Goal: Task Accomplishment & Management: Use online tool/utility

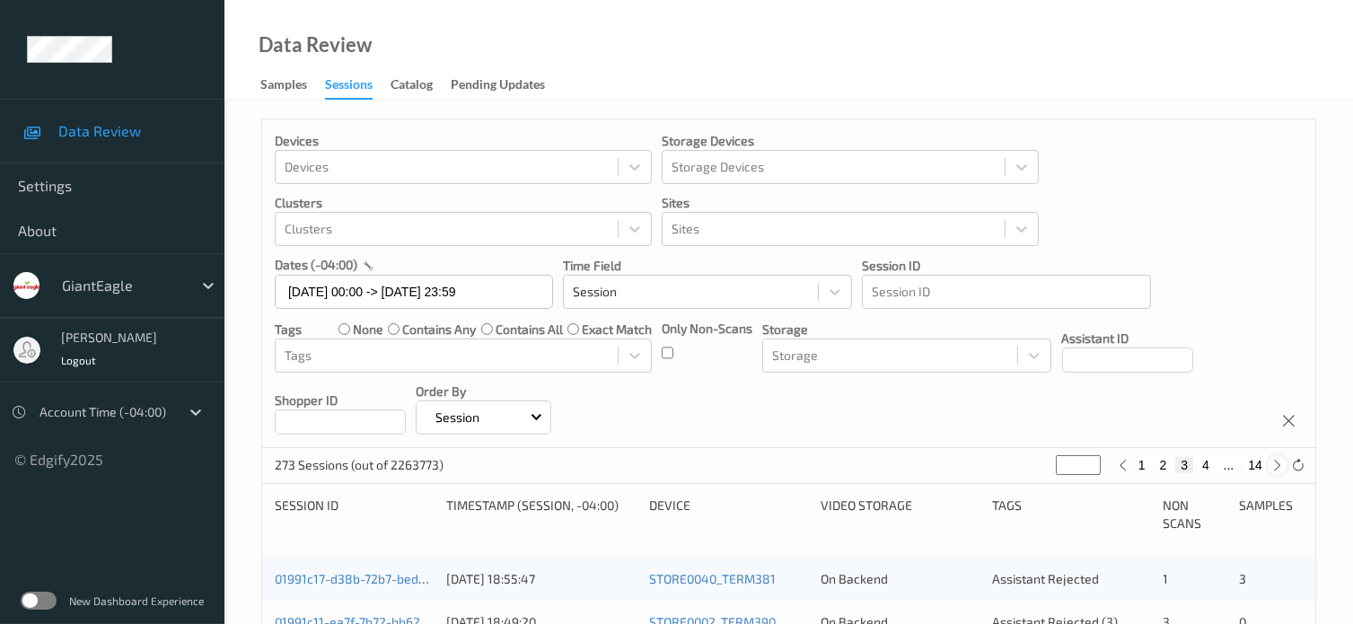
click at [1274, 470] on icon at bounding box center [1278, 465] width 13 height 13
type input "*"
click at [1274, 470] on icon at bounding box center [1278, 465] width 13 height 13
type input "*"
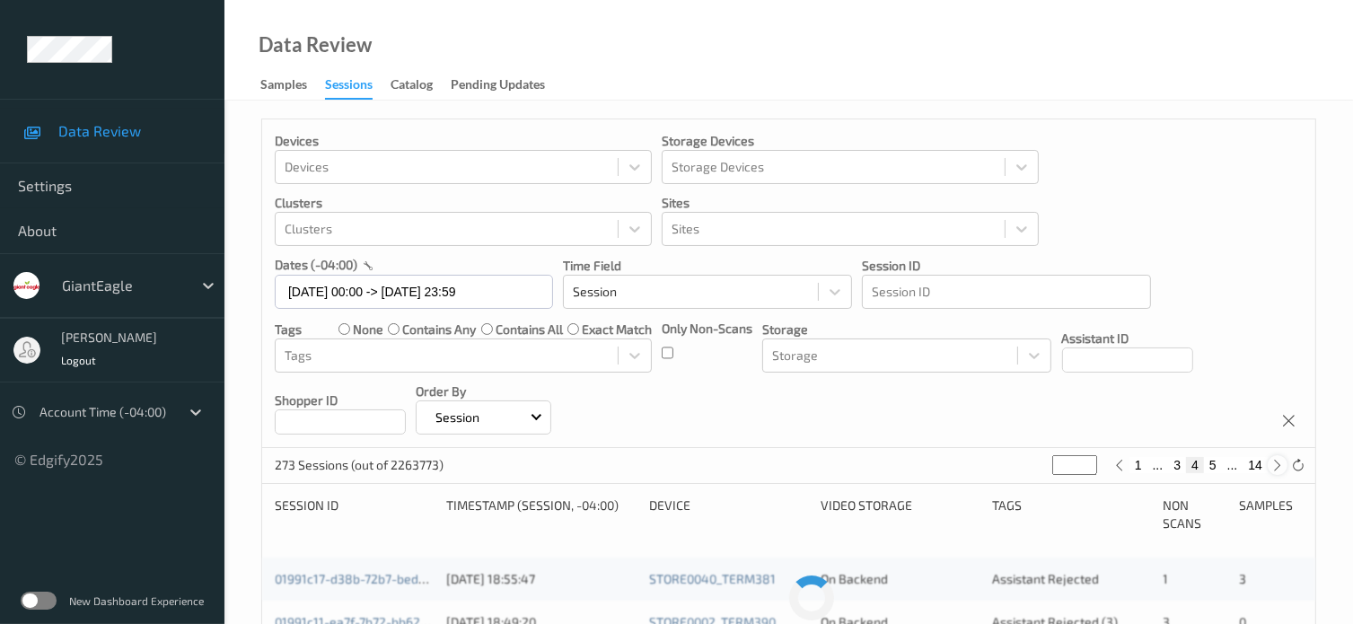
type input "*"
click at [1274, 470] on icon at bounding box center [1278, 465] width 13 height 13
type input "*"
click at [1274, 470] on icon at bounding box center [1278, 465] width 13 height 13
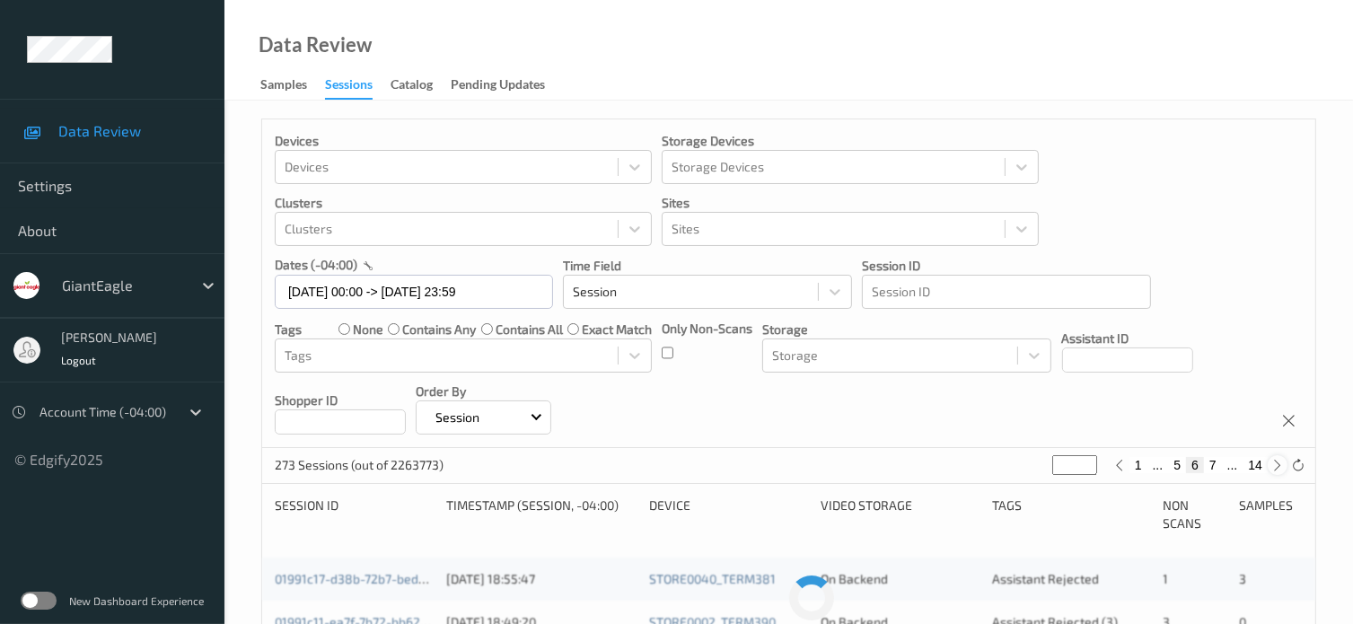
type input "*"
click at [1274, 470] on icon at bounding box center [1278, 465] width 13 height 13
type input "*"
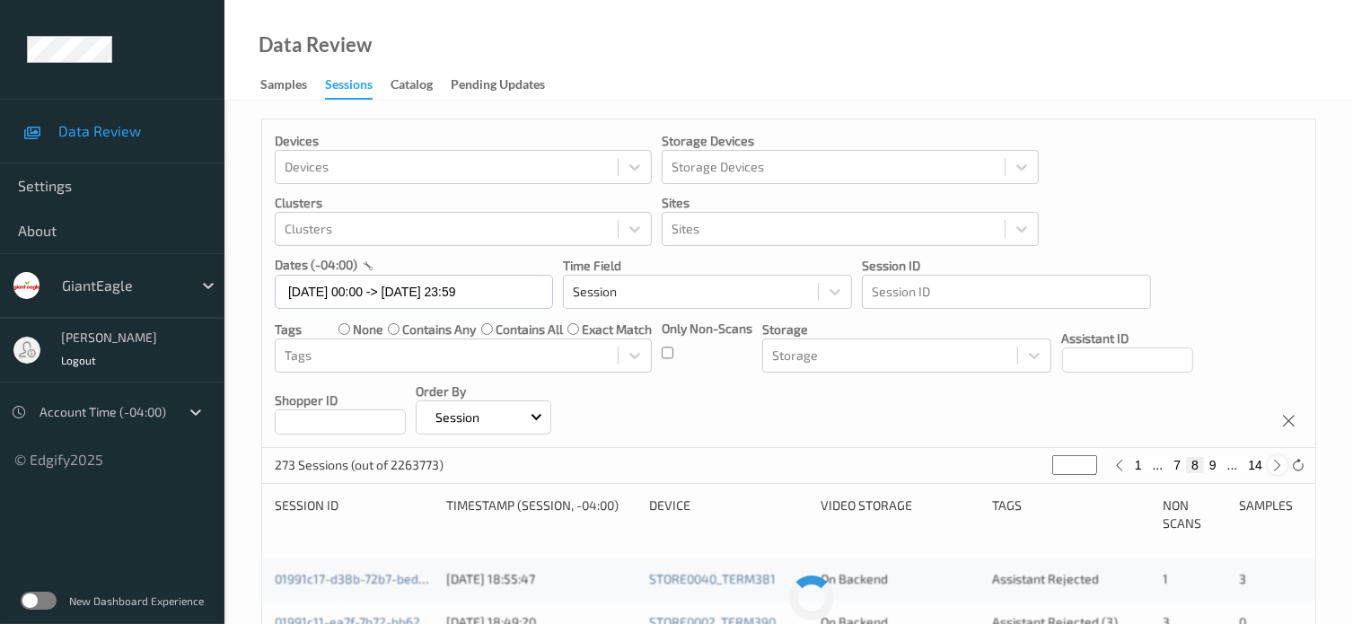
click at [1274, 470] on icon at bounding box center [1278, 465] width 13 height 13
type input "*"
click at [1274, 470] on icon at bounding box center [1278, 465] width 13 height 13
type input "**"
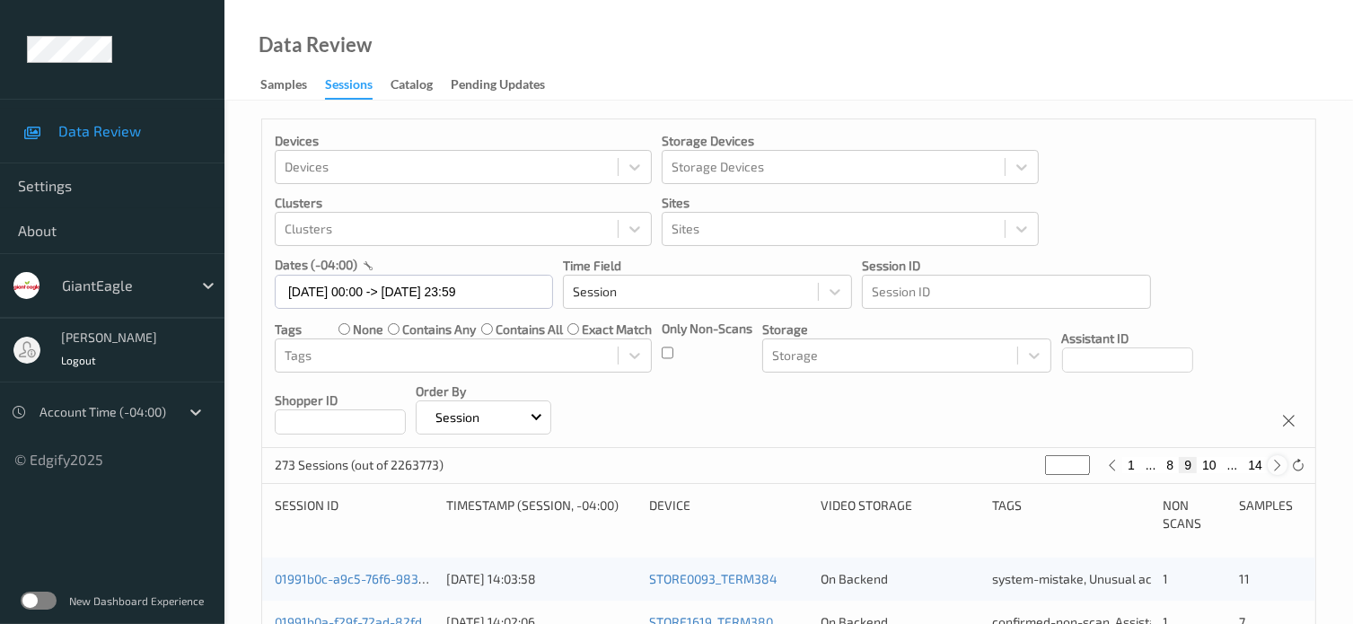
type input "**"
click at [1274, 470] on icon at bounding box center [1278, 465] width 13 height 13
type input "**"
click at [1274, 470] on icon at bounding box center [1278, 465] width 13 height 13
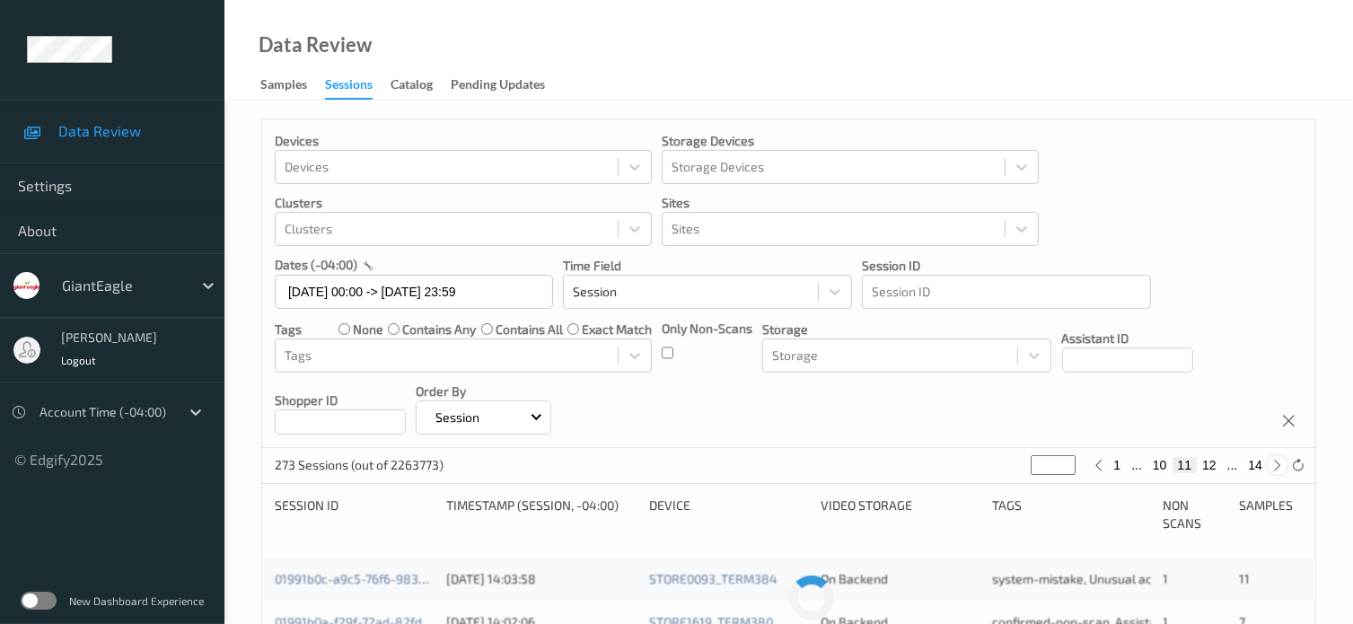
type input "**"
click at [1117, 471] on icon at bounding box center [1120, 465] width 13 height 13
type input "**"
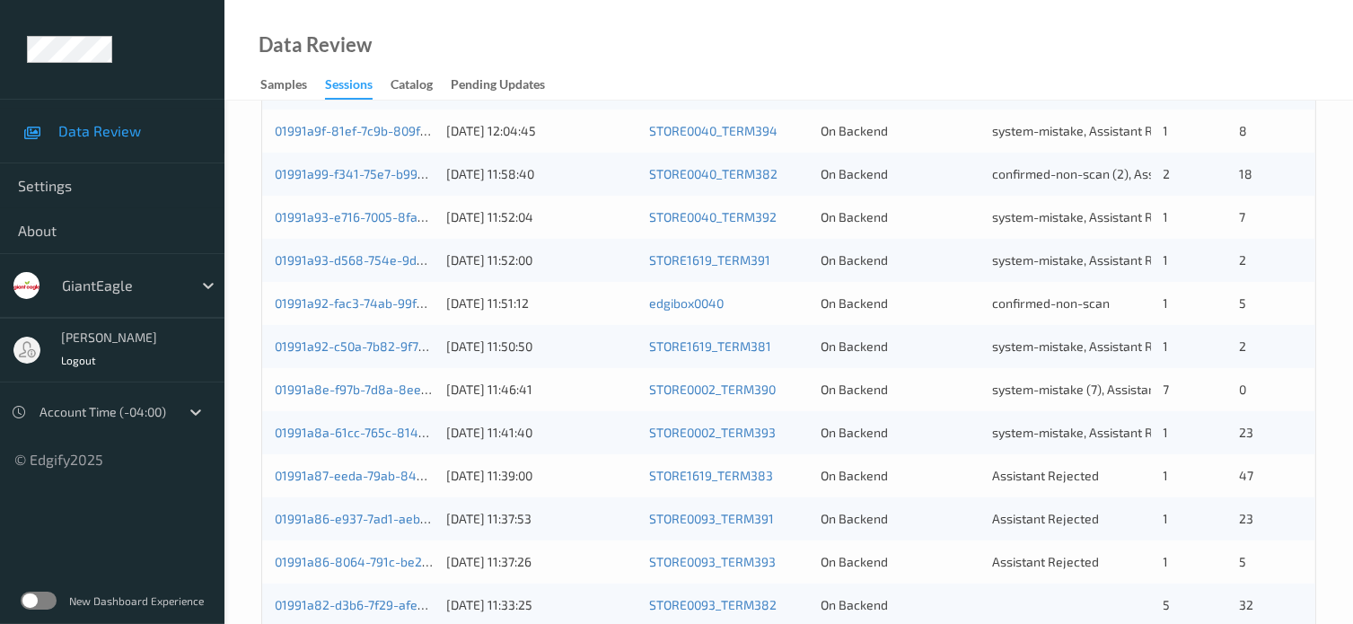
scroll to position [578, 0]
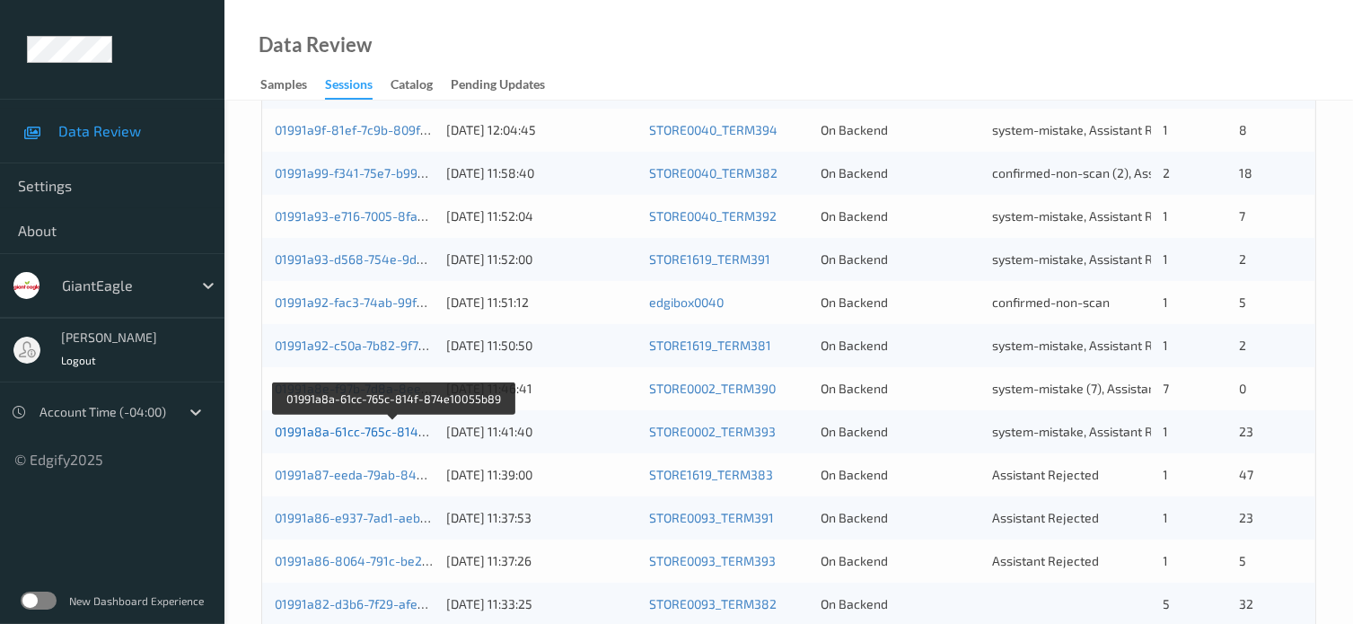
click at [392, 435] on link "01991a8a-61cc-765c-814f-874e10055b89" at bounding box center [395, 431] width 240 height 15
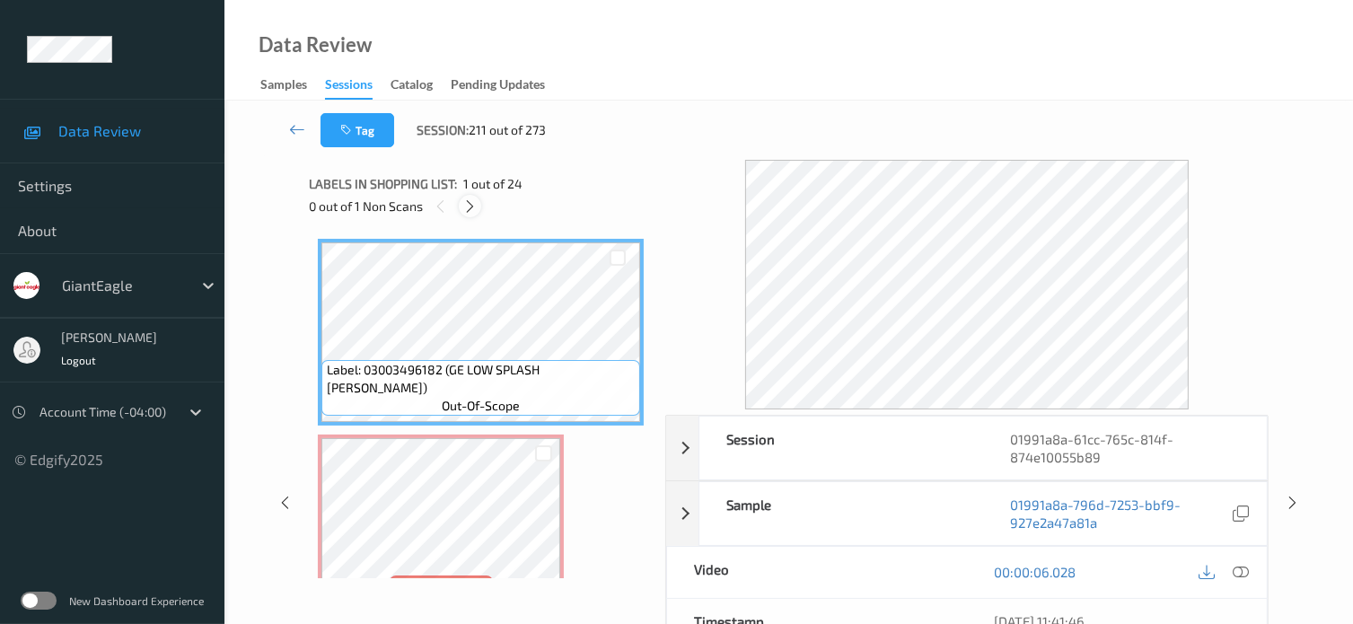
click at [469, 207] on icon at bounding box center [470, 206] width 15 height 16
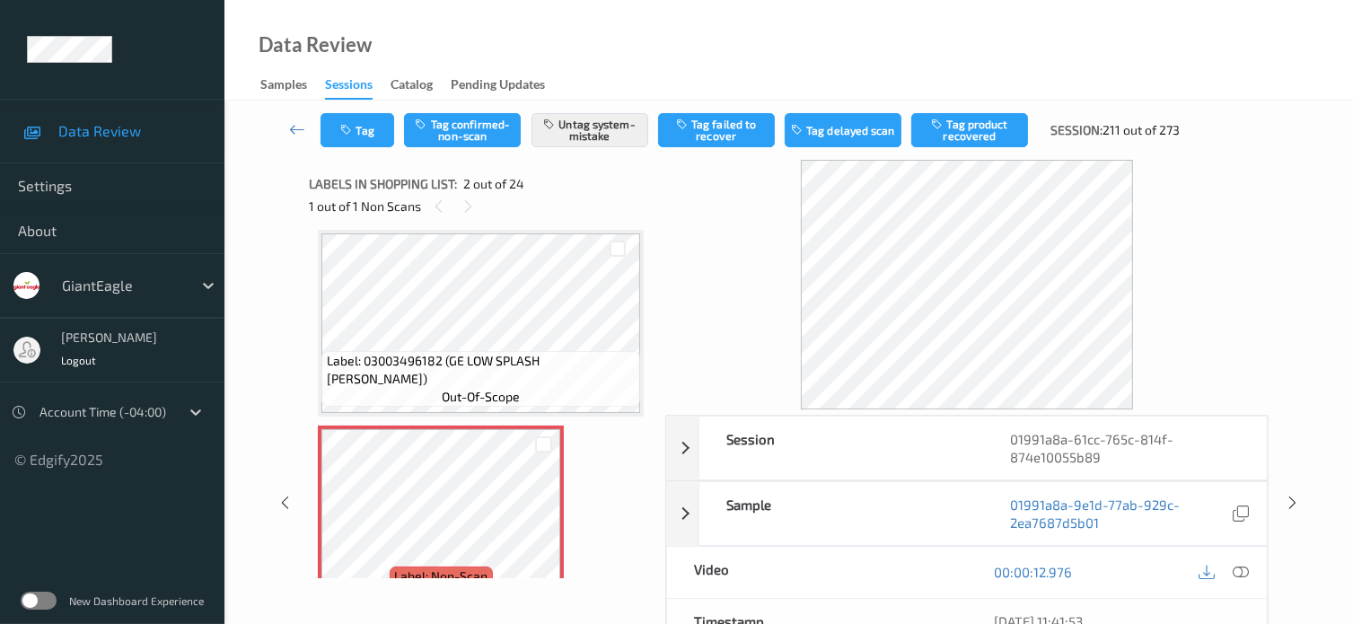
scroll to position [158, 0]
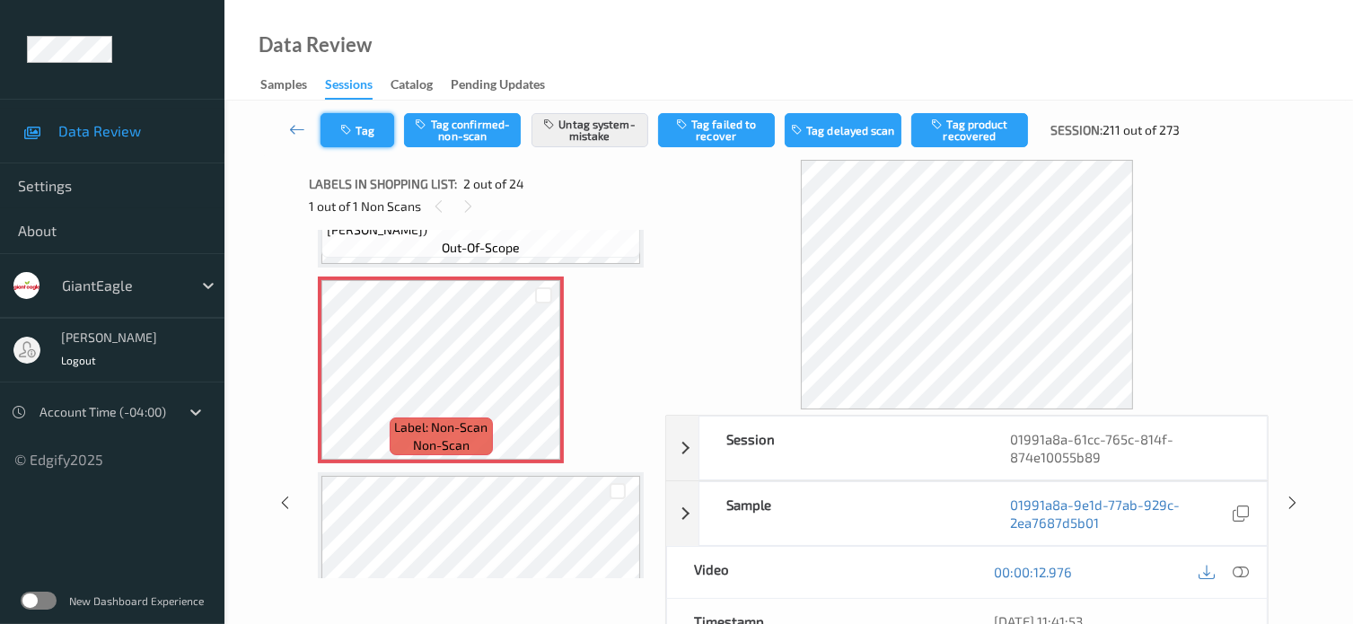
click at [377, 130] on button "Tag" at bounding box center [358, 130] width 74 height 34
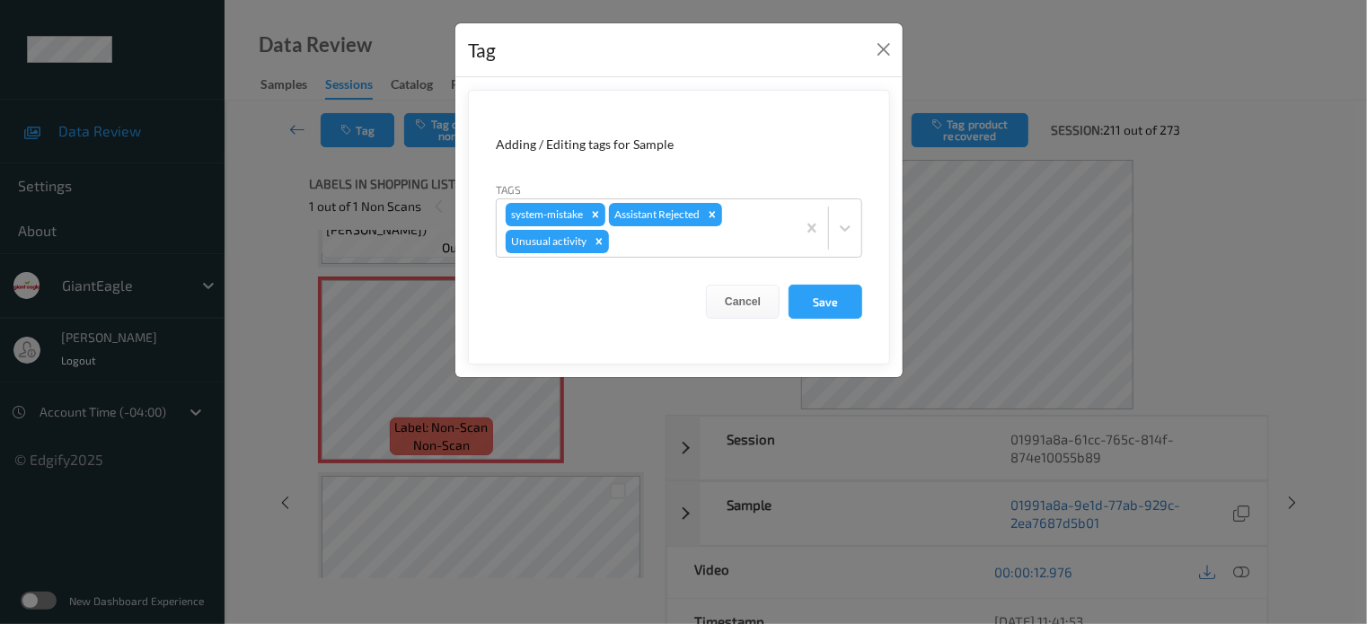
click at [294, 137] on div "Tag Adding / Editing tags for Sample Tags system-mistake Assistant Rejected Unu…" at bounding box center [683, 312] width 1367 height 624
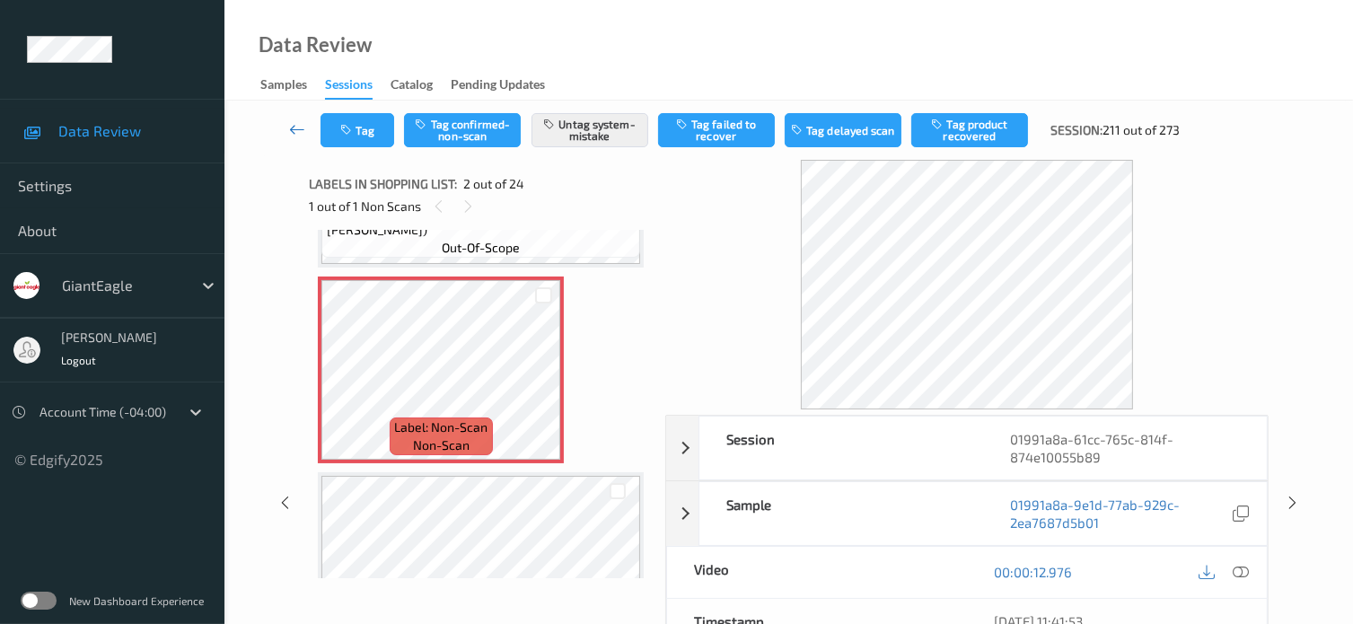
click at [295, 128] on icon at bounding box center [297, 129] width 16 height 18
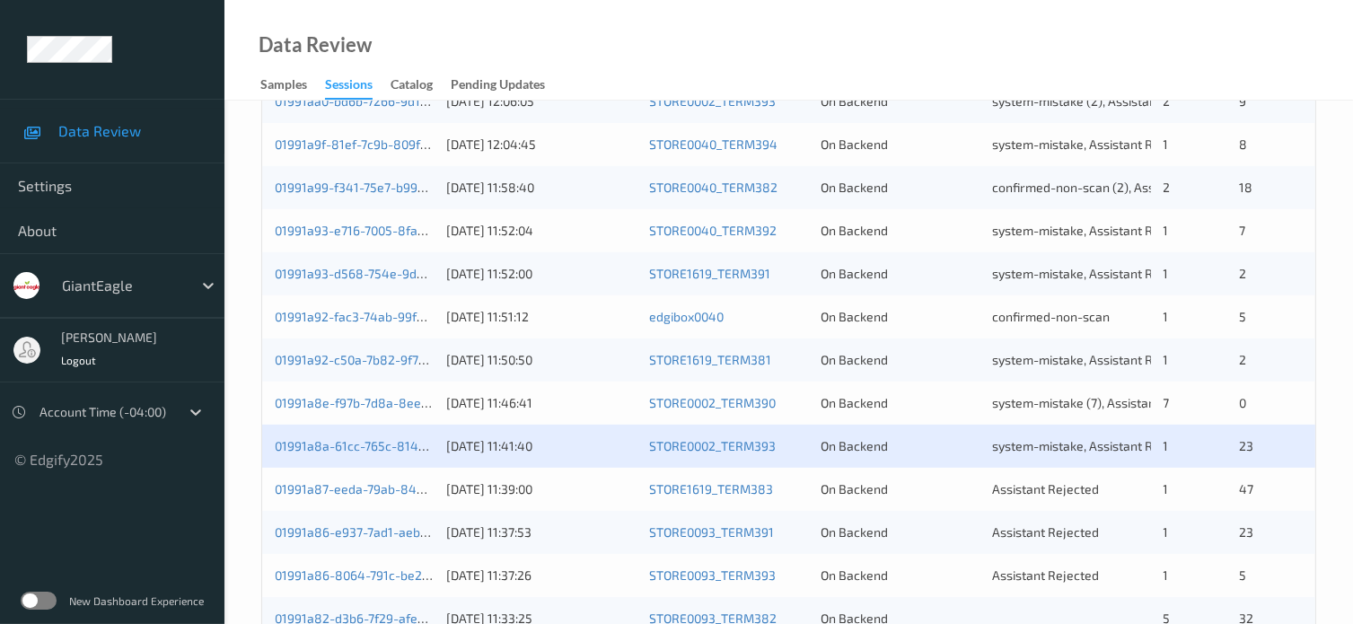
scroll to position [598, 0]
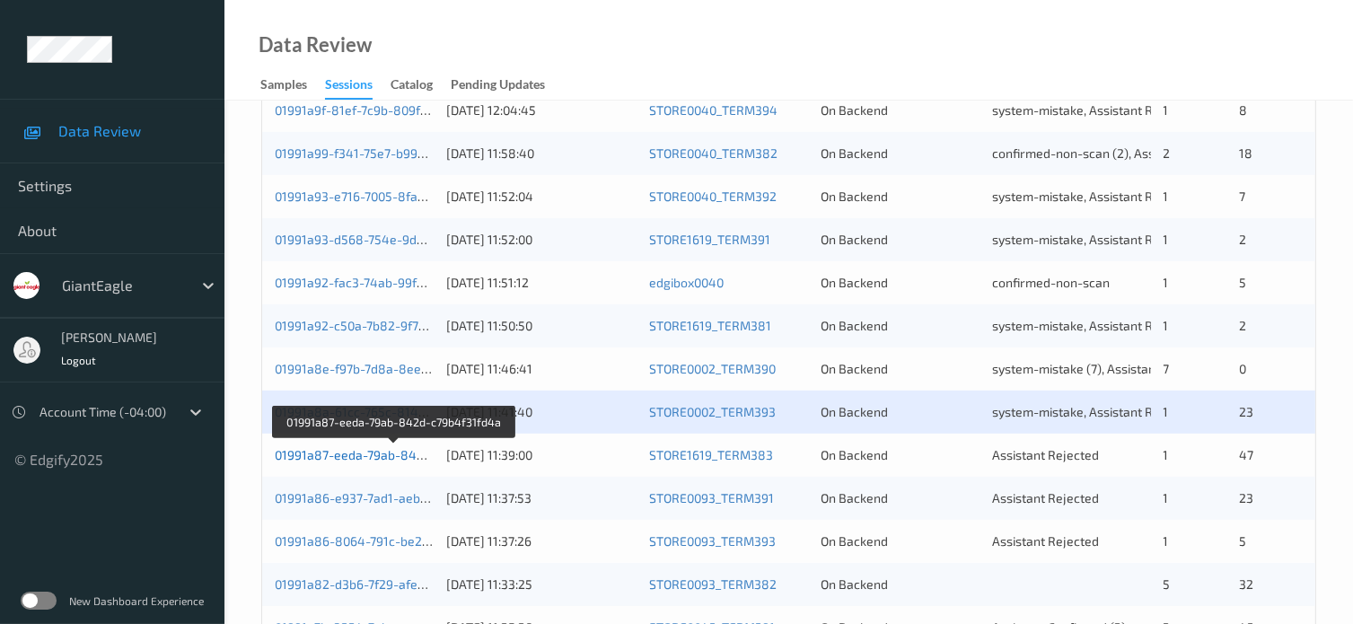
click at [362, 457] on link "01991a87-eeda-79ab-842d-c79b4f31fd4a" at bounding box center [395, 454] width 241 height 15
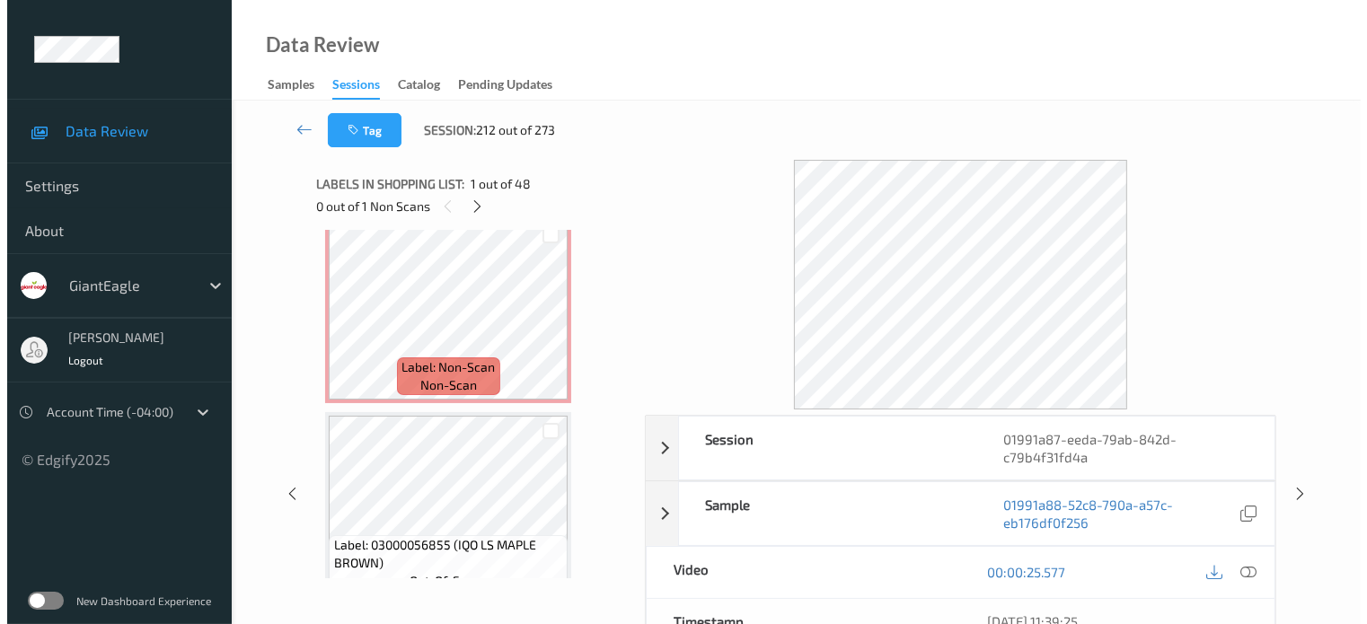
scroll to position [1047, 0]
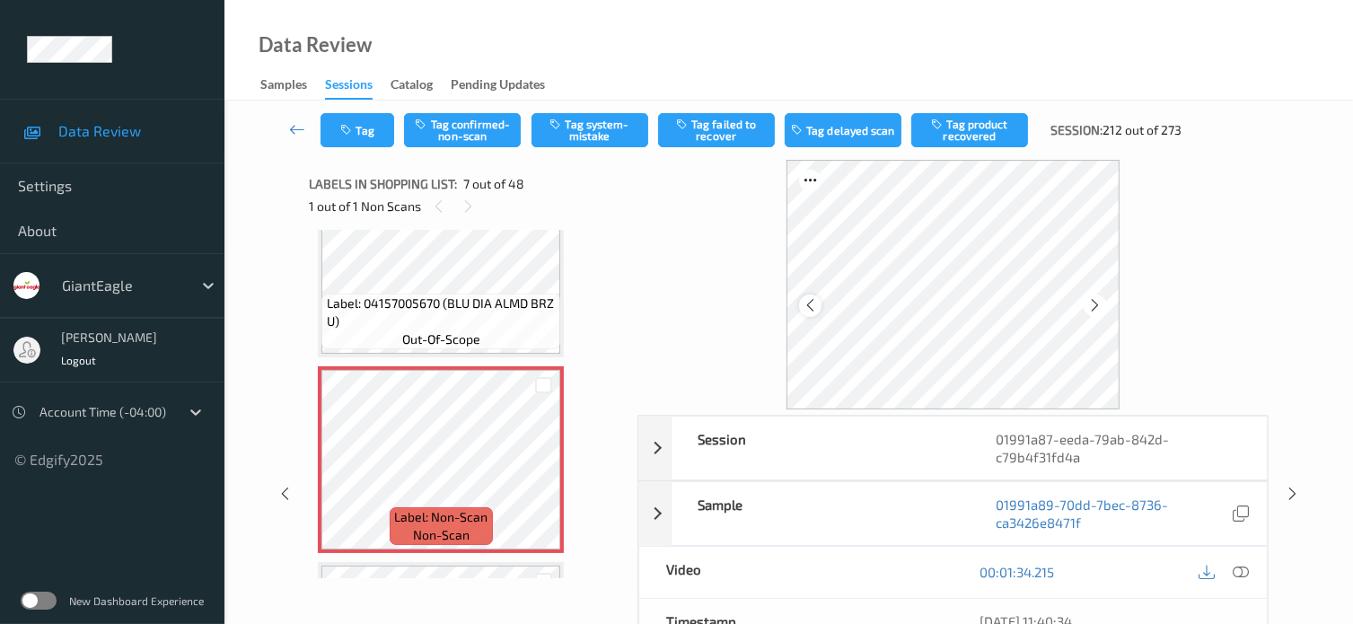
click at [815, 304] on icon at bounding box center [810, 305] width 15 height 16
click at [1243, 572] on icon at bounding box center [1241, 572] width 16 height 16
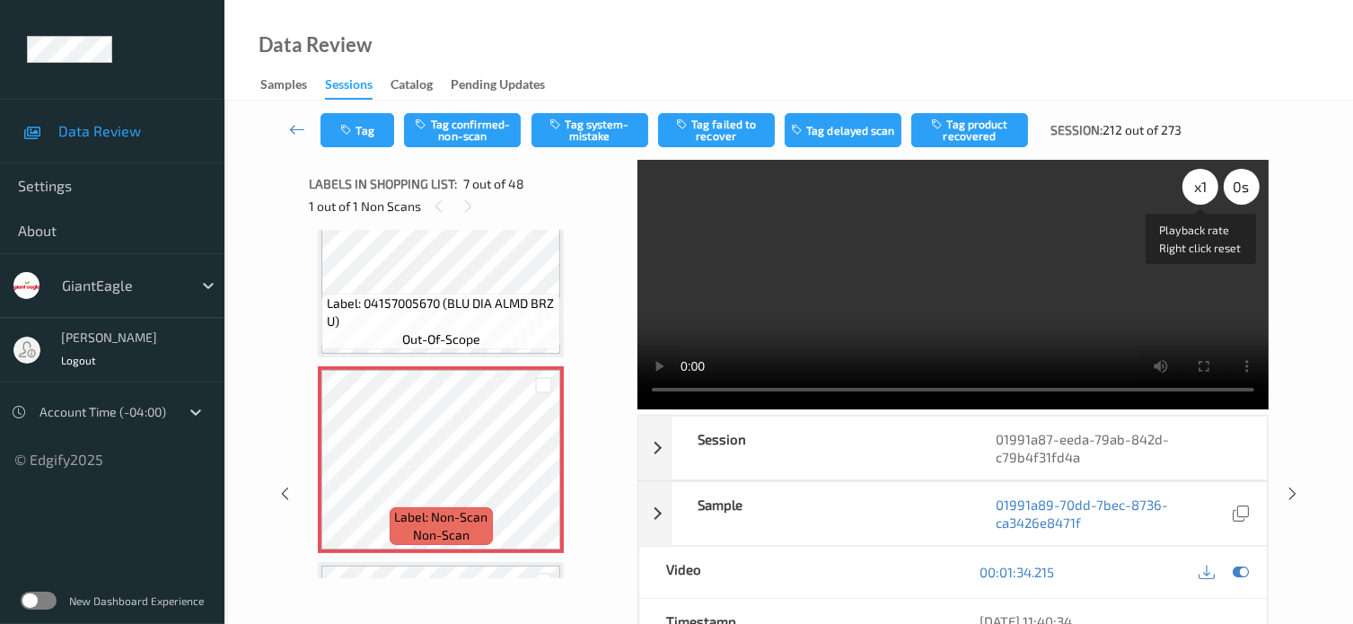
click at [1210, 196] on div "x 1" at bounding box center [1201, 187] width 36 height 36
click at [599, 128] on button "Tag system-mistake" at bounding box center [590, 130] width 117 height 34
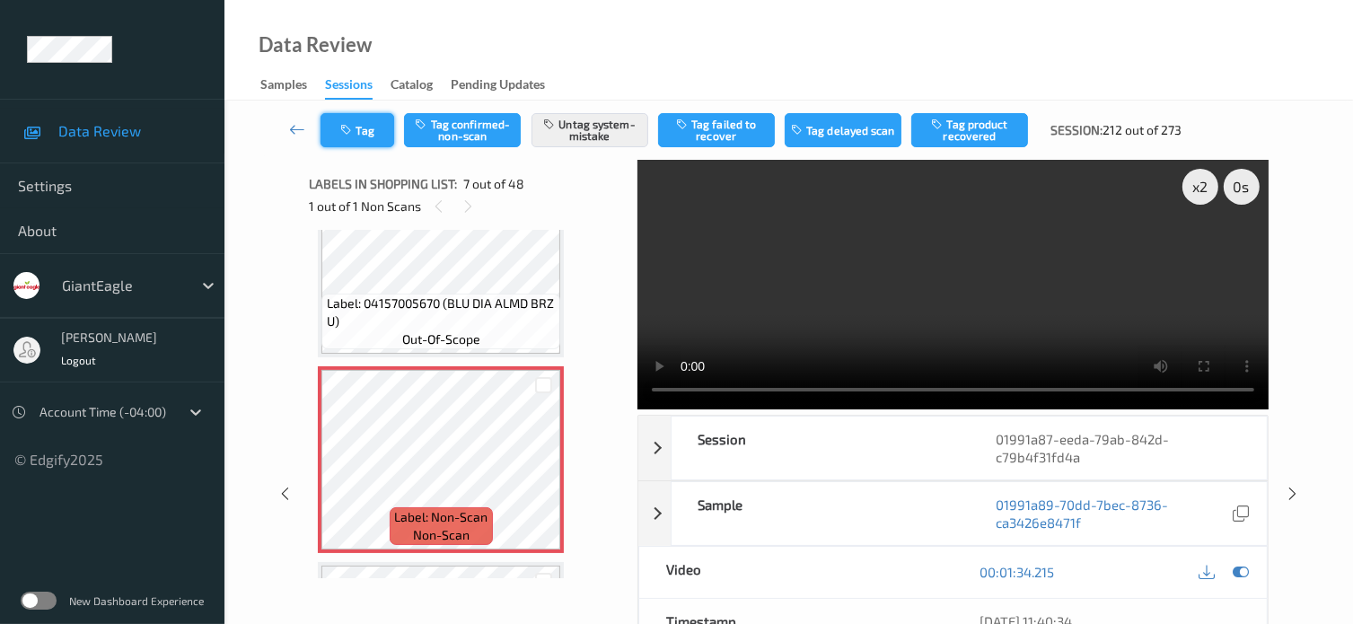
click at [352, 128] on icon "button" at bounding box center [347, 130] width 15 height 13
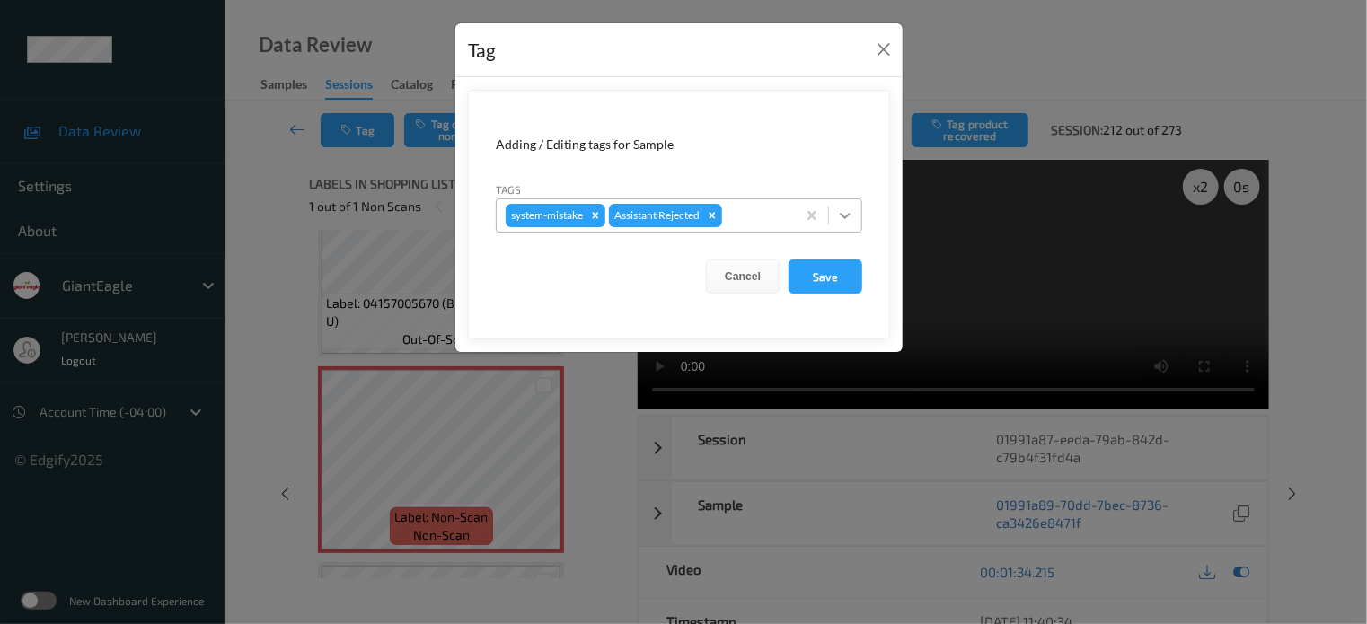
click at [844, 220] on icon at bounding box center [845, 216] width 18 height 18
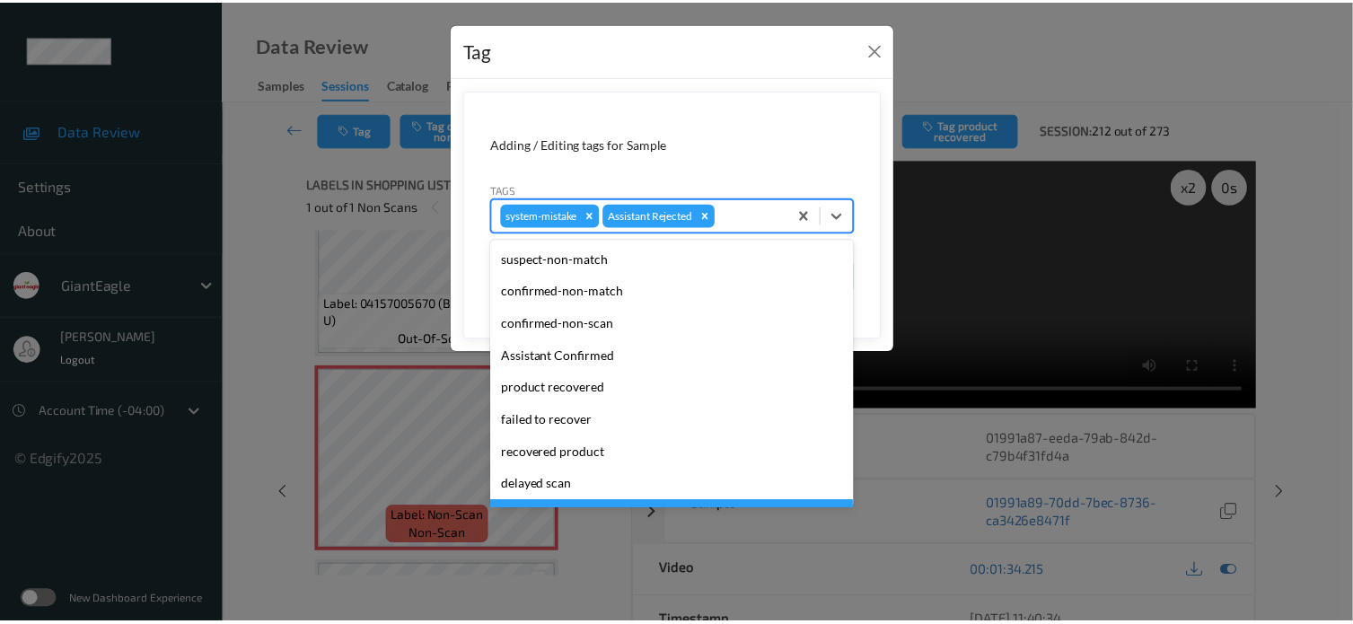
scroll to position [158, 0]
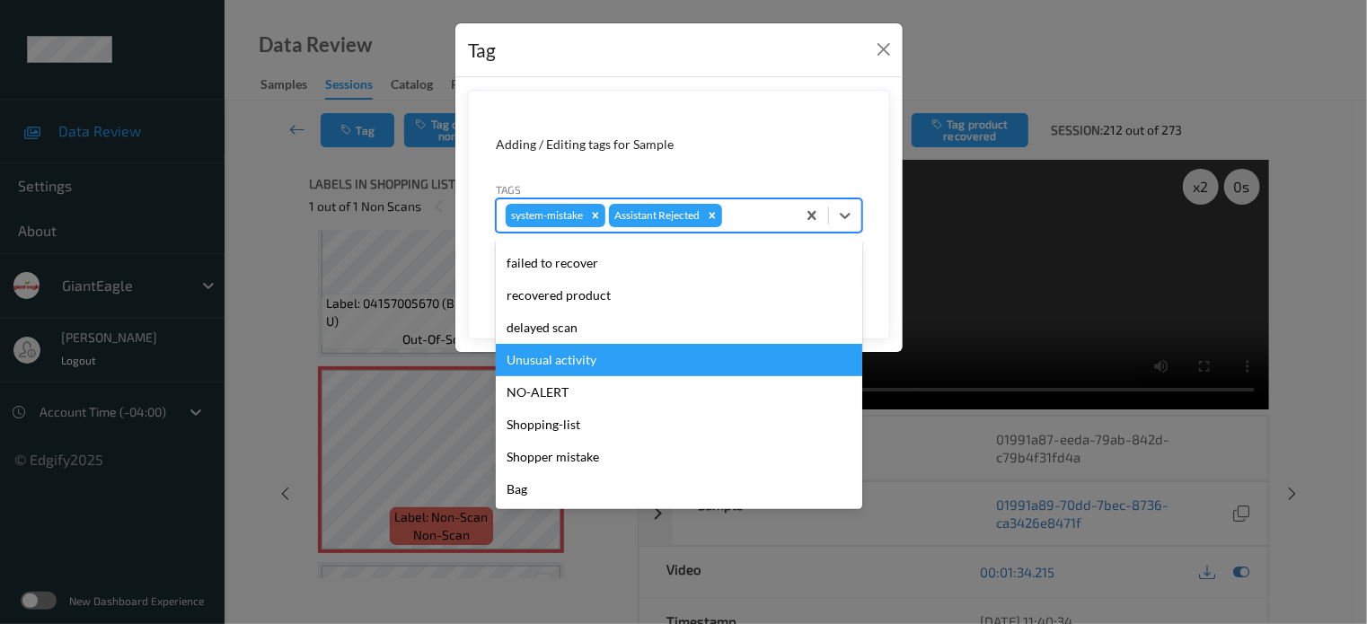
click at [559, 366] on div "Unusual activity" at bounding box center [679, 360] width 366 height 32
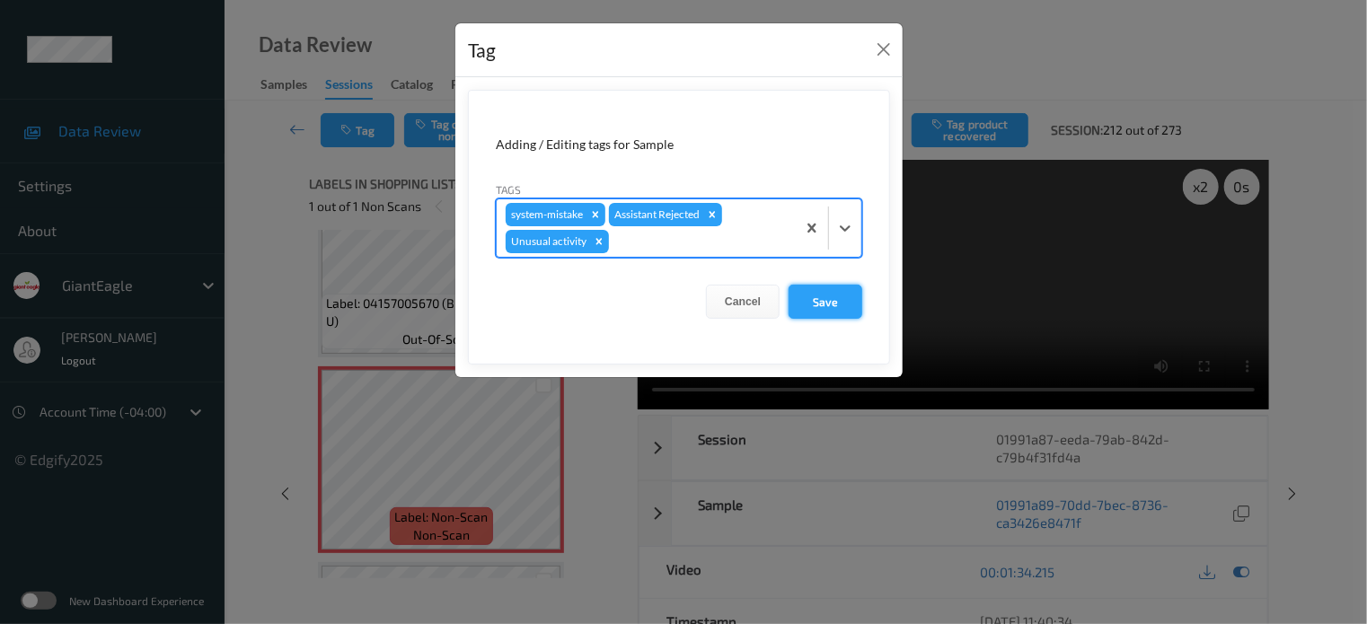
click at [831, 301] on button "Save" at bounding box center [826, 302] width 74 height 34
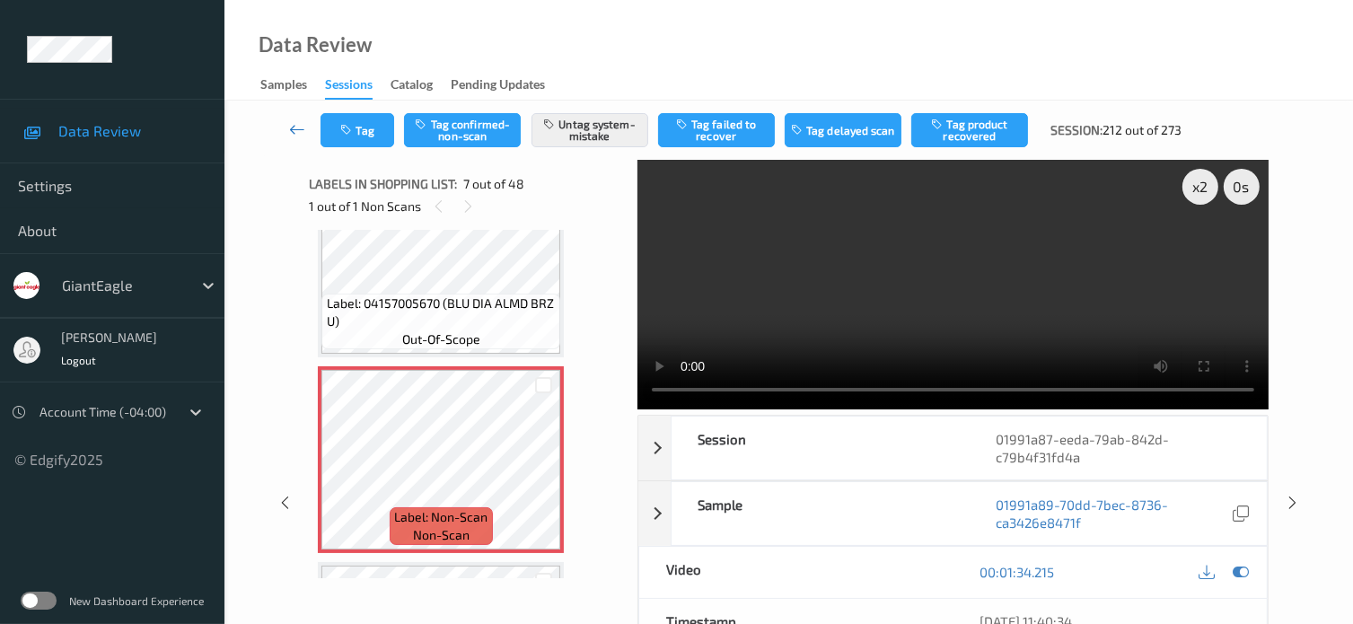
click at [297, 128] on icon at bounding box center [297, 129] width 16 height 18
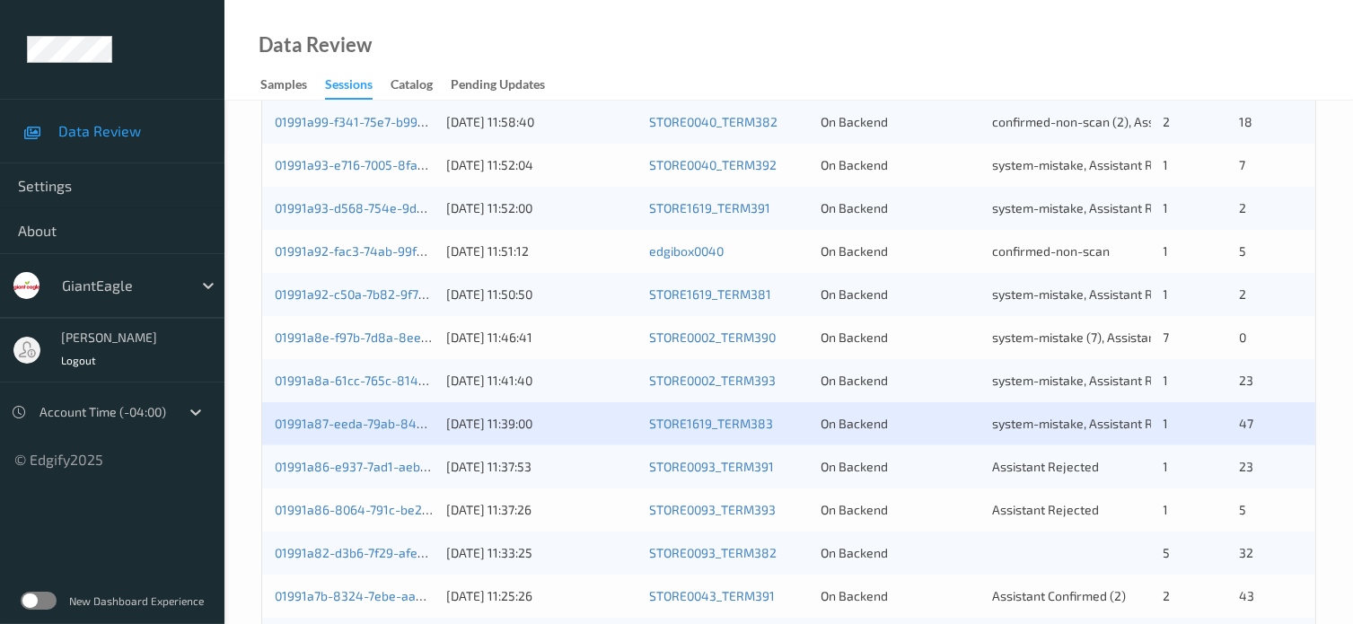
scroll to position [631, 0]
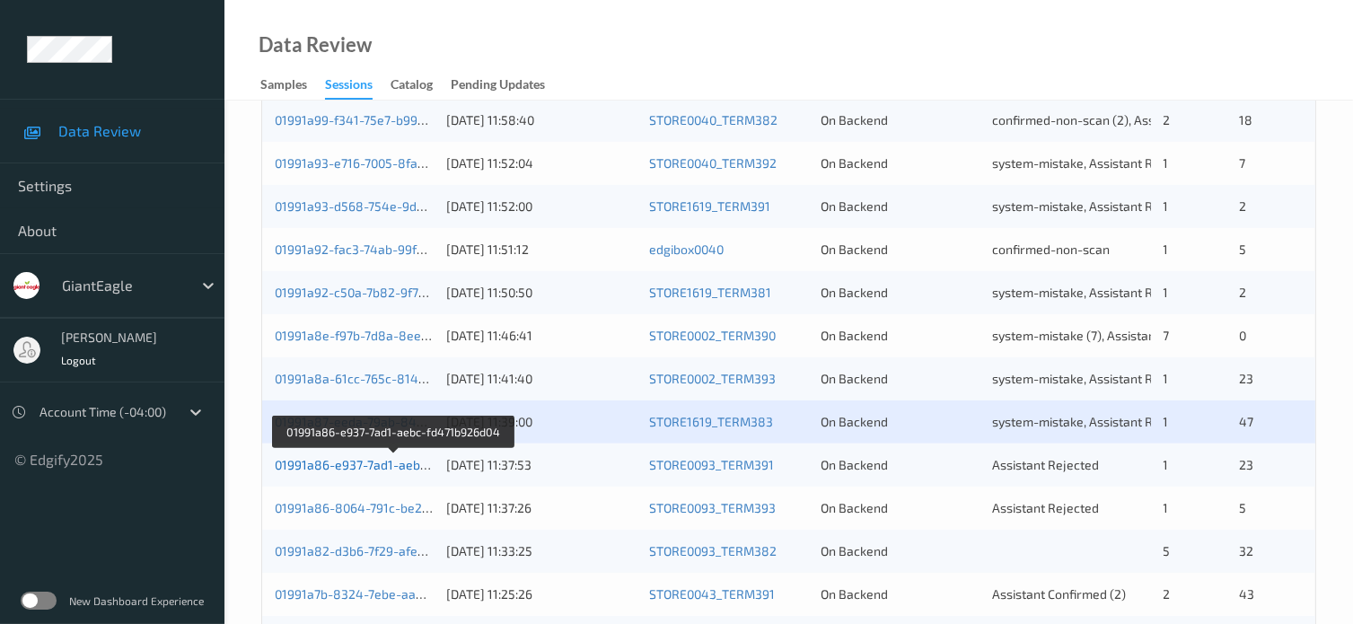
click at [359, 465] on link "01991a86-e937-7ad1-aebc-fd471b926d04" at bounding box center [395, 464] width 240 height 15
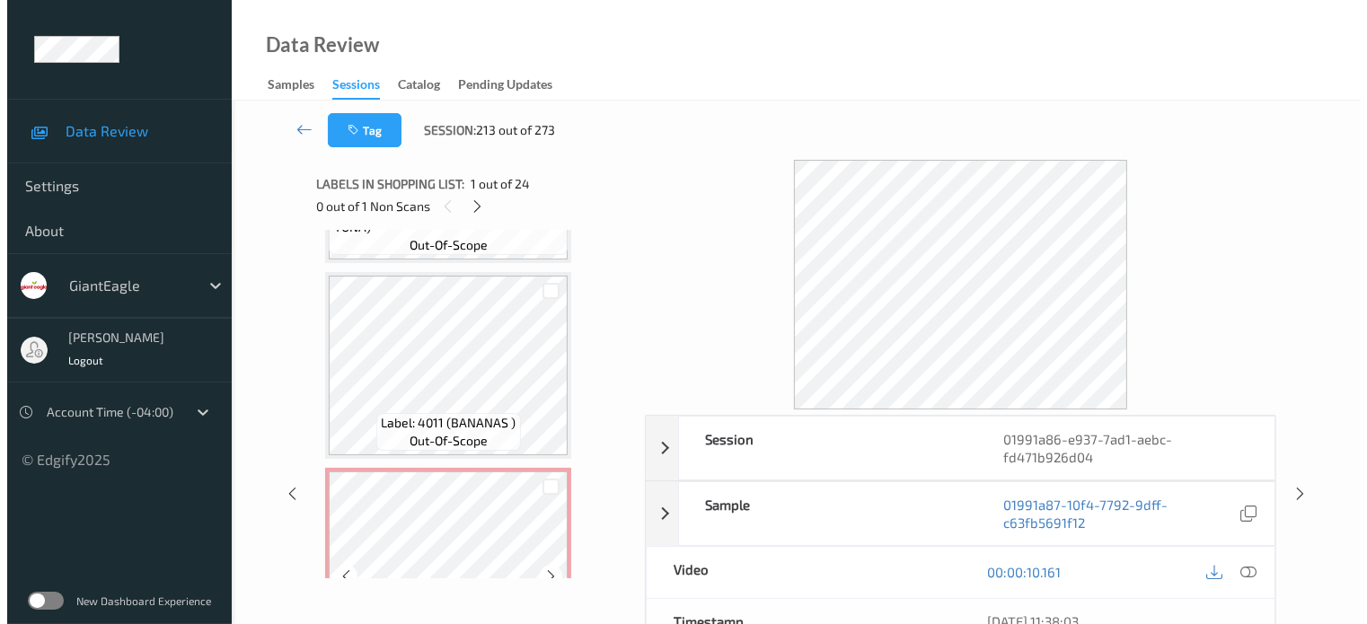
scroll to position [4033, 0]
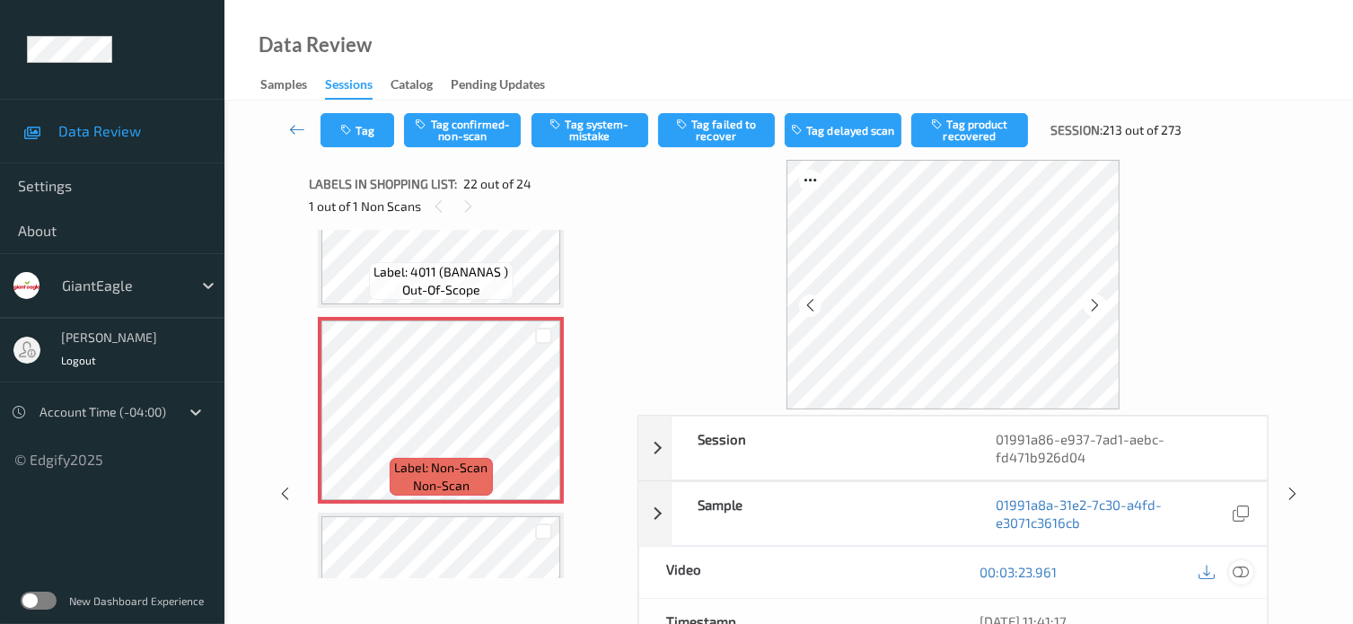
click at [1239, 573] on icon at bounding box center [1241, 572] width 16 height 16
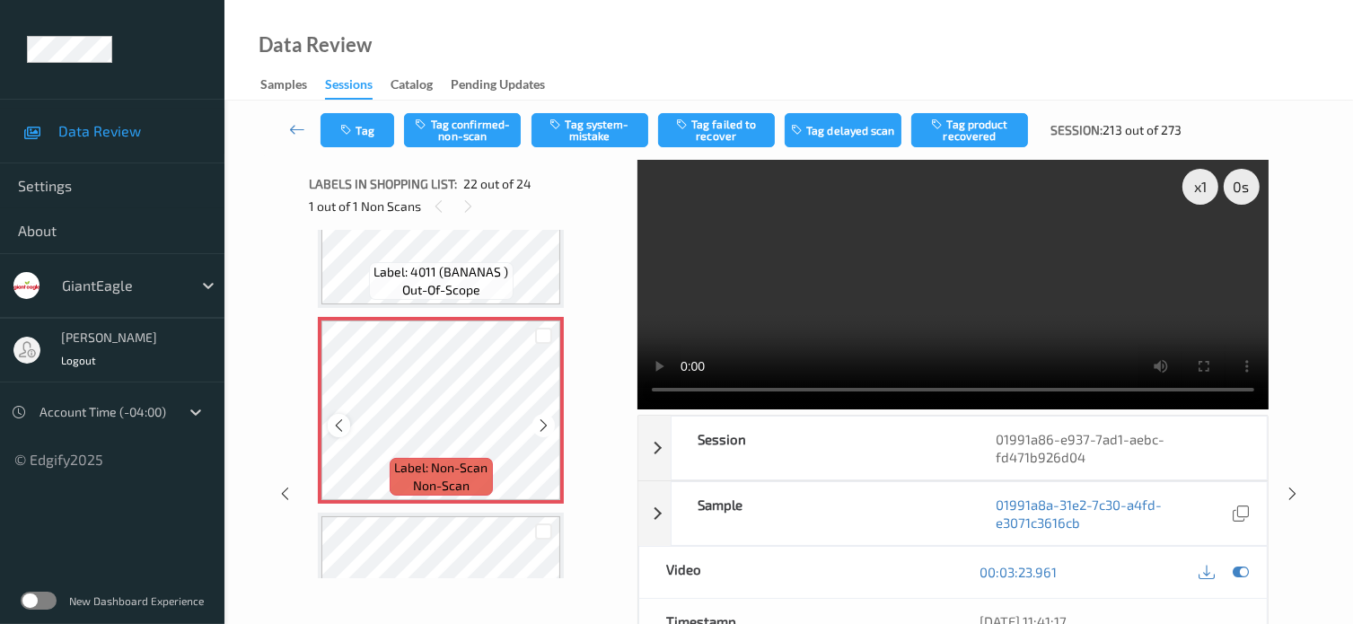
click at [339, 434] on div at bounding box center [339, 425] width 22 height 22
click at [586, 135] on button "Tag system-mistake" at bounding box center [590, 130] width 117 height 34
click at [364, 132] on button "Tag" at bounding box center [358, 130] width 74 height 34
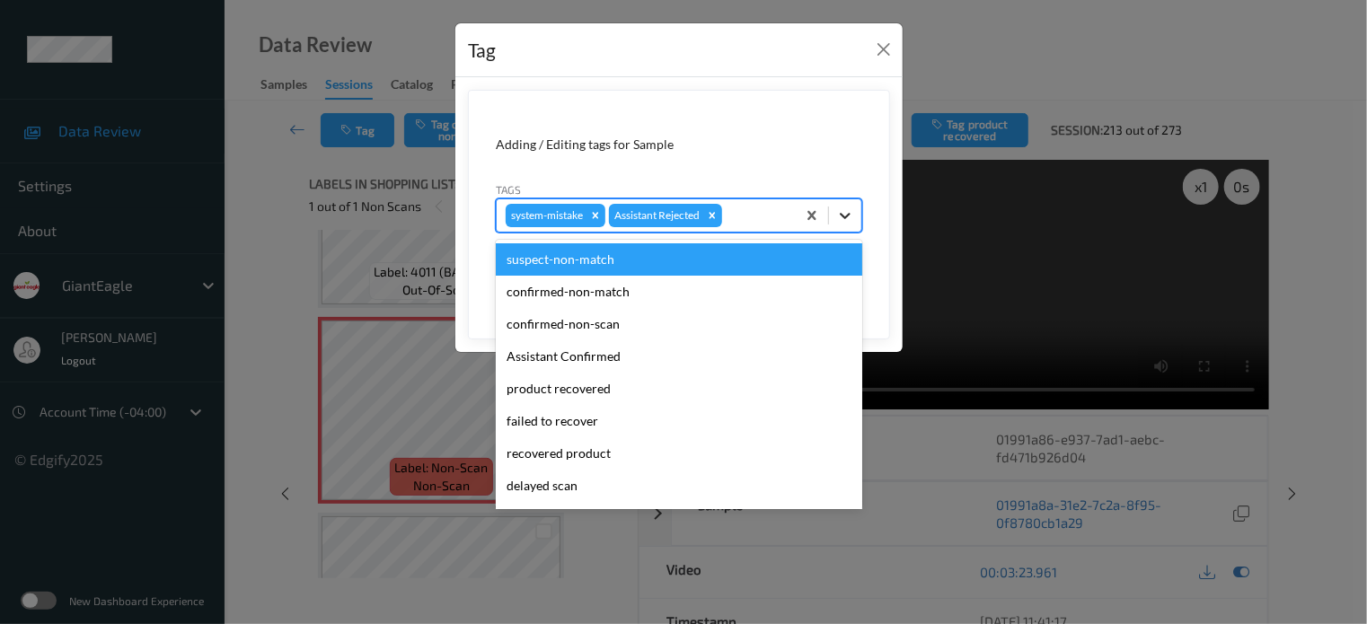
click at [840, 211] on icon at bounding box center [845, 216] width 18 height 18
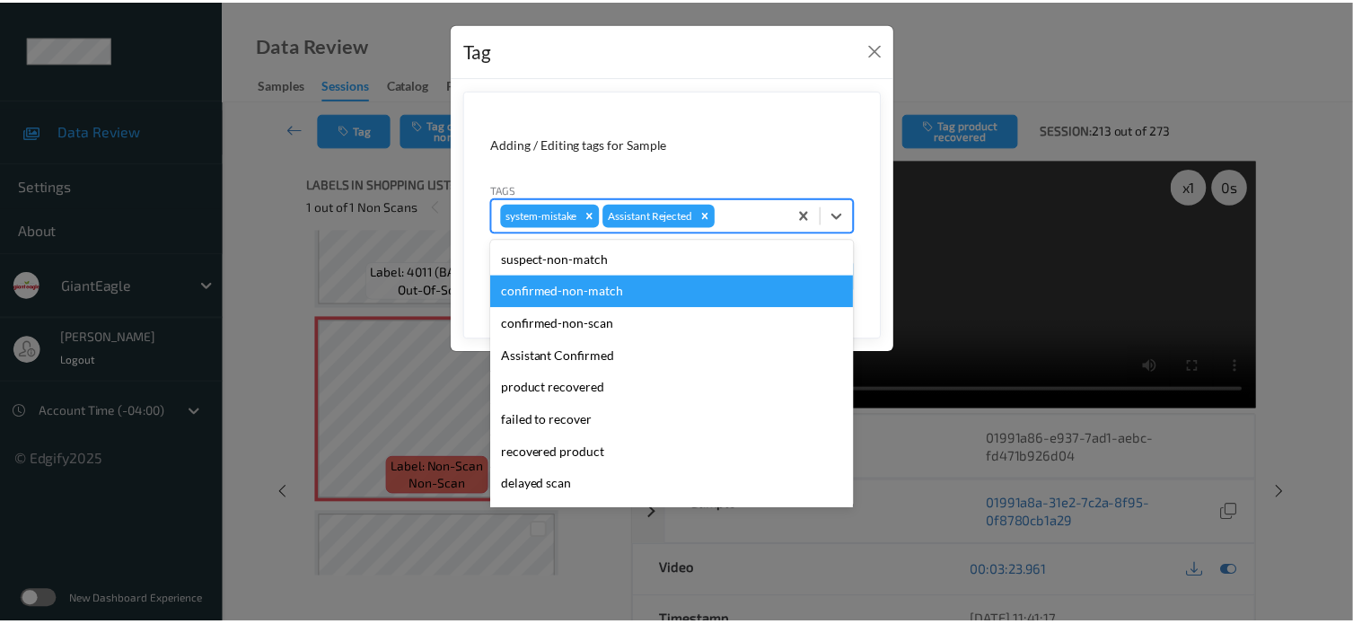
scroll to position [149, 0]
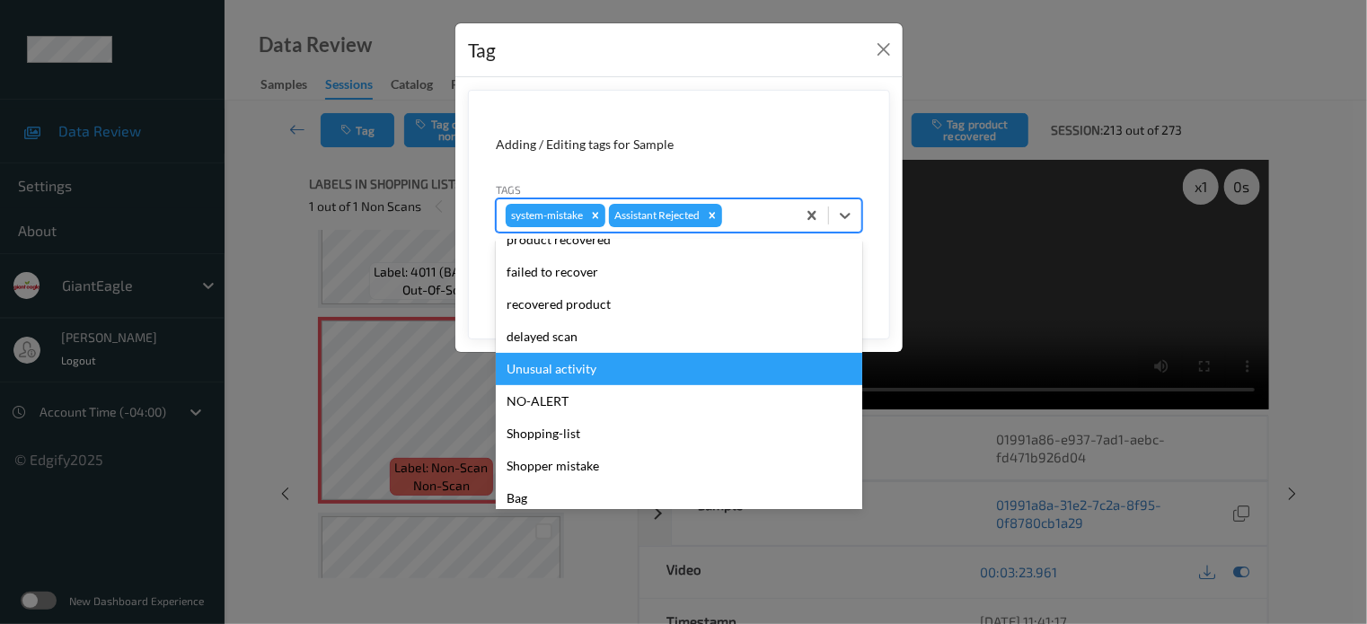
click at [553, 366] on div "Unusual activity" at bounding box center [679, 369] width 366 height 32
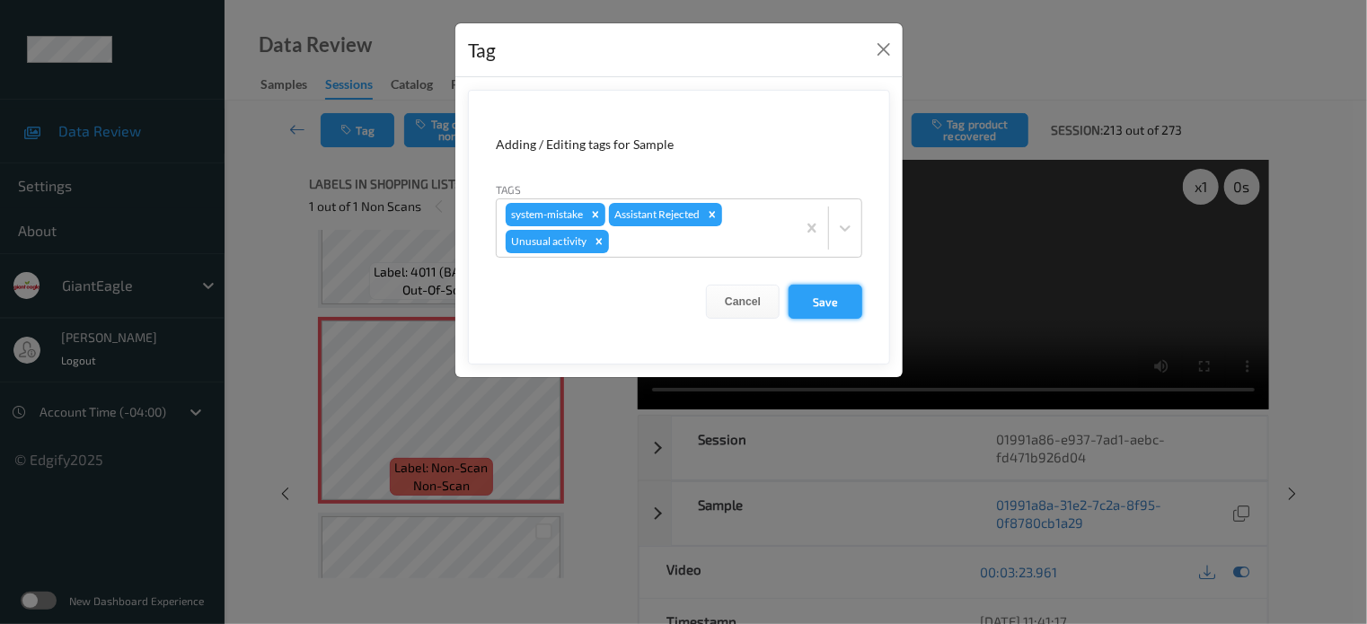
click at [812, 295] on button "Save" at bounding box center [826, 302] width 74 height 34
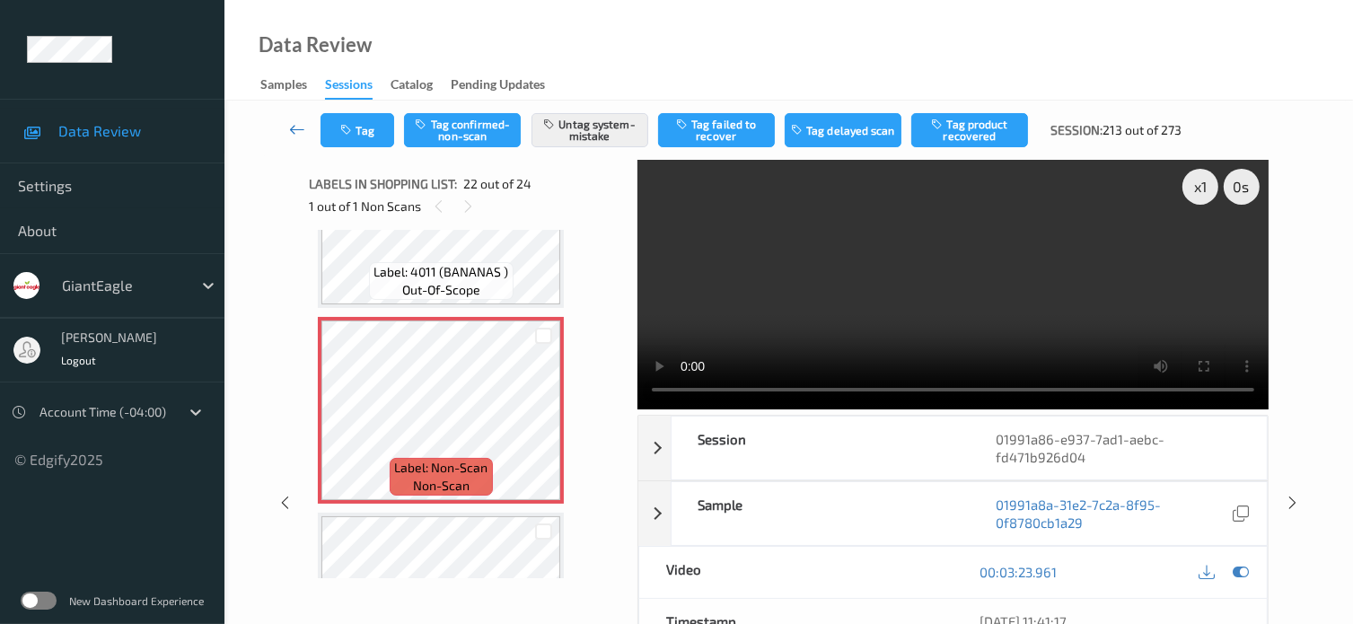
click at [295, 130] on icon at bounding box center [297, 129] width 16 height 18
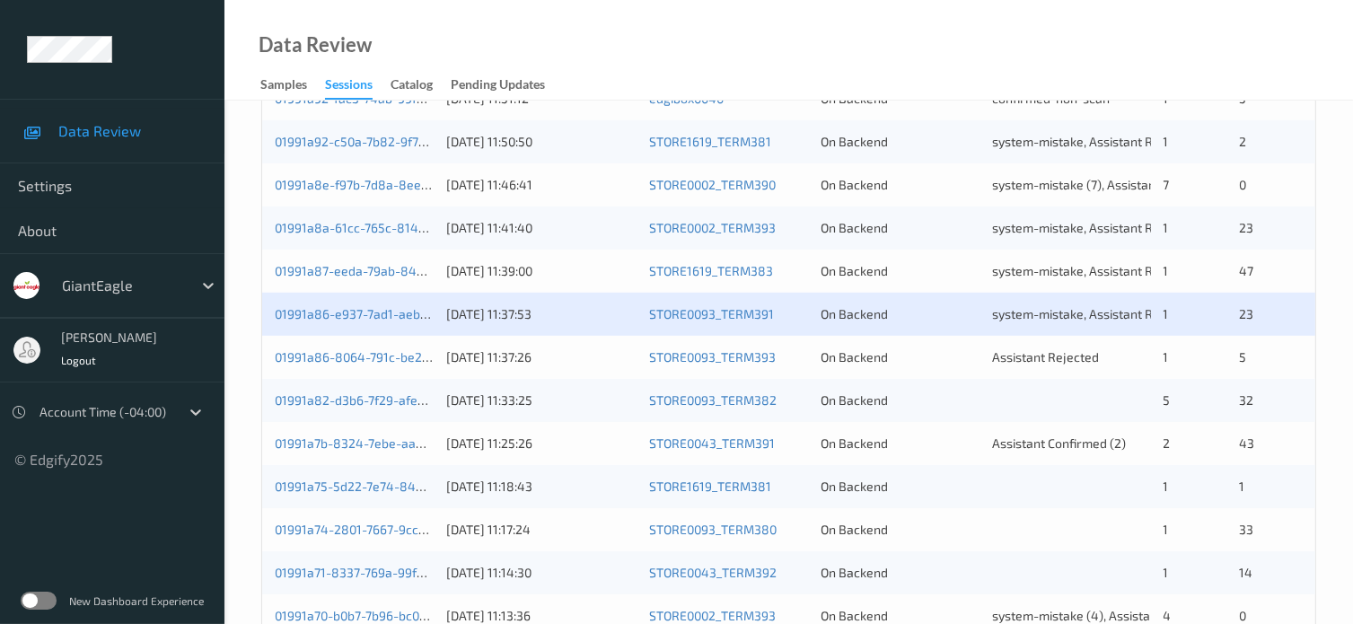
scroll to position [850, 0]
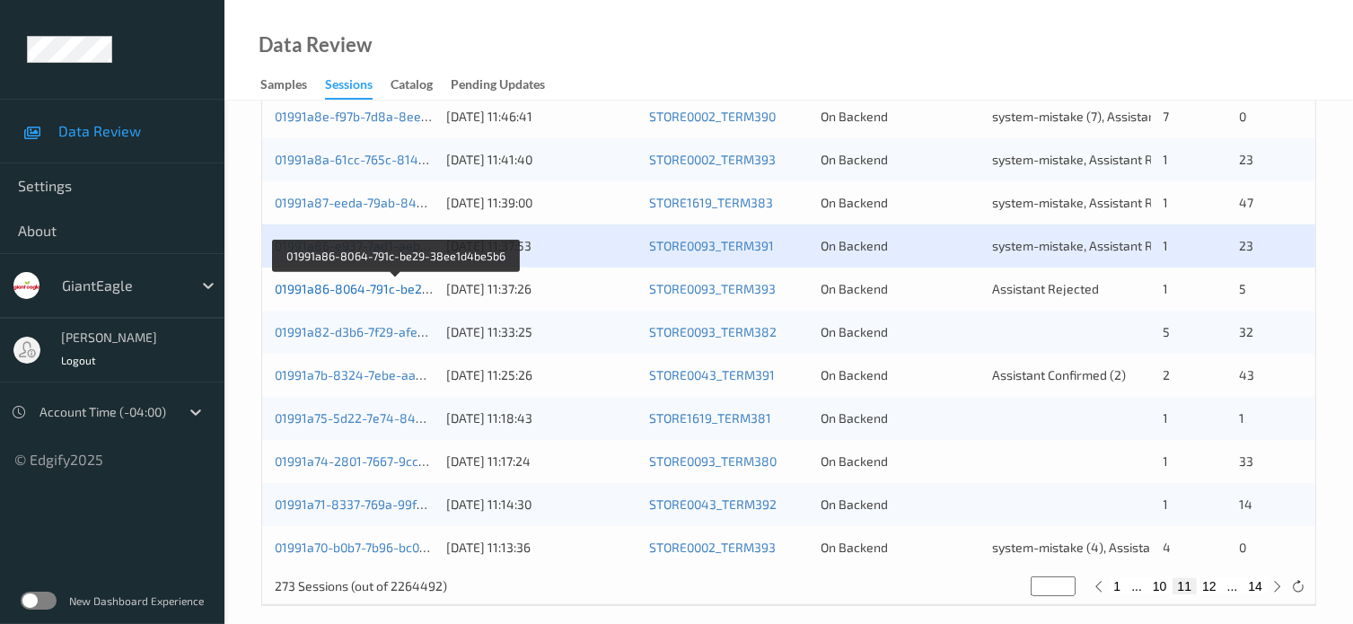
click at [362, 290] on link "01991a86-8064-791c-be29-38ee1d4be5b6" at bounding box center [398, 288] width 246 height 15
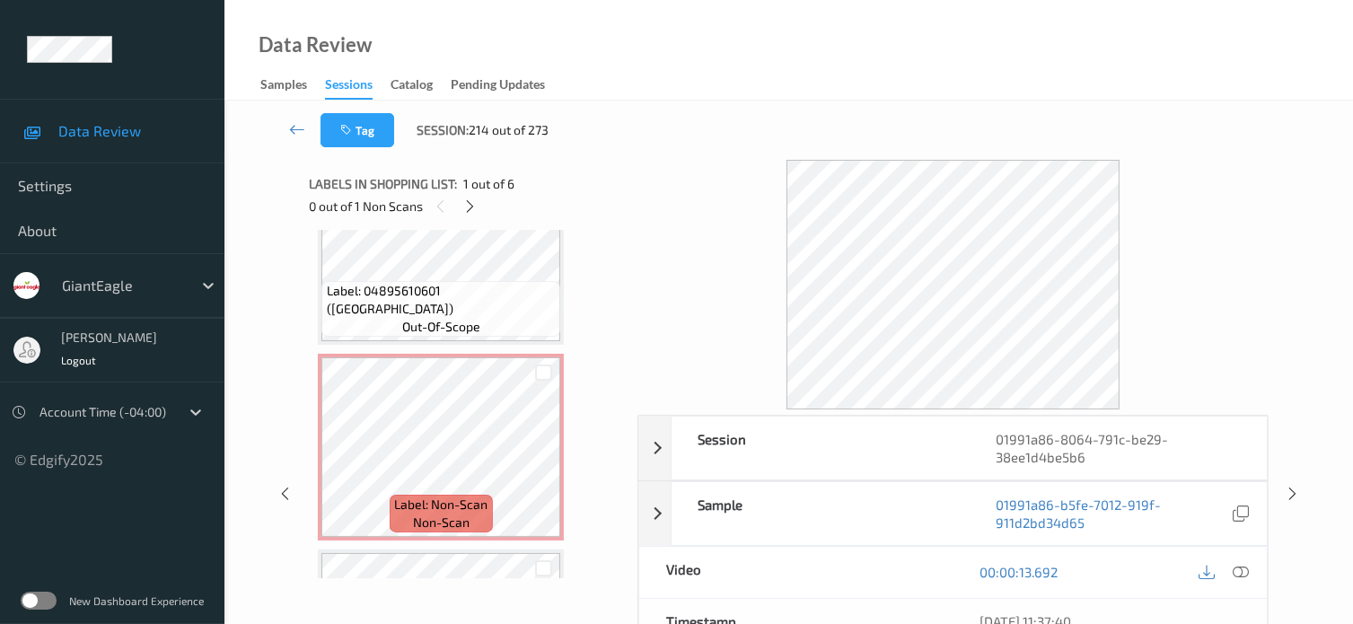
scroll to position [667, 0]
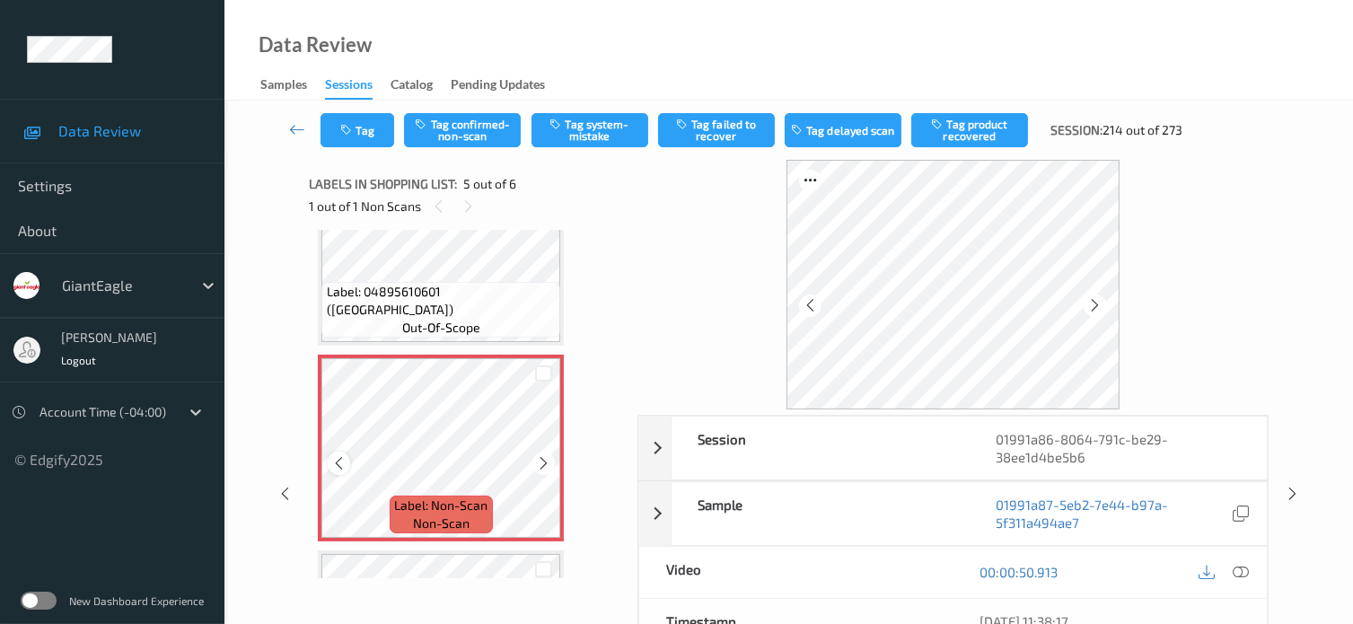
click at [339, 465] on icon at bounding box center [338, 463] width 15 height 16
click at [1239, 569] on icon at bounding box center [1241, 572] width 16 height 16
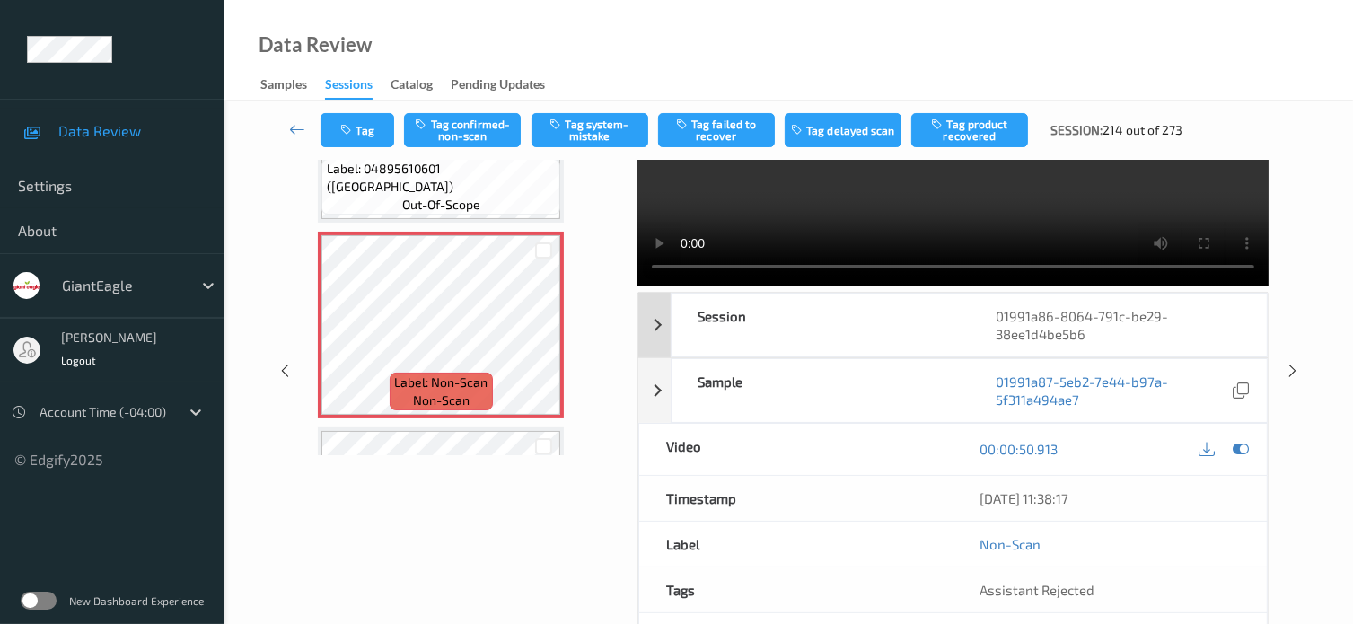
scroll to position [0, 0]
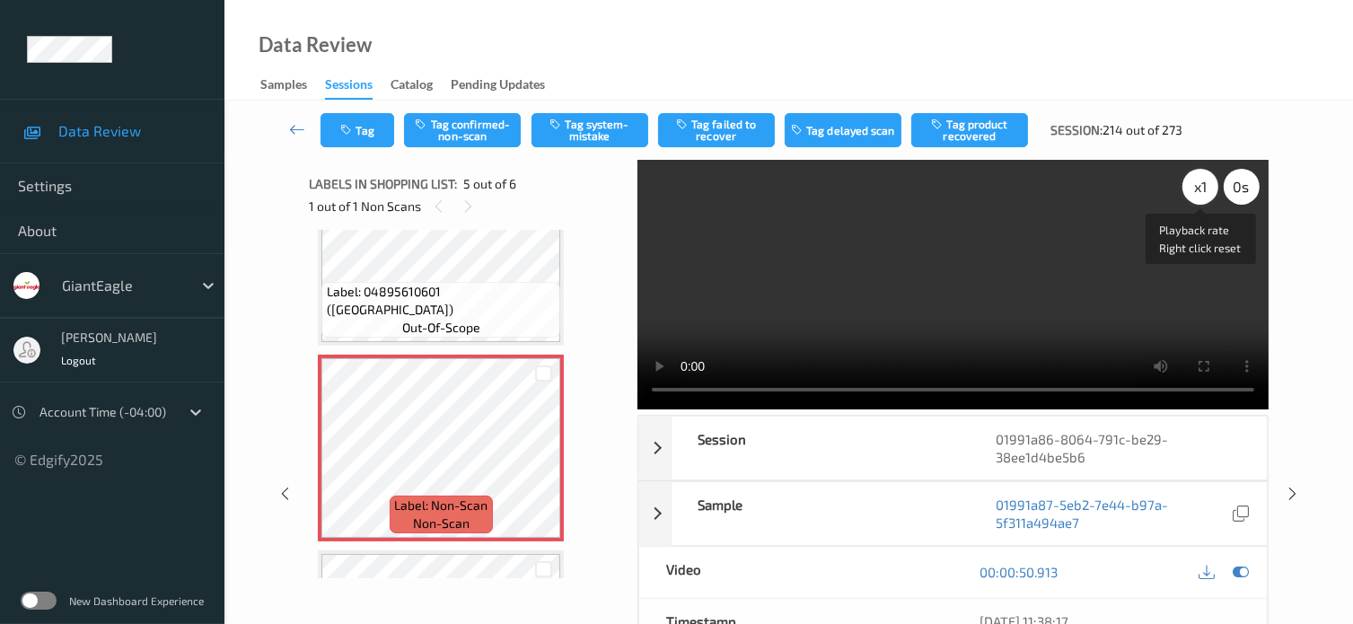
click at [1206, 181] on div "x 1" at bounding box center [1201, 187] width 36 height 36
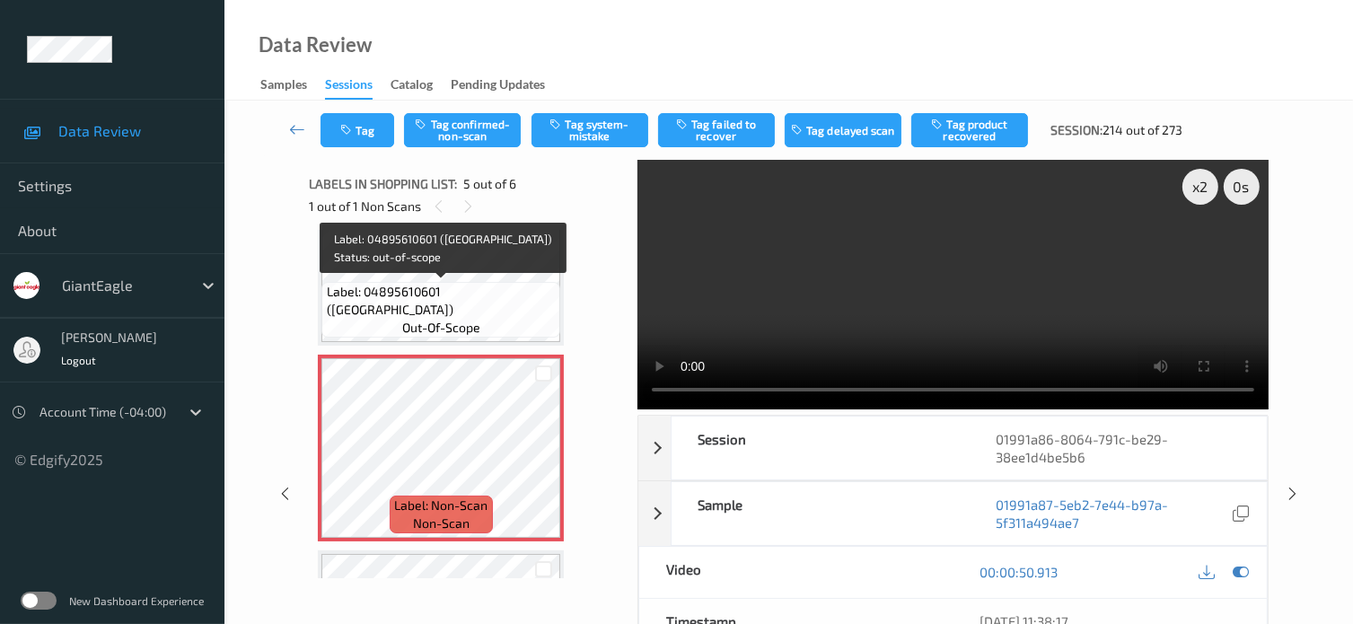
click at [502, 308] on div "Label: 04895610601 (PITALAND PLAIN PIT) out-of-scope" at bounding box center [441, 310] width 239 height 56
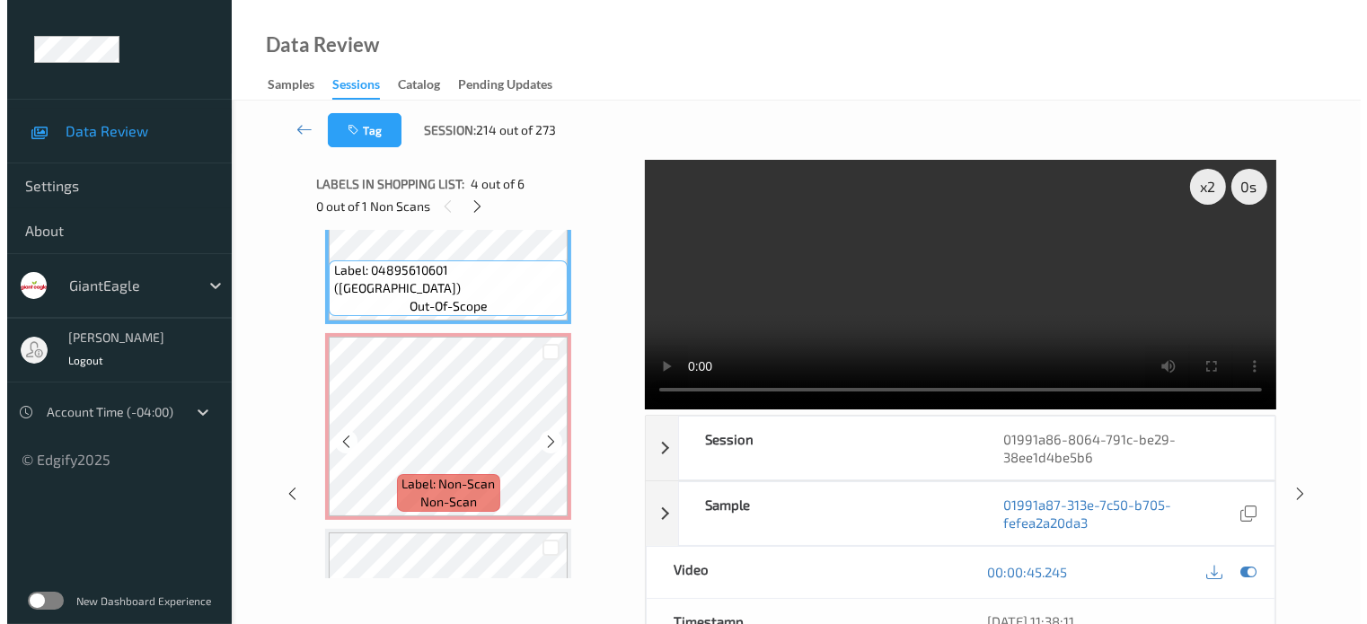
scroll to position [657, 0]
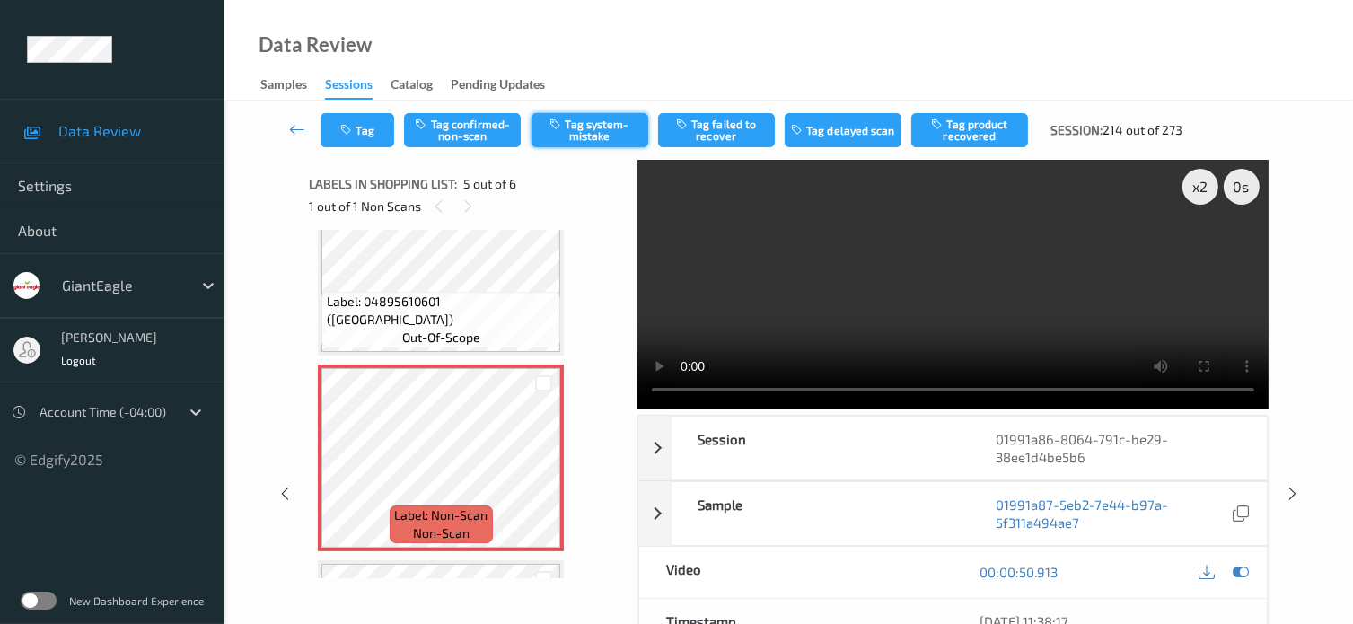
click at [578, 131] on button "Tag system-mistake" at bounding box center [590, 130] width 117 height 34
click at [383, 130] on button "Tag" at bounding box center [358, 130] width 74 height 34
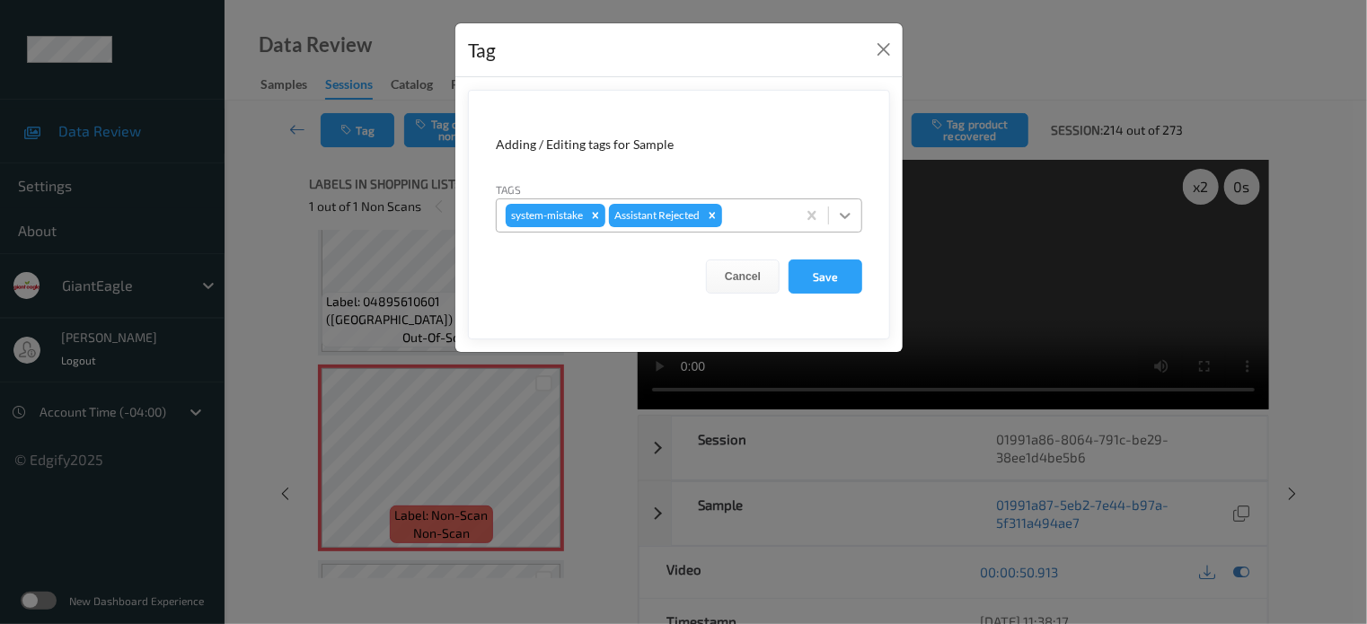
click at [846, 221] on icon at bounding box center [845, 216] width 18 height 18
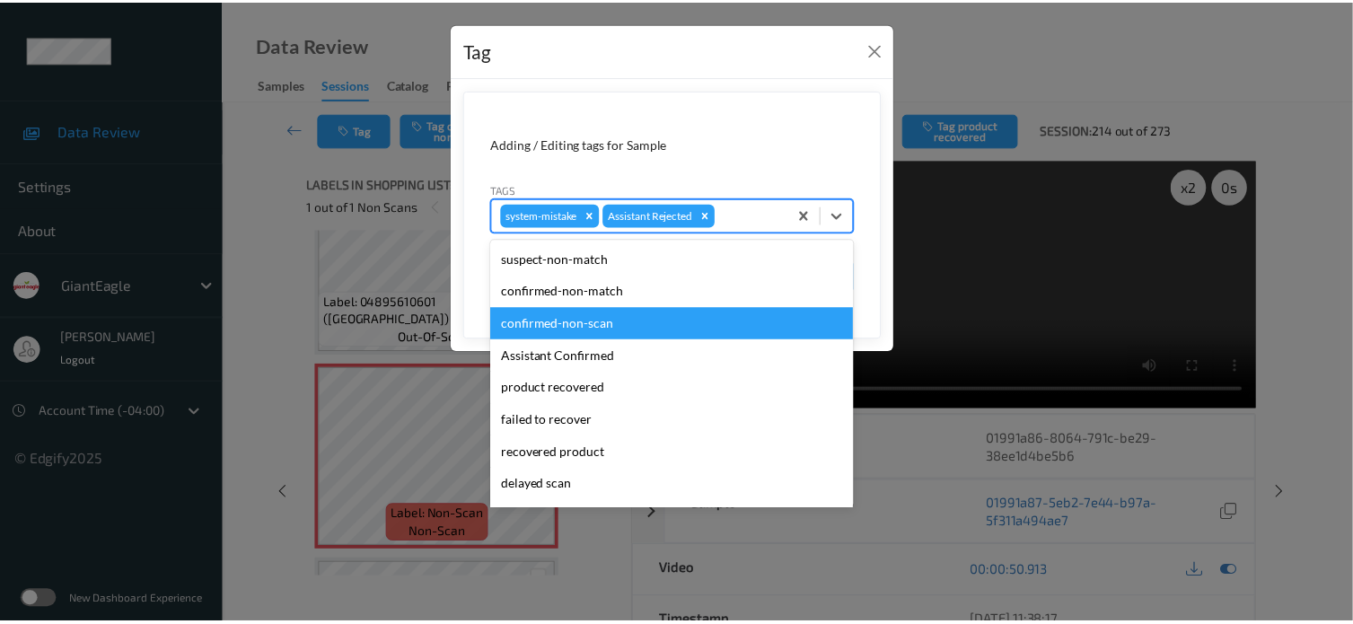
scroll to position [149, 0]
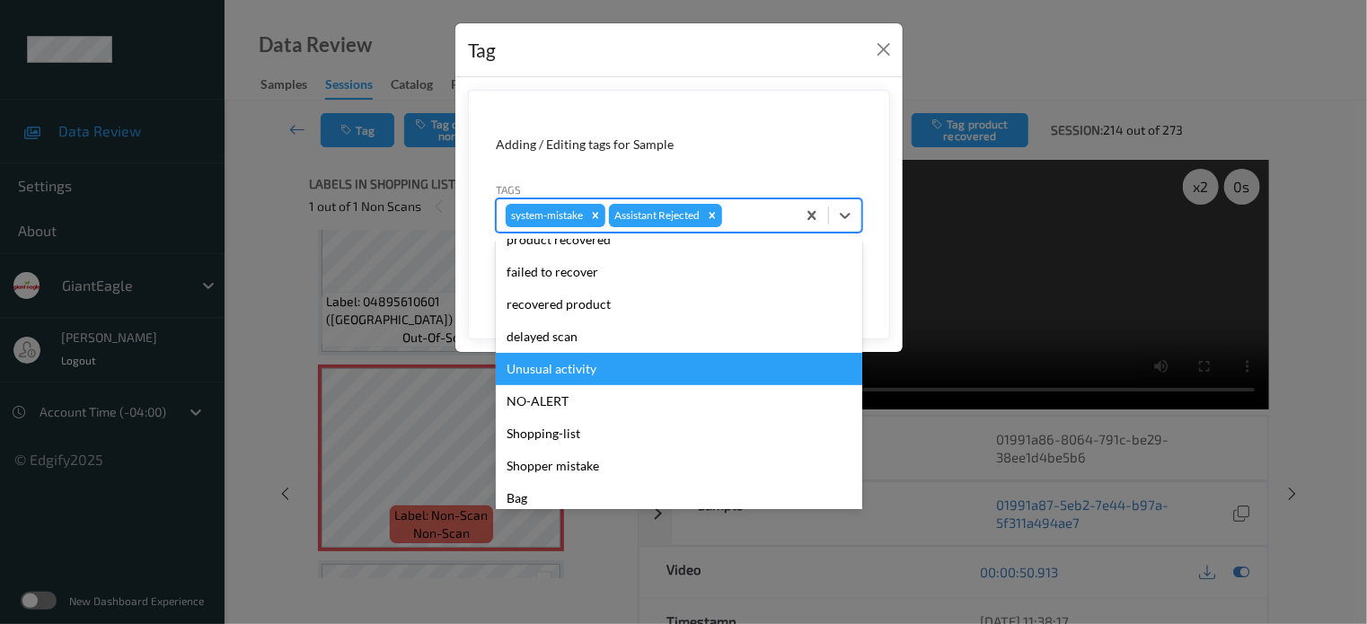
click at [540, 375] on div "Unusual activity" at bounding box center [679, 369] width 366 height 32
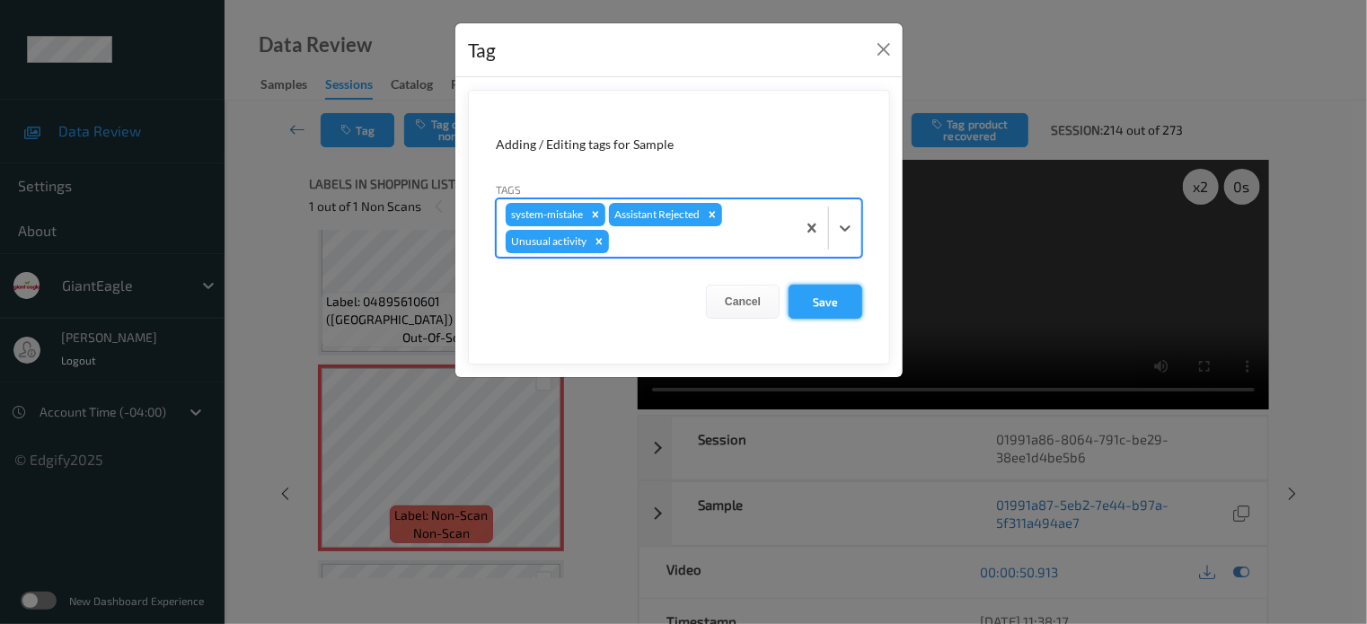
click at [817, 305] on button "Save" at bounding box center [826, 302] width 74 height 34
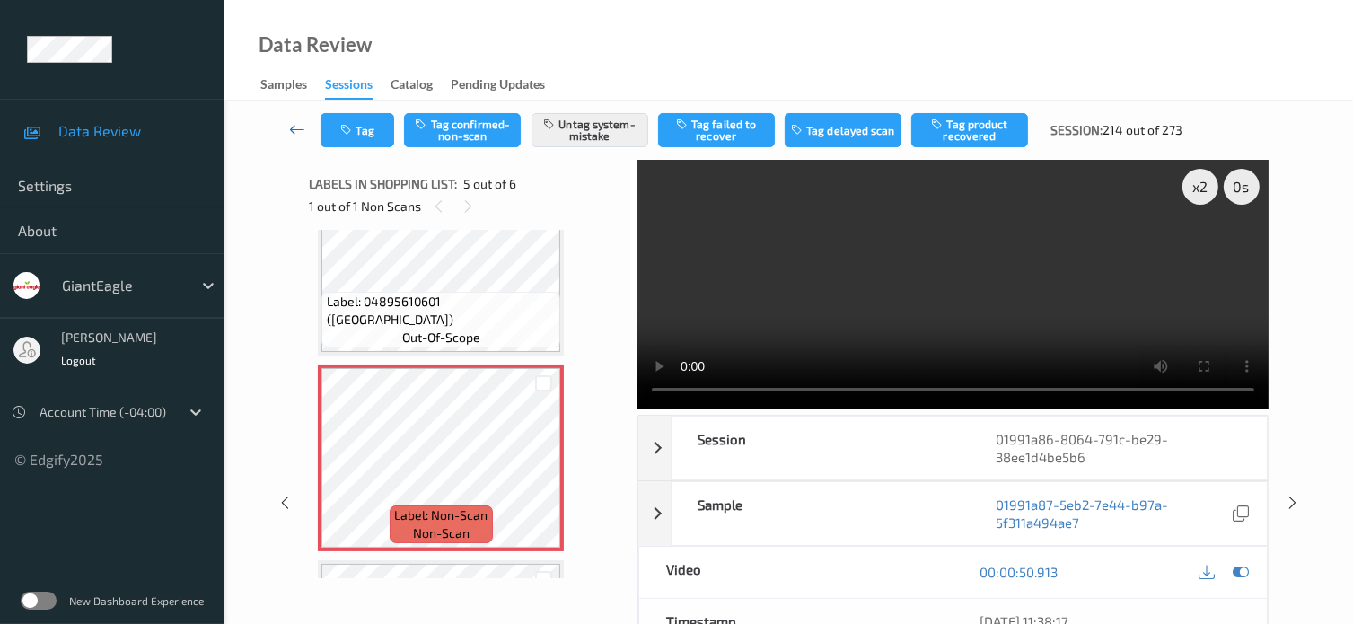
click at [295, 122] on icon at bounding box center [297, 129] width 16 height 18
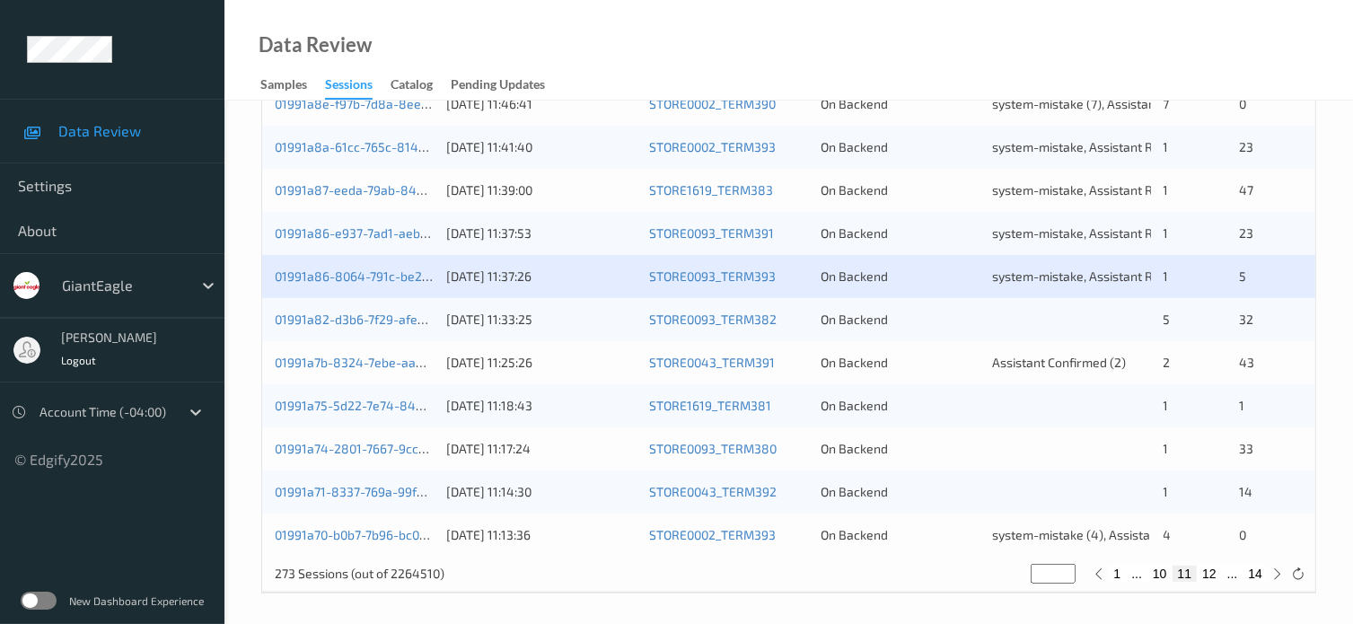
scroll to position [868, 0]
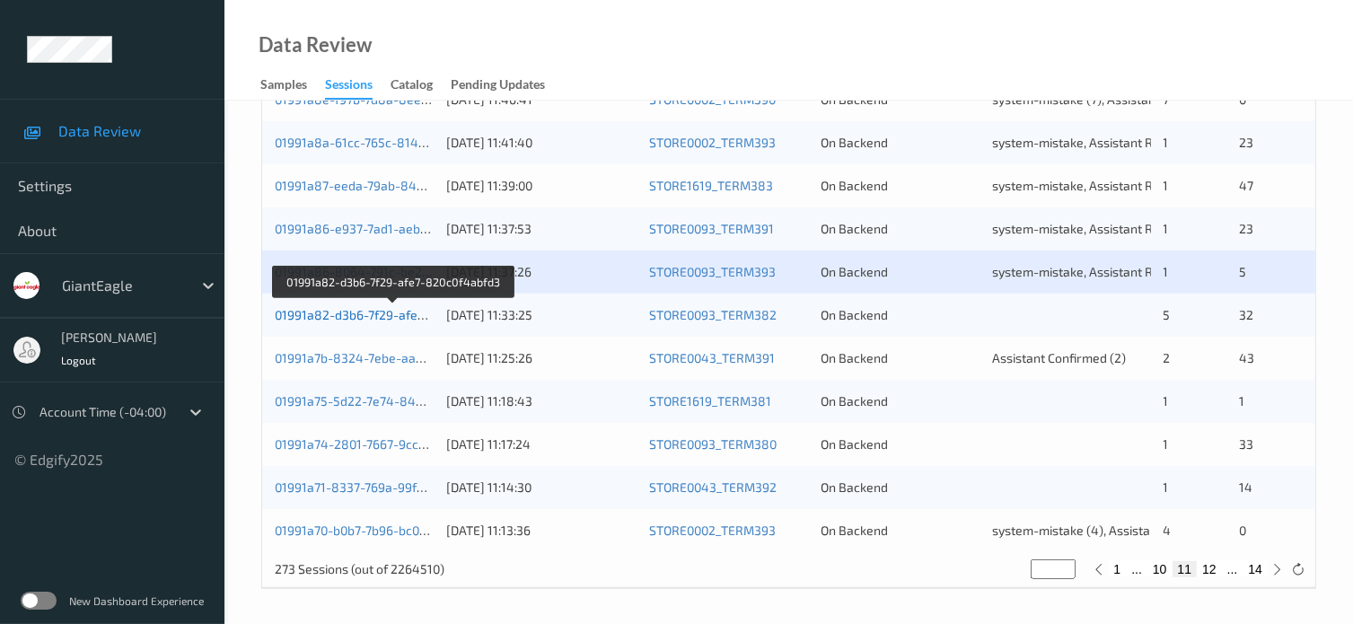
click at [349, 317] on link "01991a82-d3b6-7f29-afe7-820c0f4abfd3" at bounding box center [393, 314] width 236 height 15
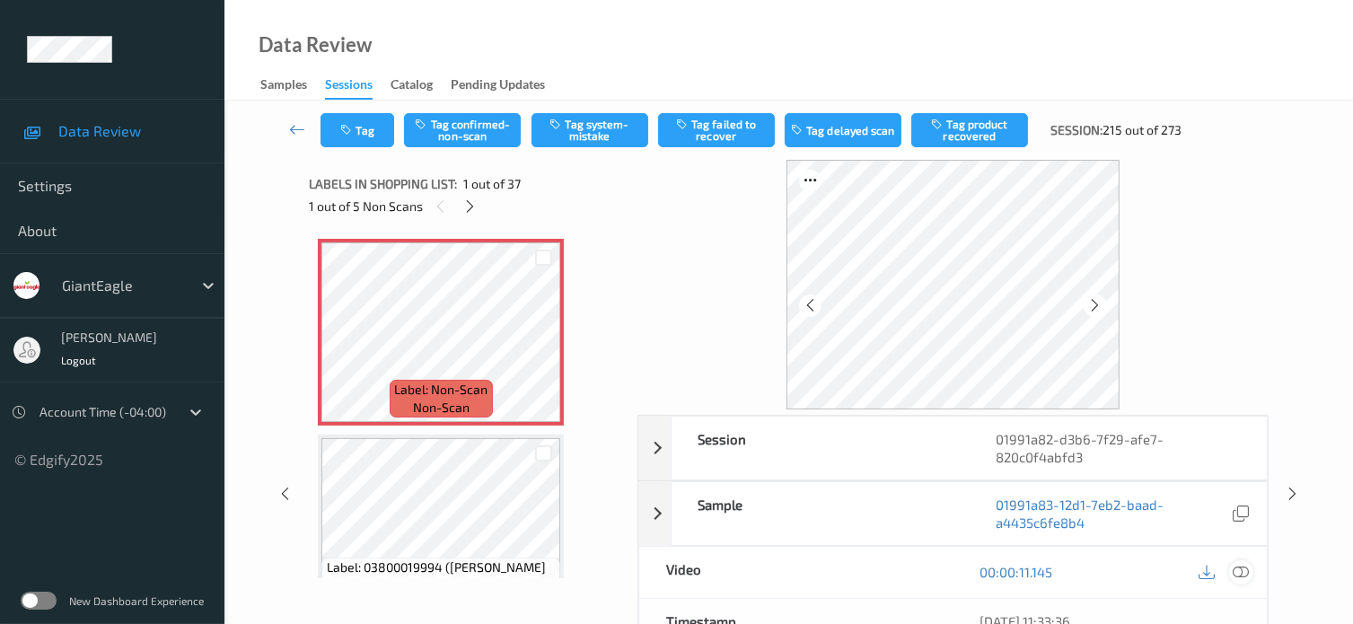
click at [1239, 570] on icon at bounding box center [1241, 572] width 16 height 16
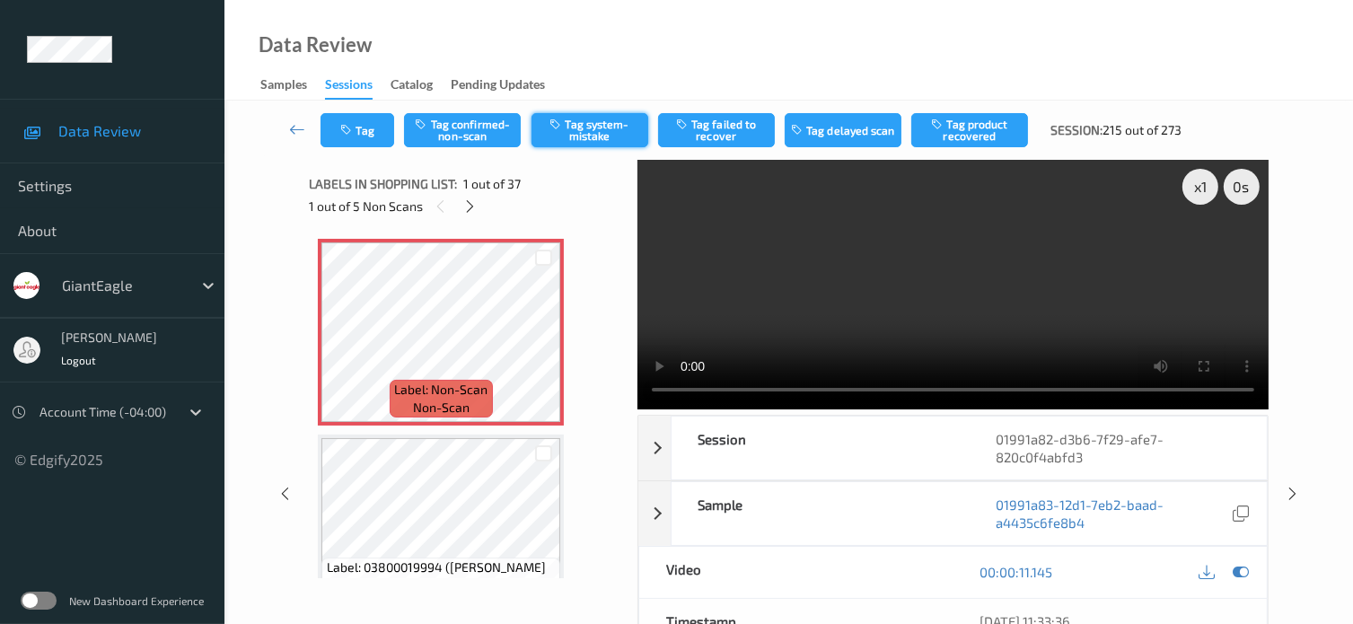
click at [582, 119] on button "Tag system-mistake" at bounding box center [590, 130] width 117 height 34
click at [580, 131] on button "Tag system-mistake" at bounding box center [590, 130] width 117 height 34
click at [363, 130] on button "Tag" at bounding box center [358, 130] width 74 height 34
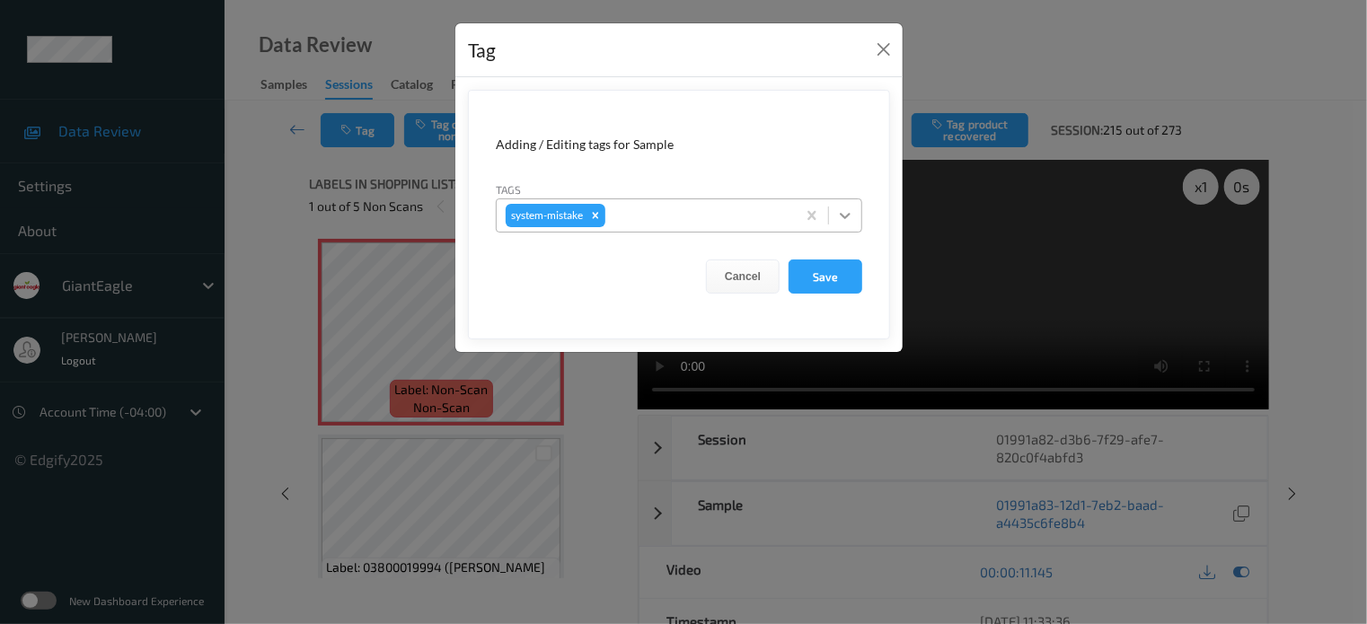
click at [847, 213] on icon at bounding box center [845, 216] width 18 height 18
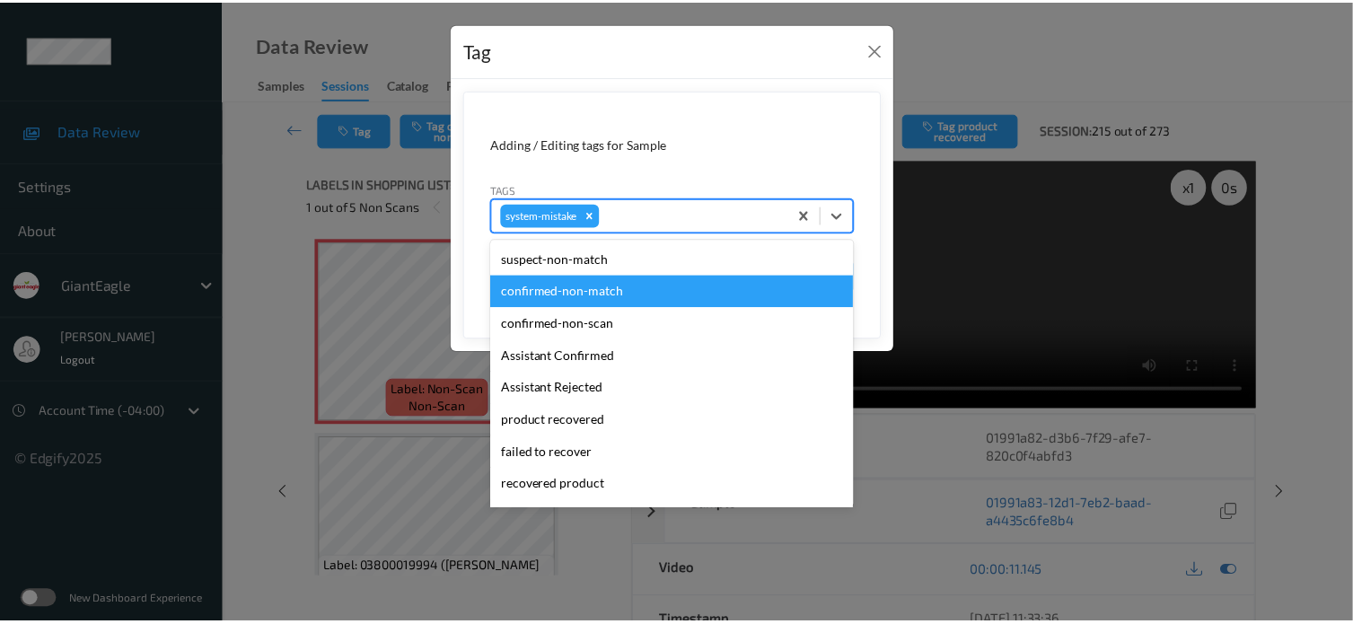
scroll to position [190, 0]
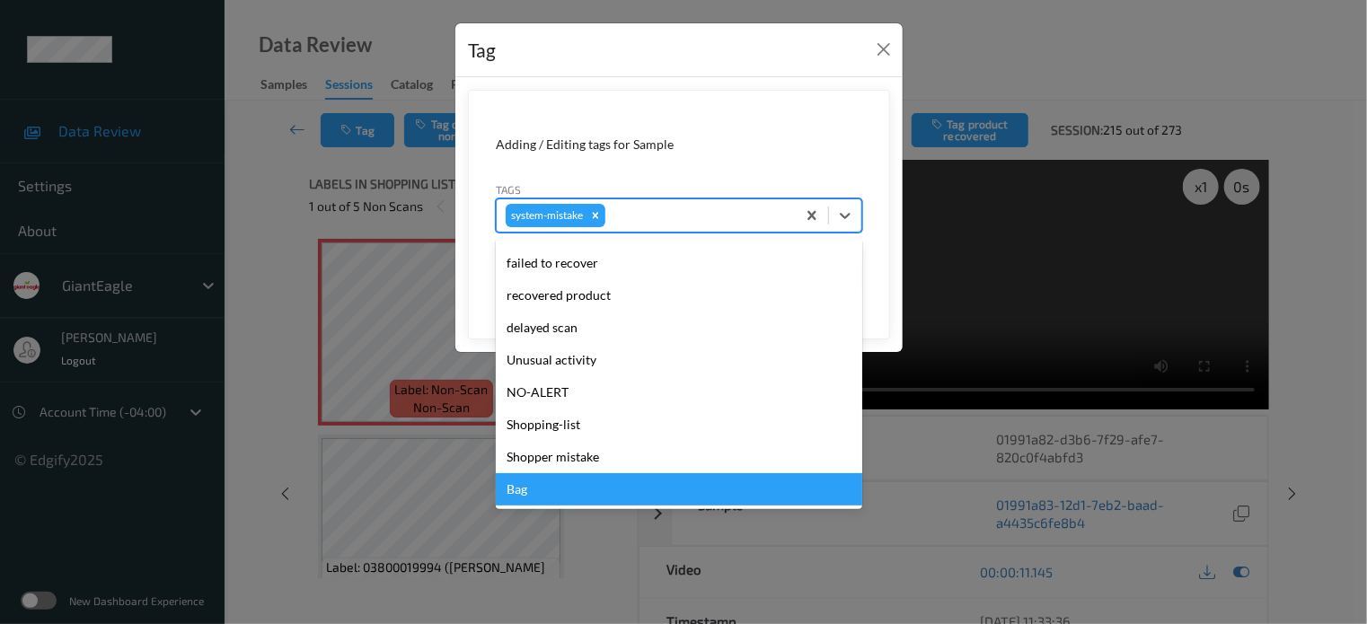
click at [518, 495] on div "Bag" at bounding box center [679, 489] width 366 height 32
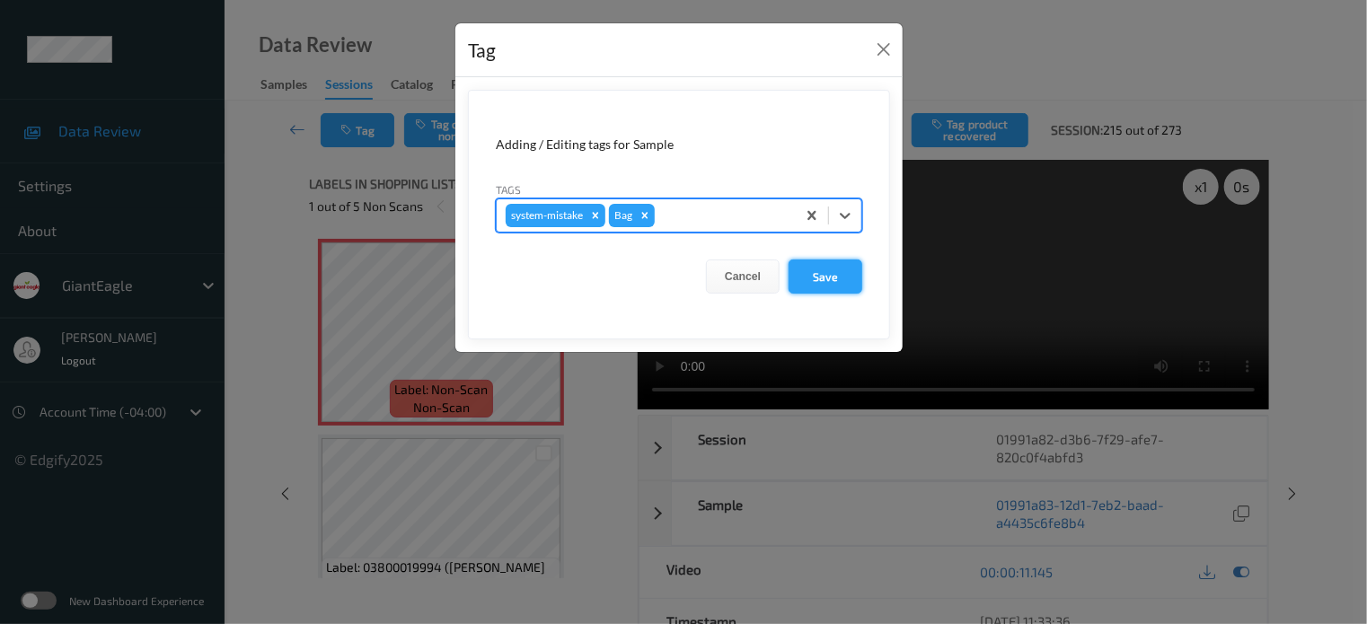
click at [826, 275] on button "Save" at bounding box center [826, 277] width 74 height 34
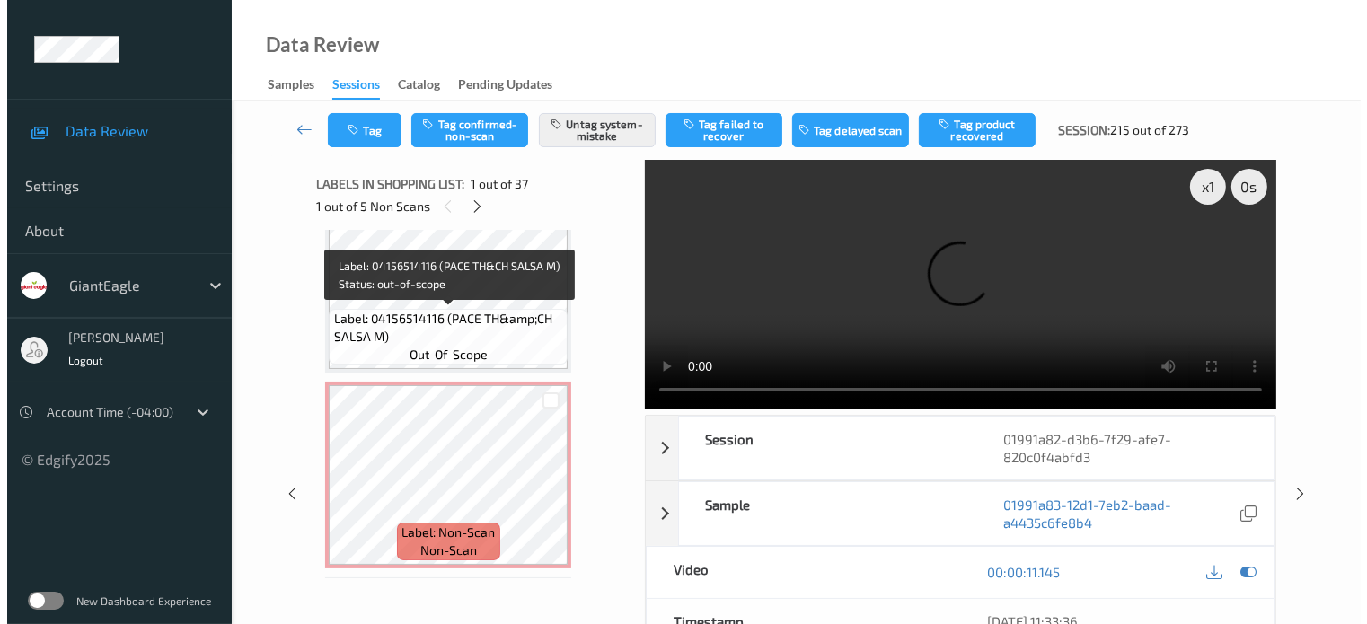
scroll to position [1264, 0]
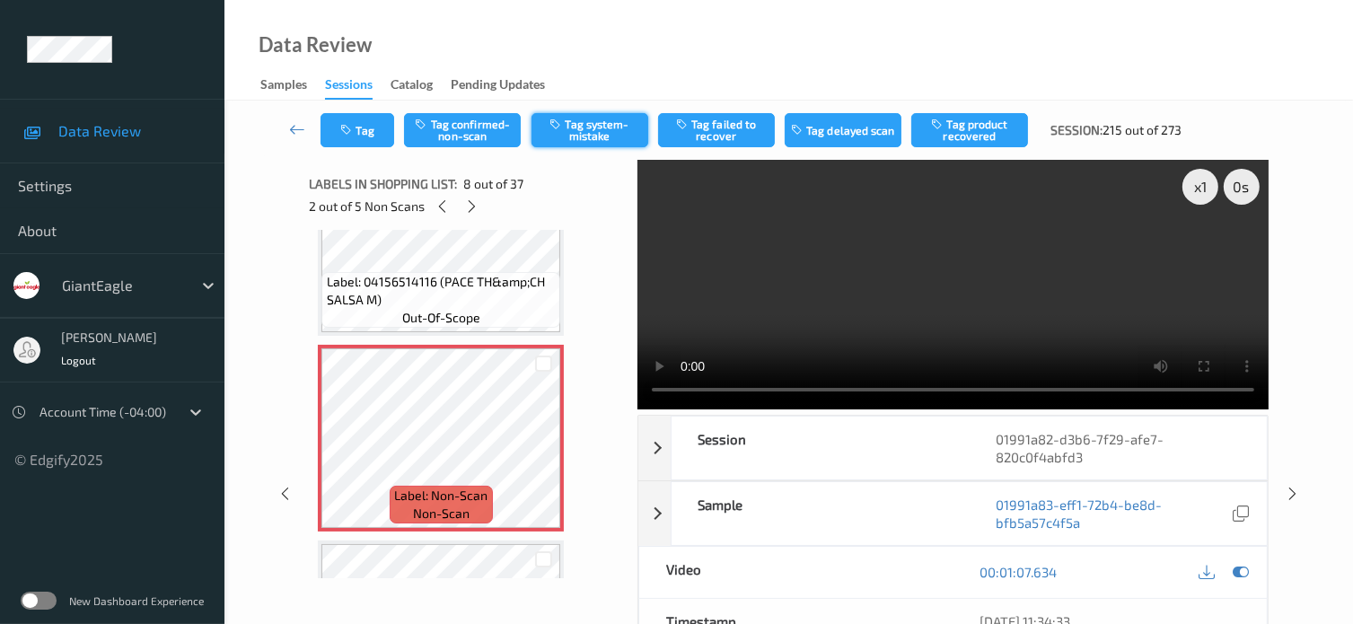
click at [586, 136] on button "Tag system-mistake" at bounding box center [590, 130] width 117 height 34
click at [375, 132] on button "Tag" at bounding box center [358, 130] width 74 height 34
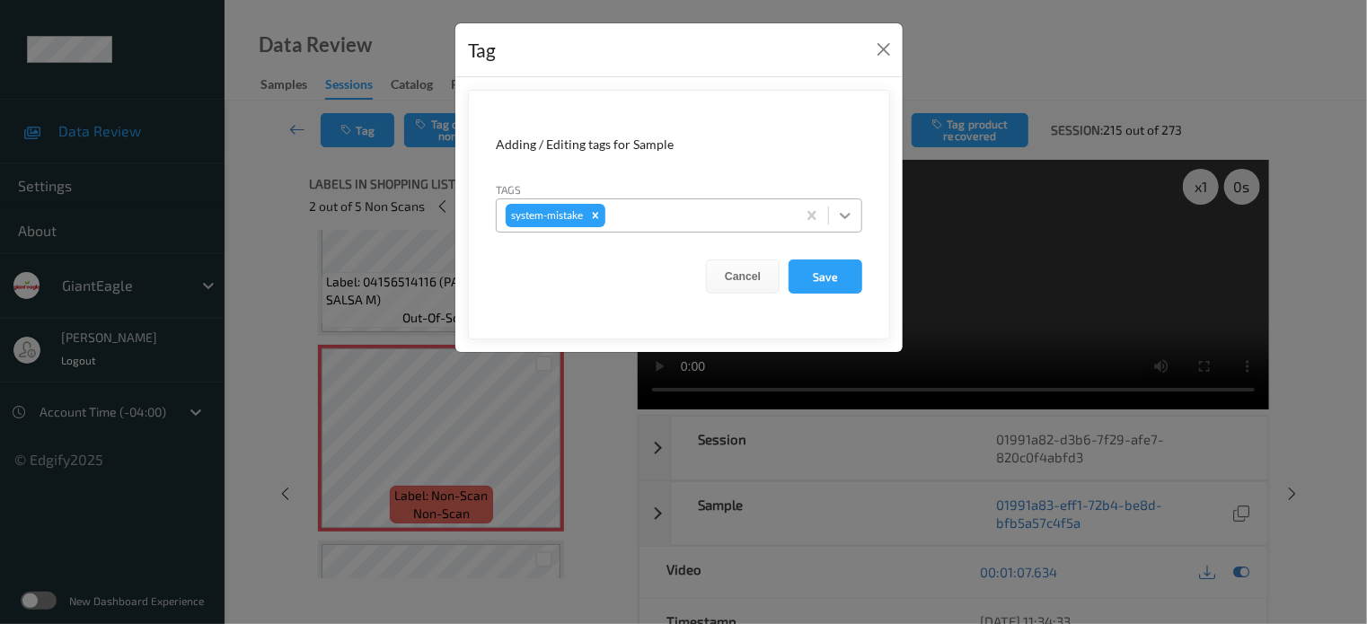
click at [841, 216] on icon at bounding box center [845, 216] width 18 height 18
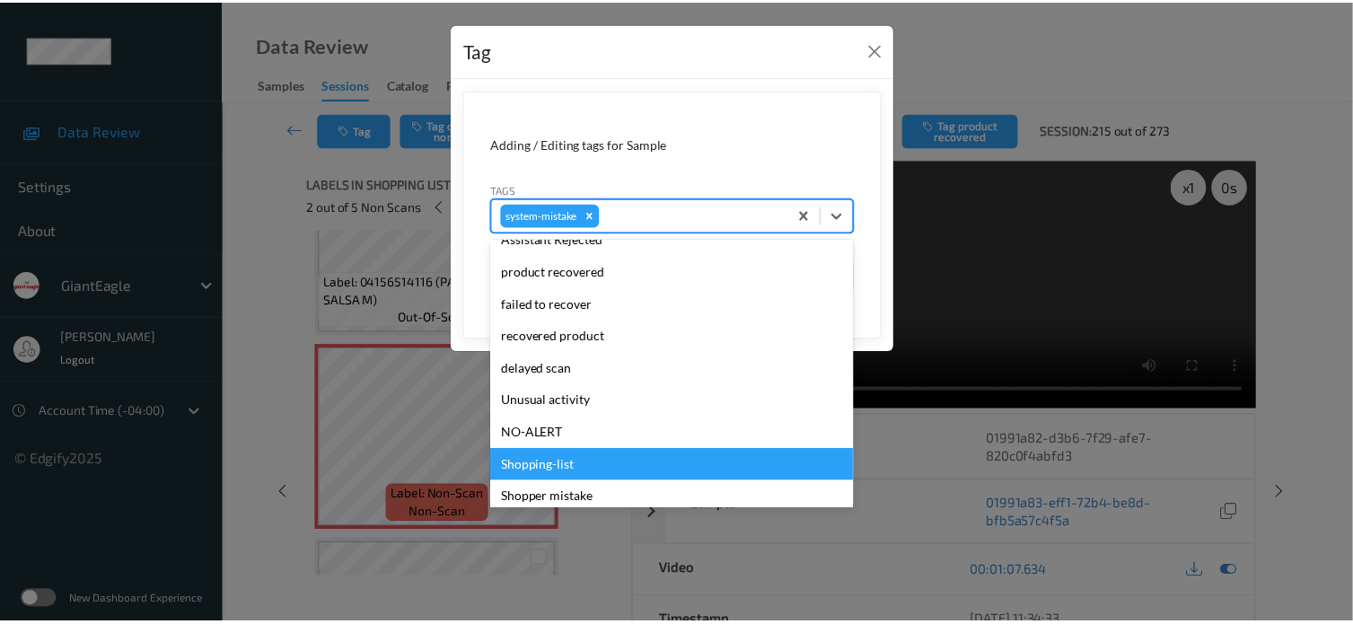
scroll to position [190, 0]
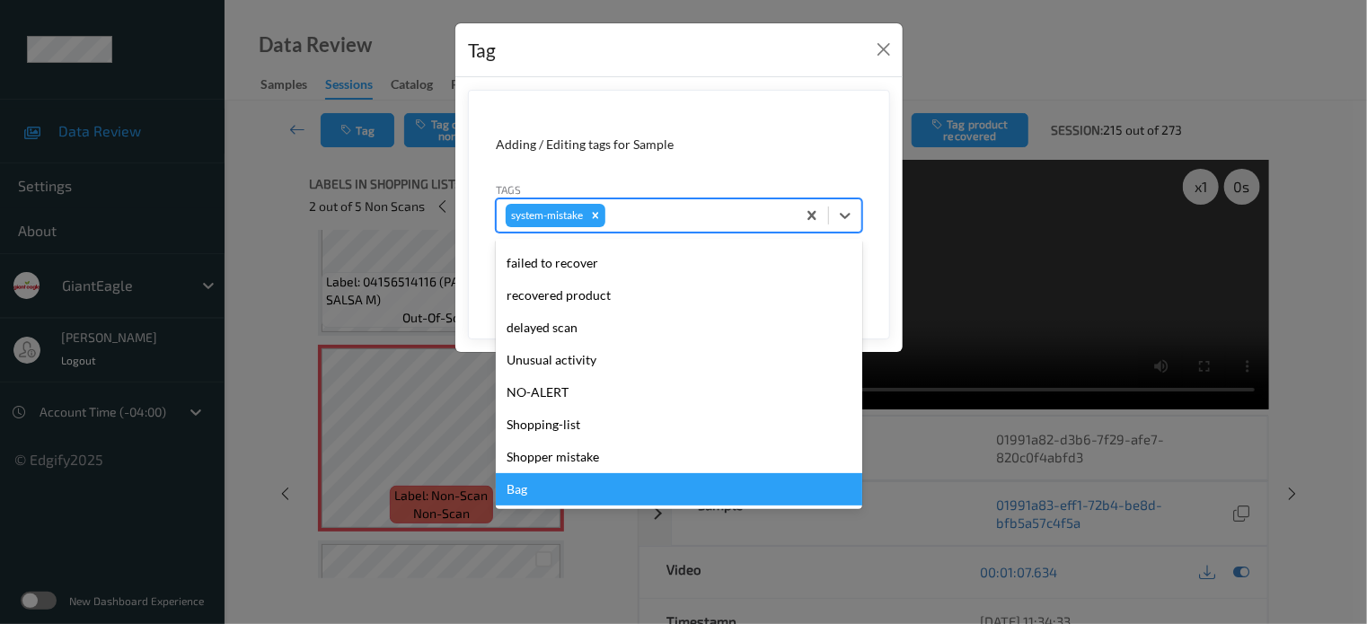
click at [515, 493] on div "Bag" at bounding box center [679, 489] width 366 height 32
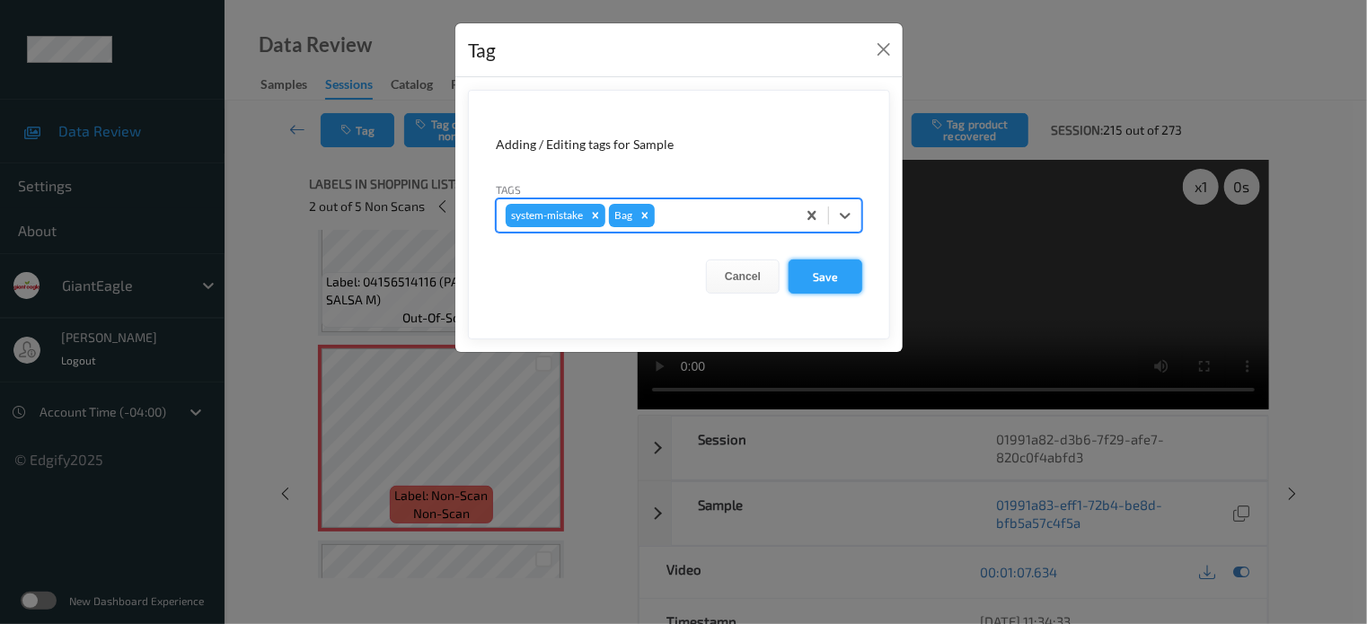
click at [819, 272] on button "Save" at bounding box center [826, 277] width 74 height 34
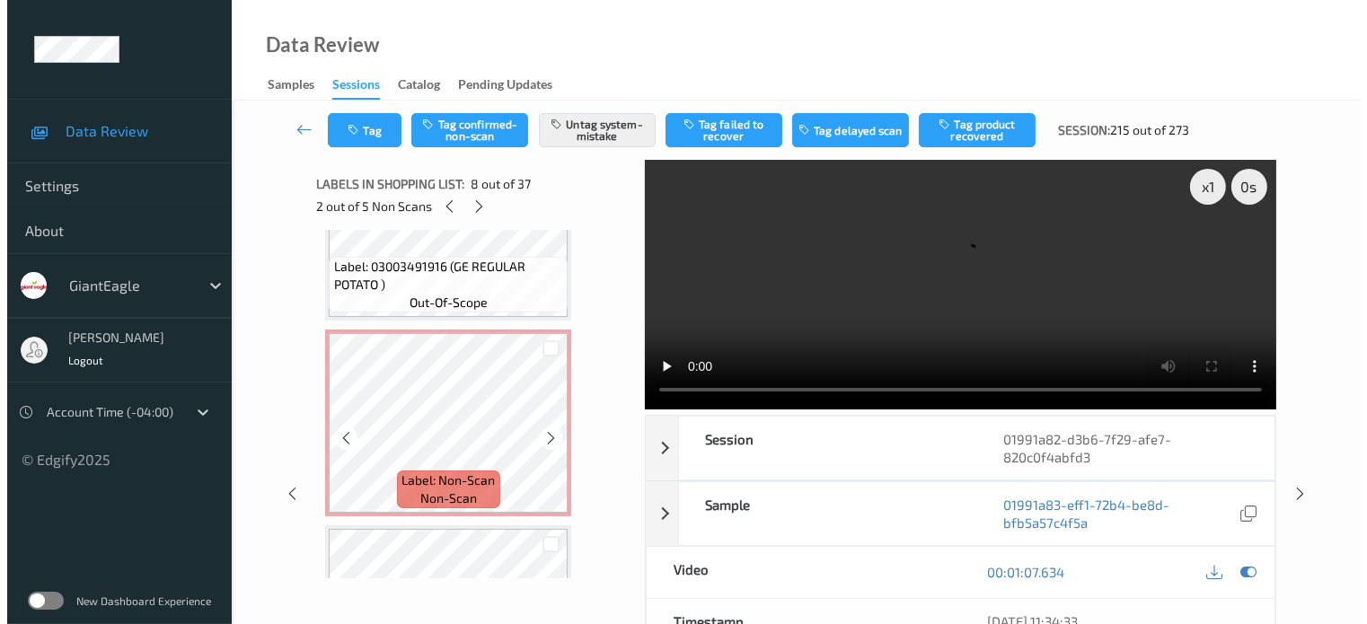
scroll to position [3511, 0]
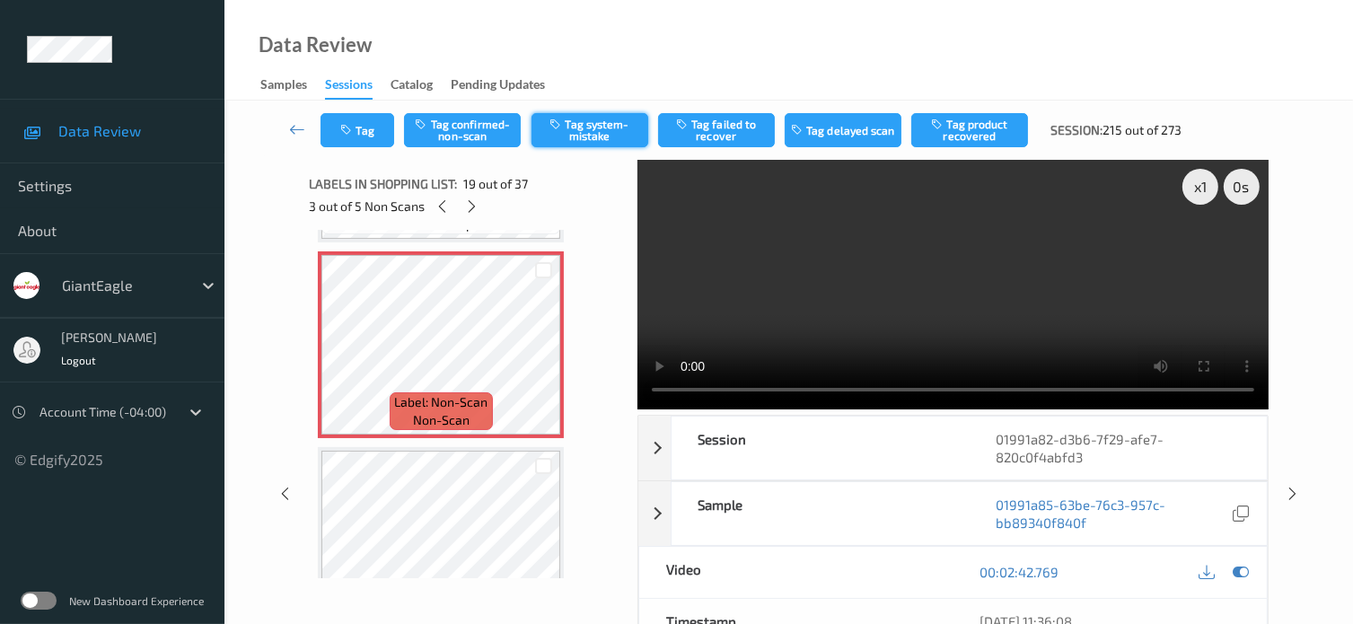
click at [596, 129] on button "Tag system-mistake" at bounding box center [590, 130] width 117 height 34
click at [362, 143] on button "Tag" at bounding box center [358, 130] width 74 height 34
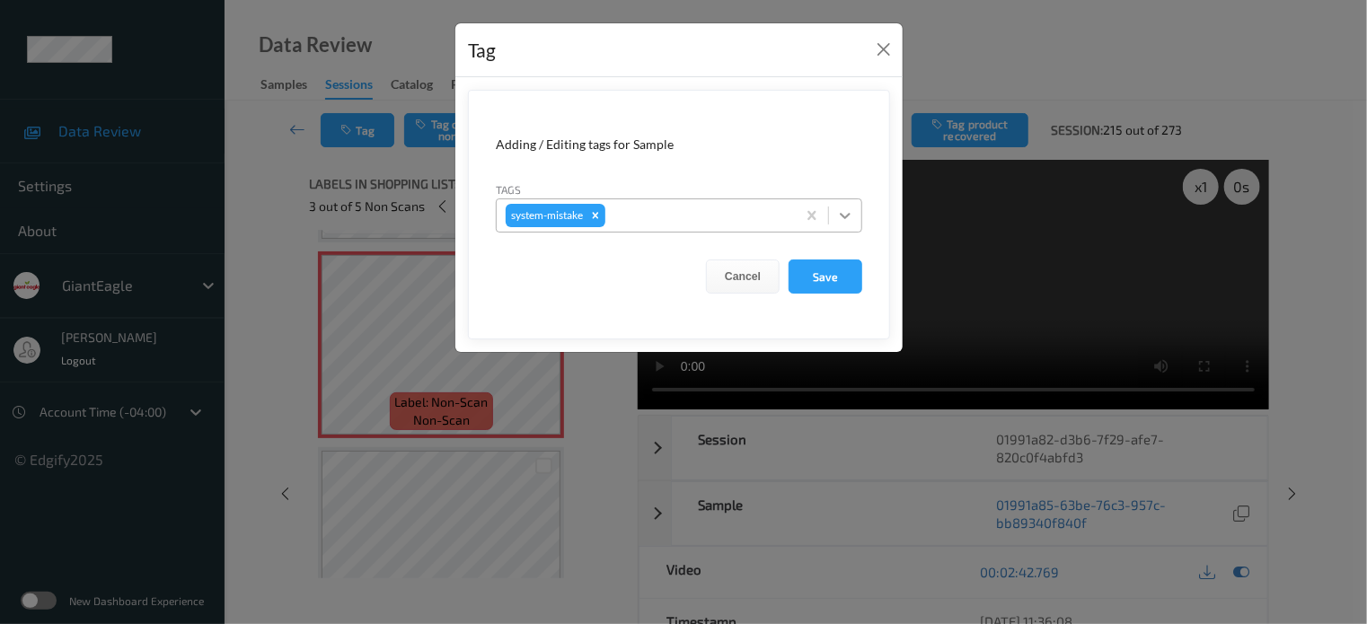
click at [842, 222] on icon at bounding box center [845, 216] width 18 height 18
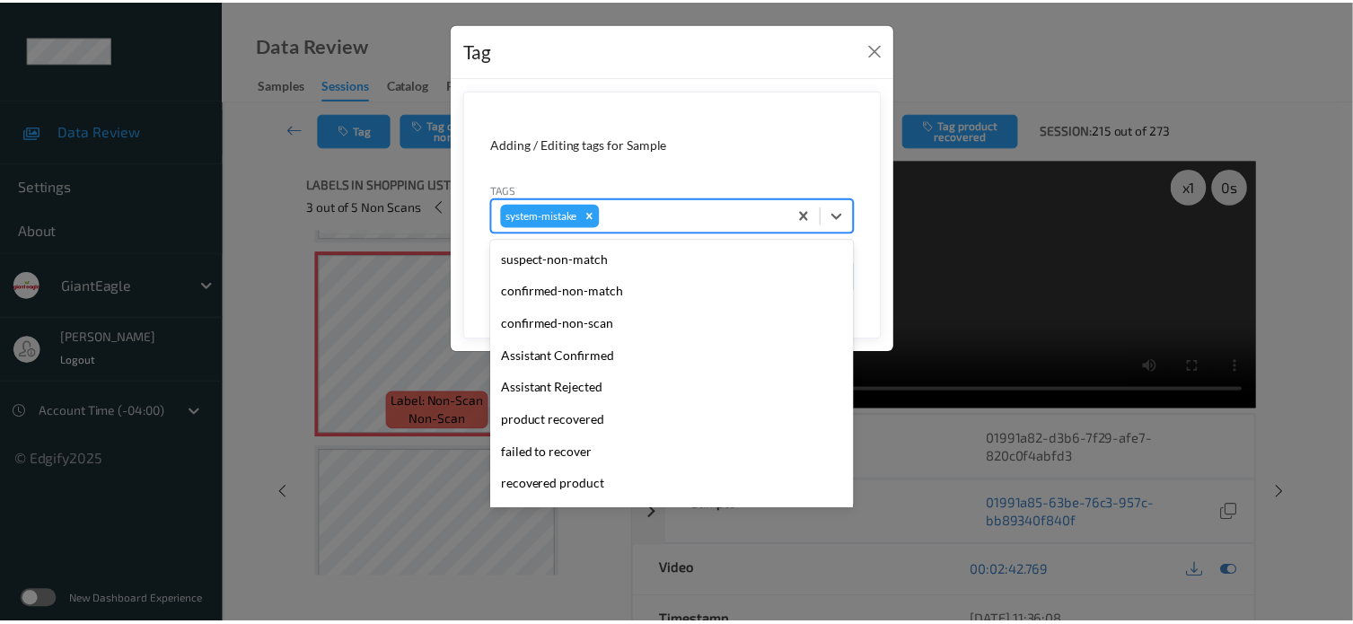
scroll to position [190, 0]
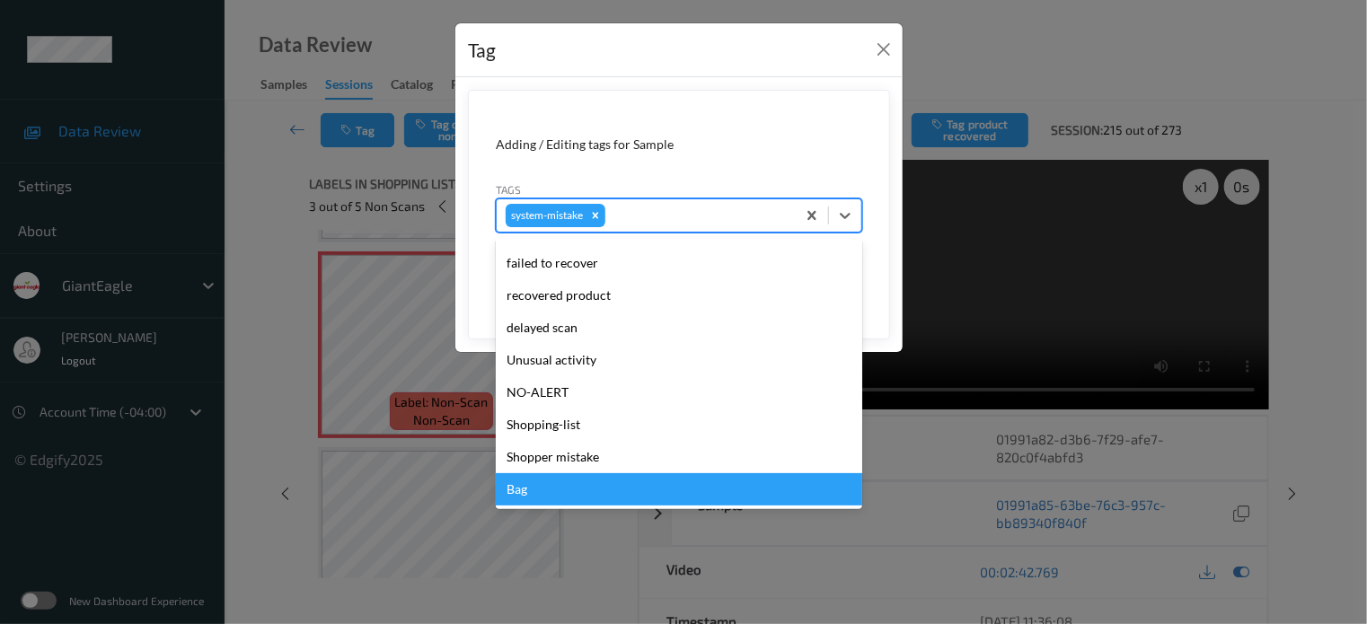
click at [524, 498] on div "Bag" at bounding box center [679, 489] width 366 height 32
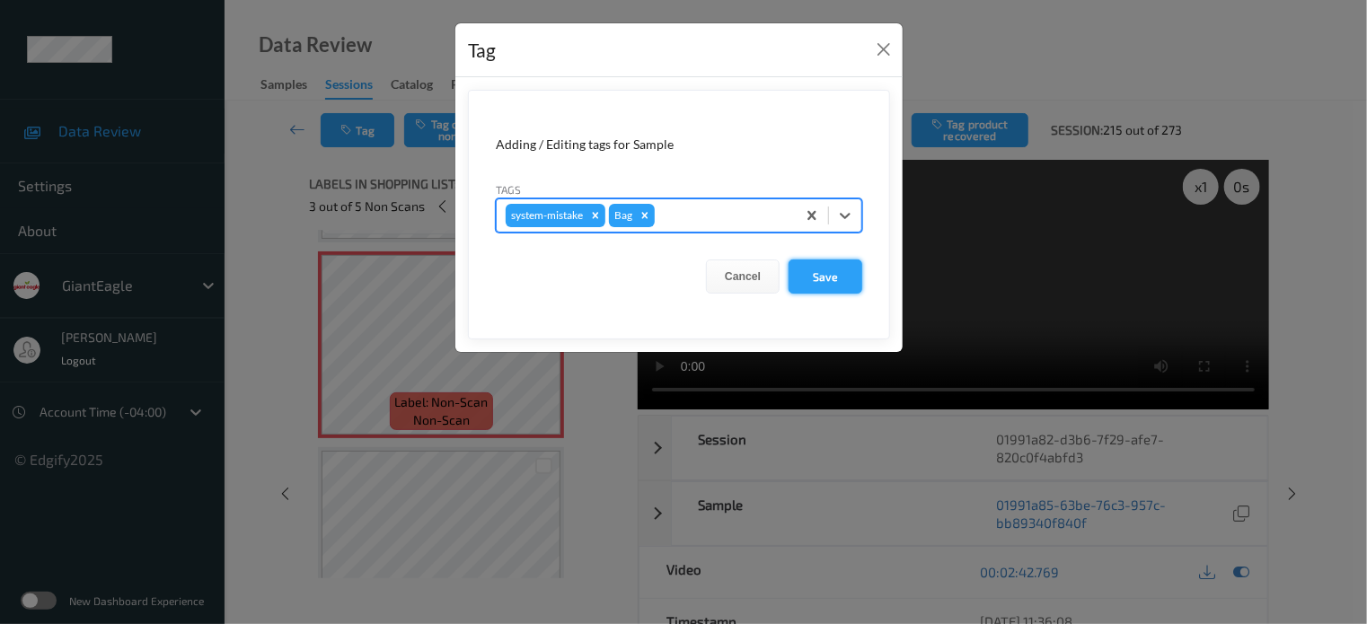
click at [837, 279] on button "Save" at bounding box center [826, 277] width 74 height 34
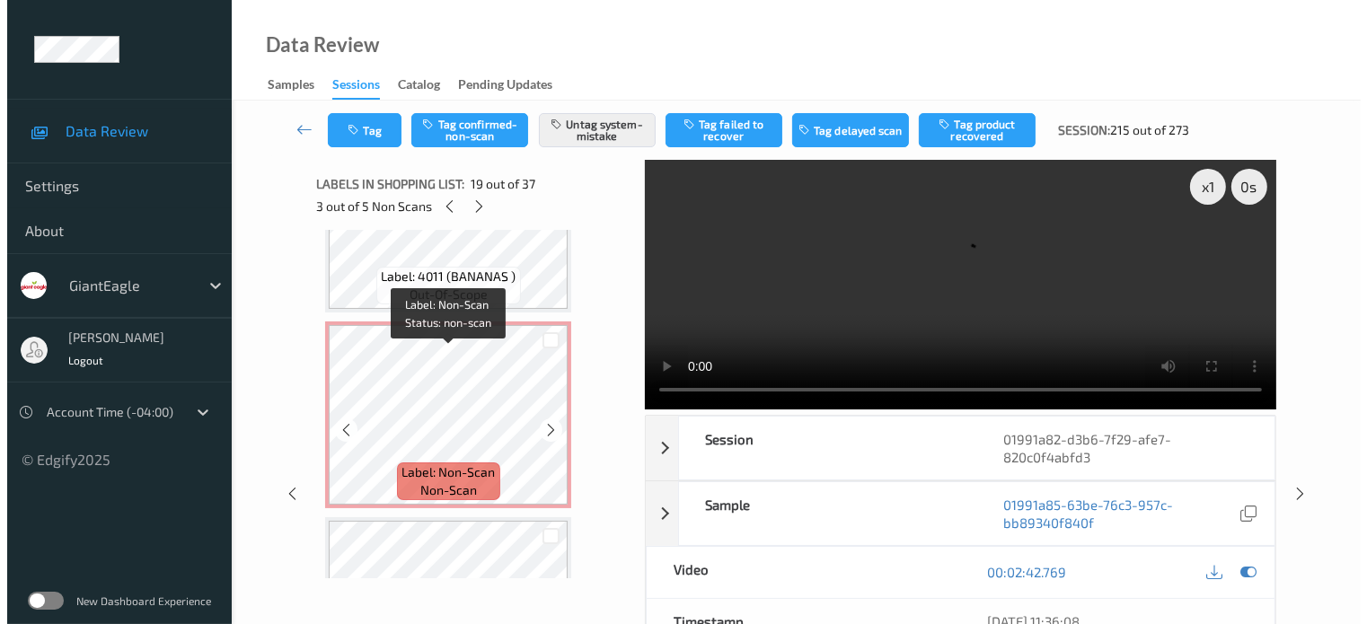
scroll to position [5757, 0]
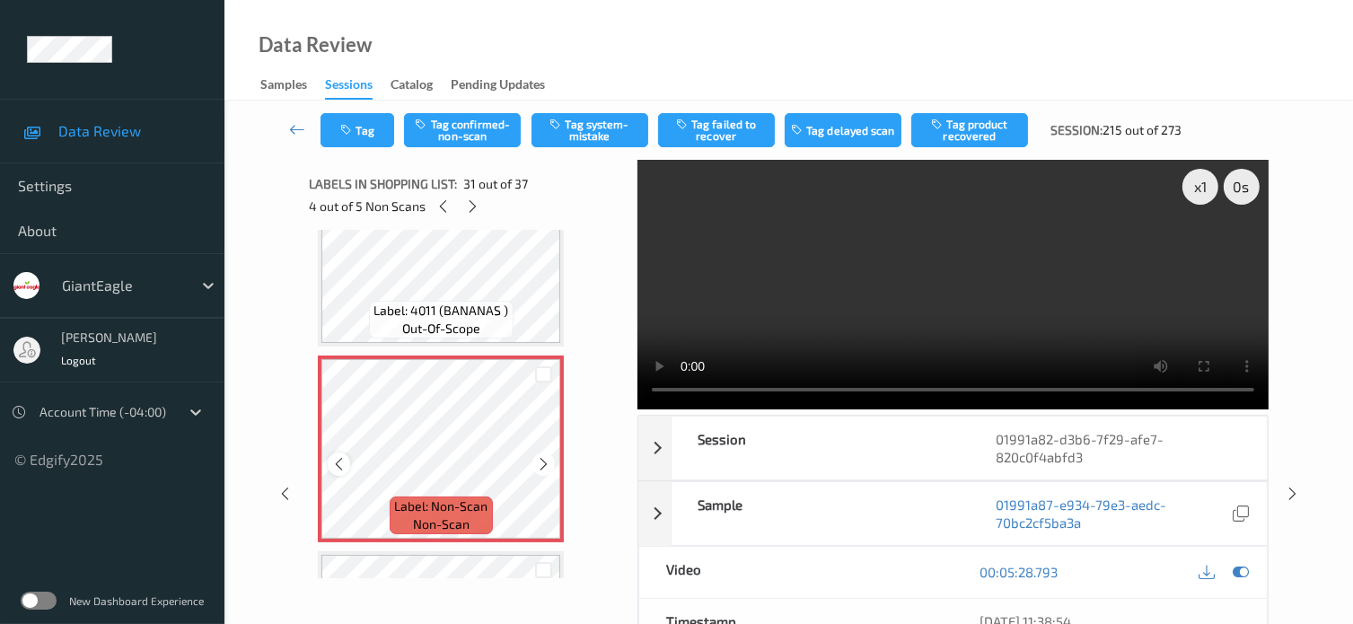
click at [338, 465] on icon at bounding box center [338, 464] width 15 height 16
click at [576, 137] on button "Tag system-mistake" at bounding box center [590, 130] width 117 height 34
click at [363, 126] on button "Tag" at bounding box center [358, 130] width 74 height 34
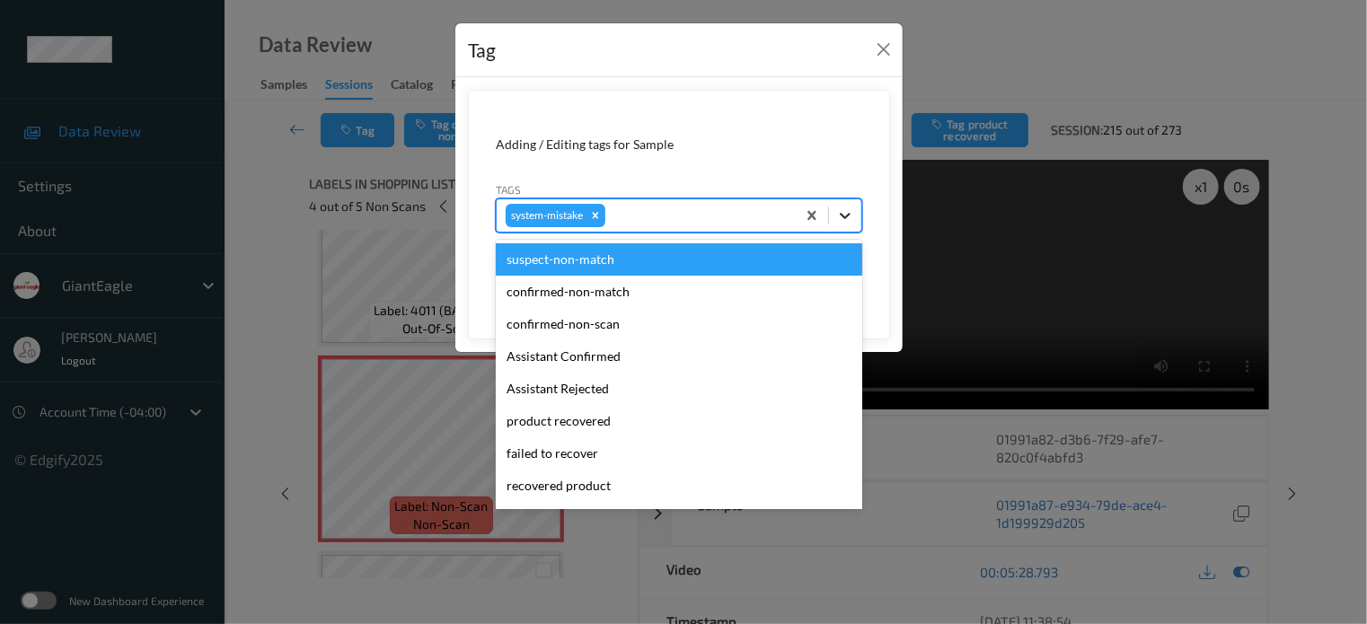
click at [847, 216] on icon at bounding box center [845, 216] width 11 height 6
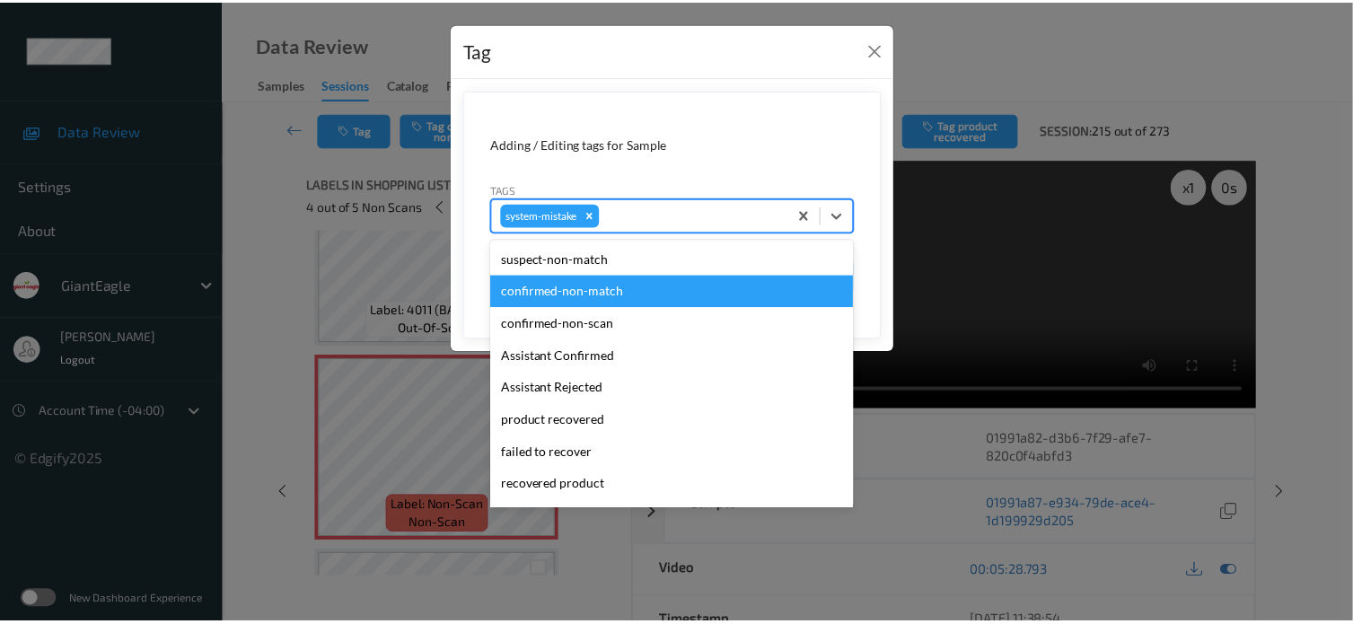
scroll to position [190, 0]
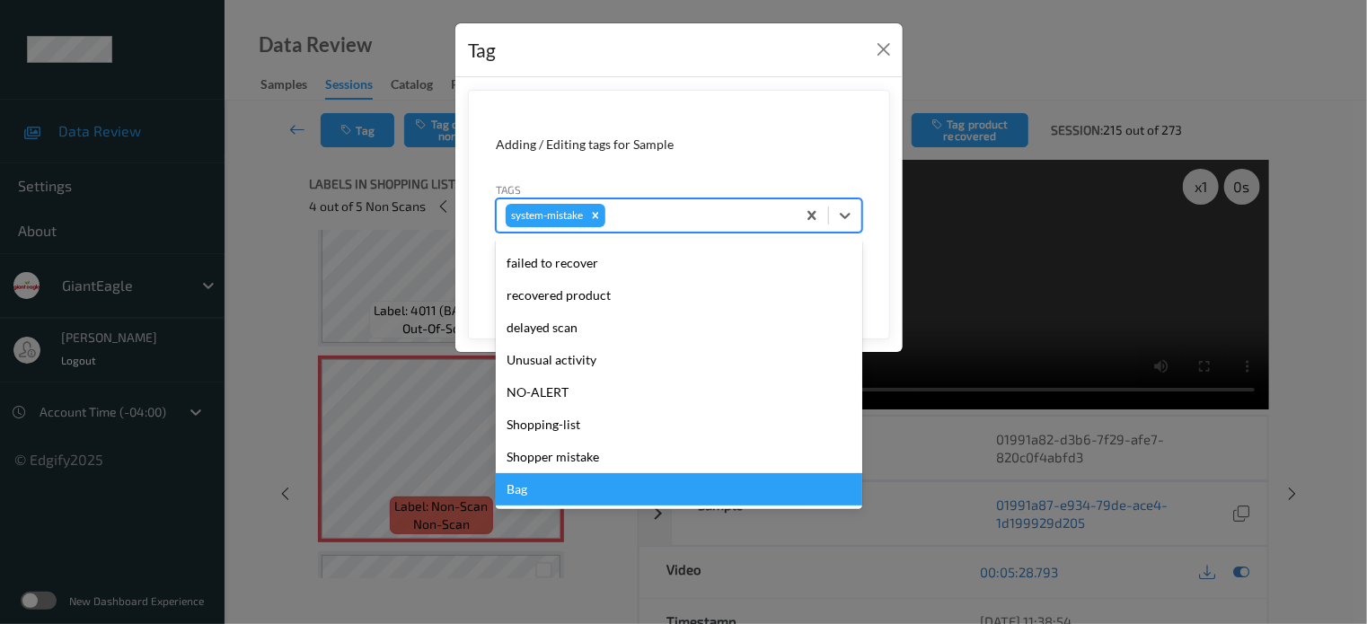
click at [509, 489] on div "Bag" at bounding box center [679, 489] width 366 height 32
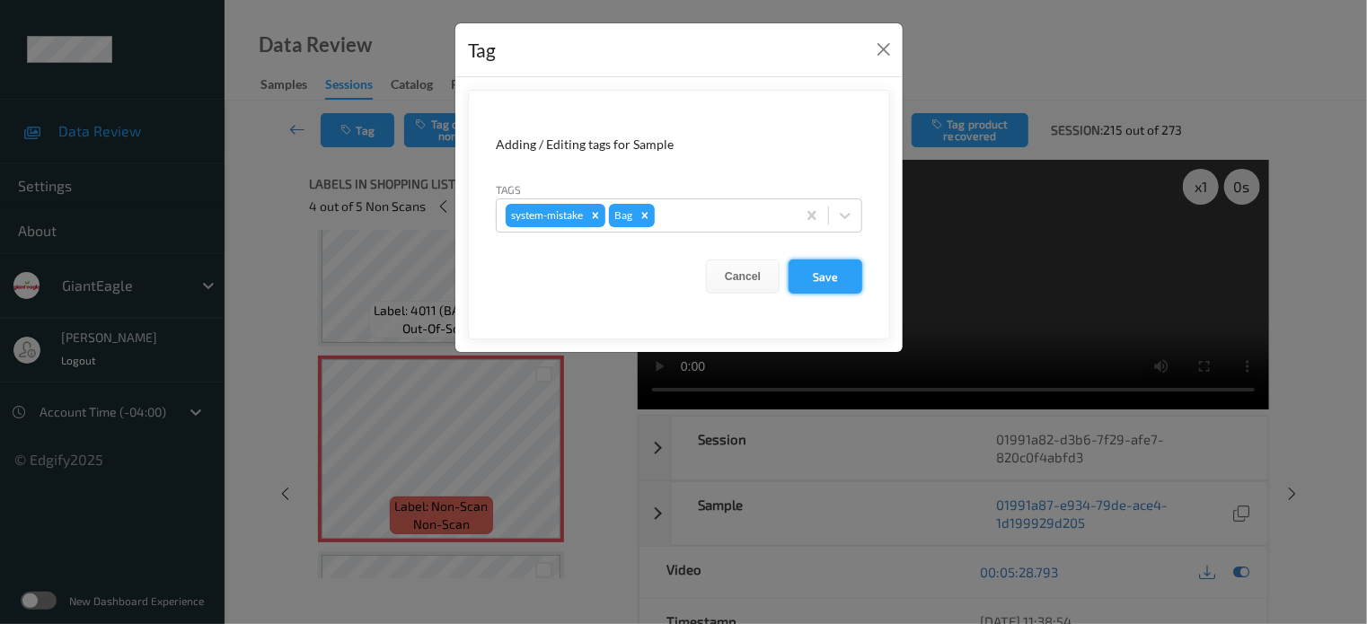
click at [841, 278] on button "Save" at bounding box center [826, 277] width 74 height 34
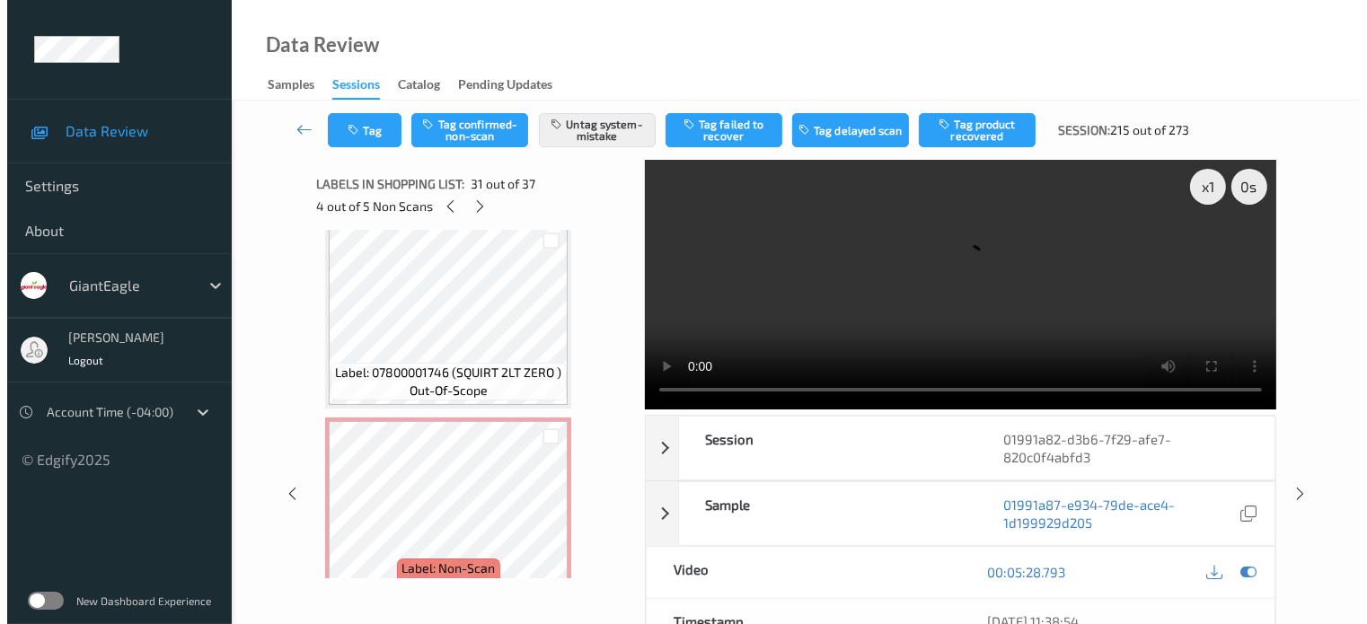
scroll to position [6355, 0]
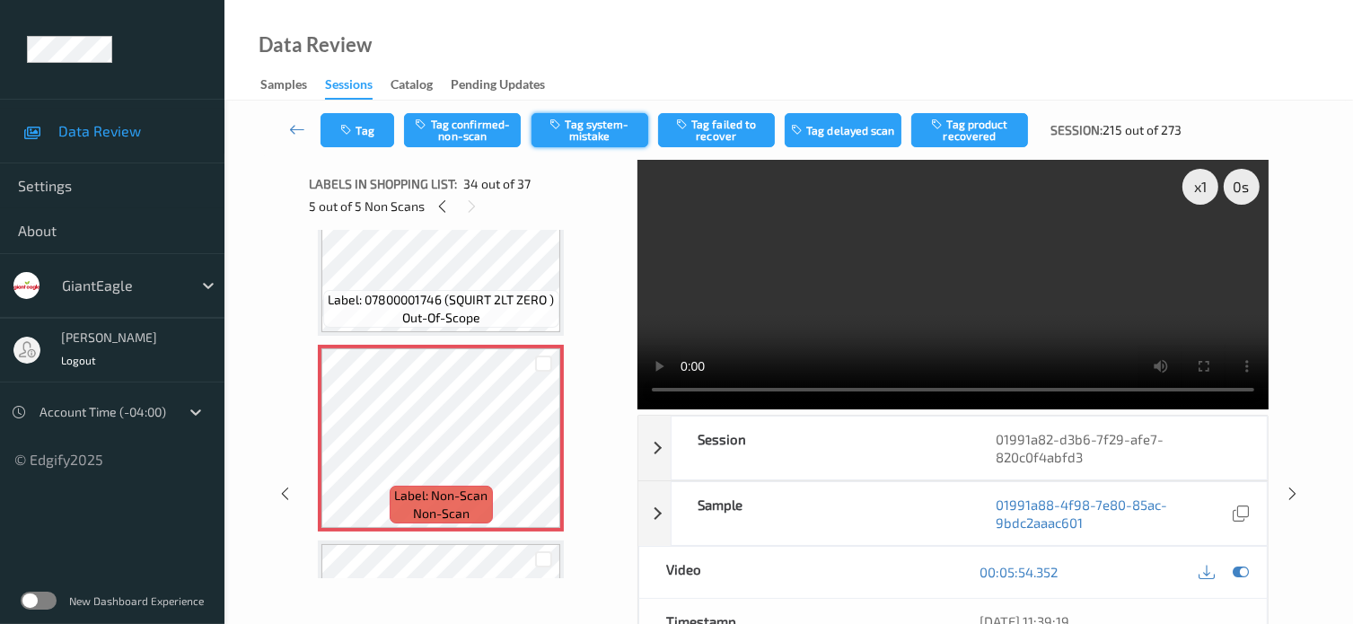
click at [582, 132] on button "Tag system-mistake" at bounding box center [590, 130] width 117 height 34
click at [363, 123] on button "Tag" at bounding box center [358, 130] width 74 height 34
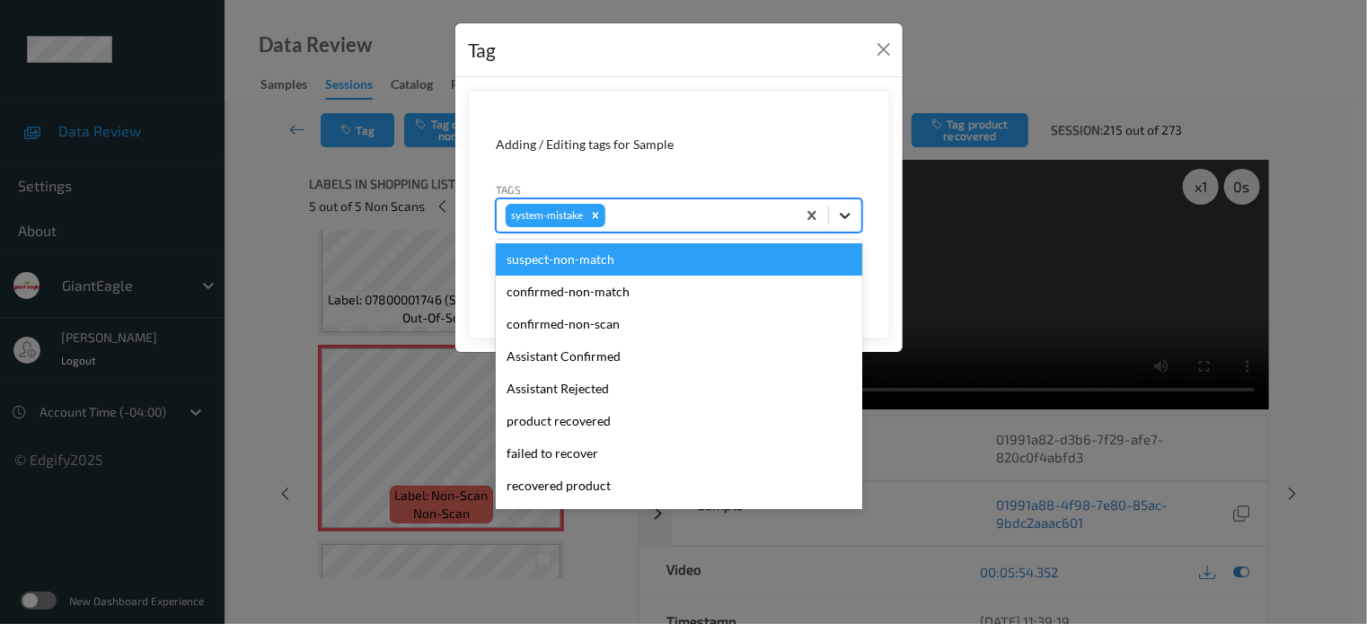
click at [840, 216] on icon at bounding box center [845, 216] width 18 height 18
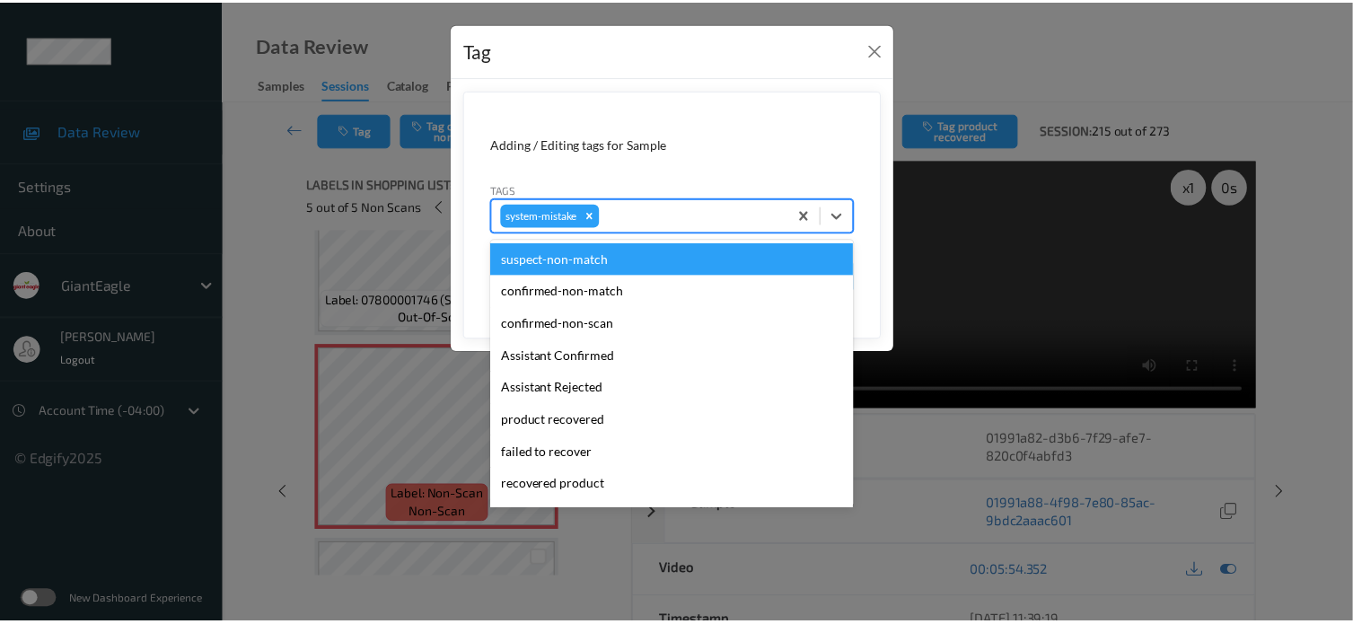
scroll to position [190, 0]
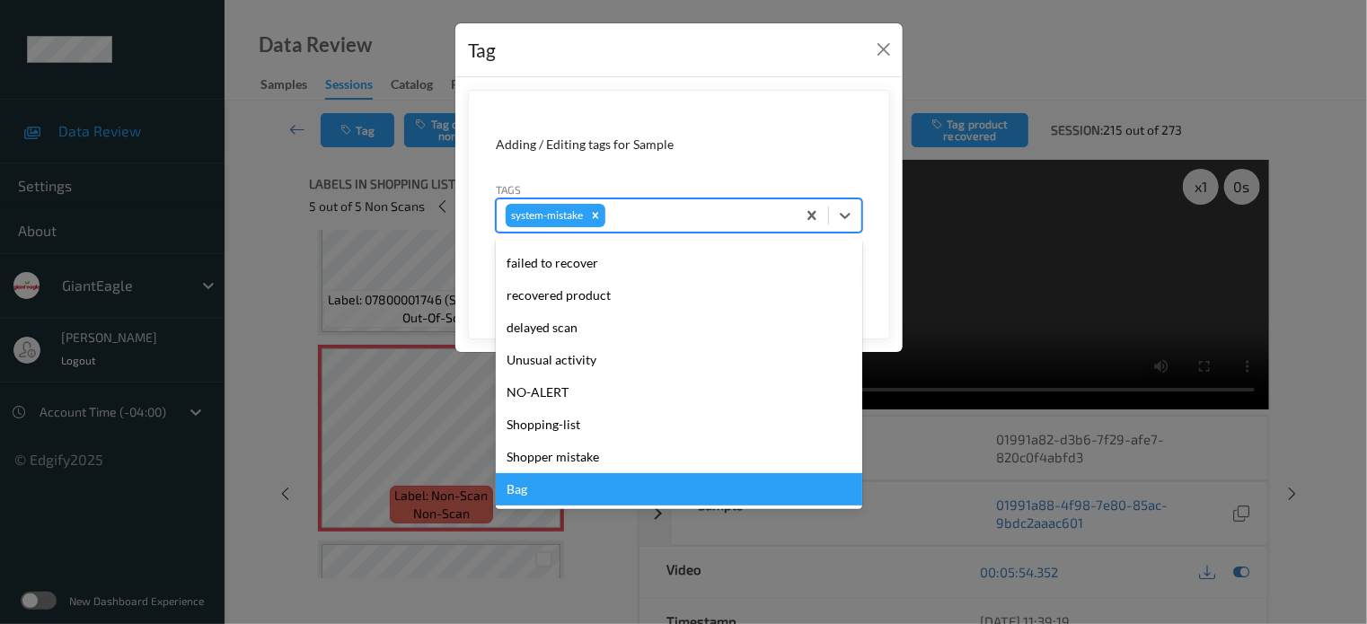
click at [514, 494] on div "Bag" at bounding box center [679, 489] width 366 height 32
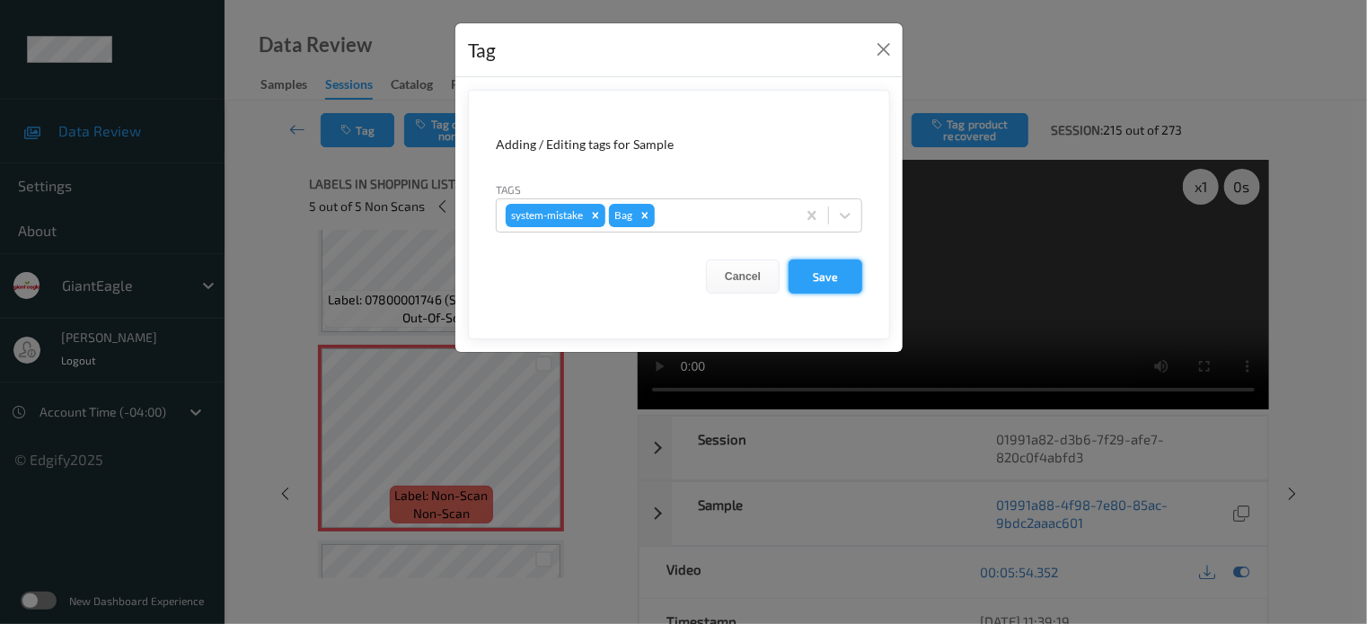
click at [828, 280] on button "Save" at bounding box center [826, 277] width 74 height 34
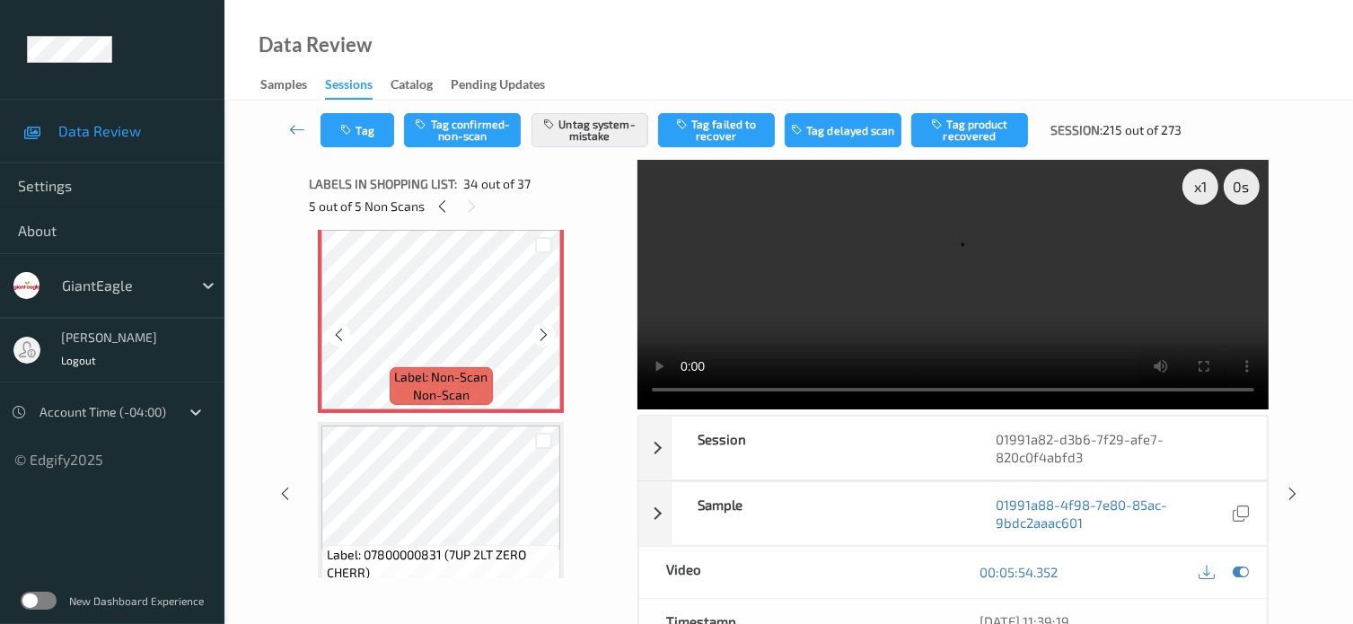
scroll to position [6505, 0]
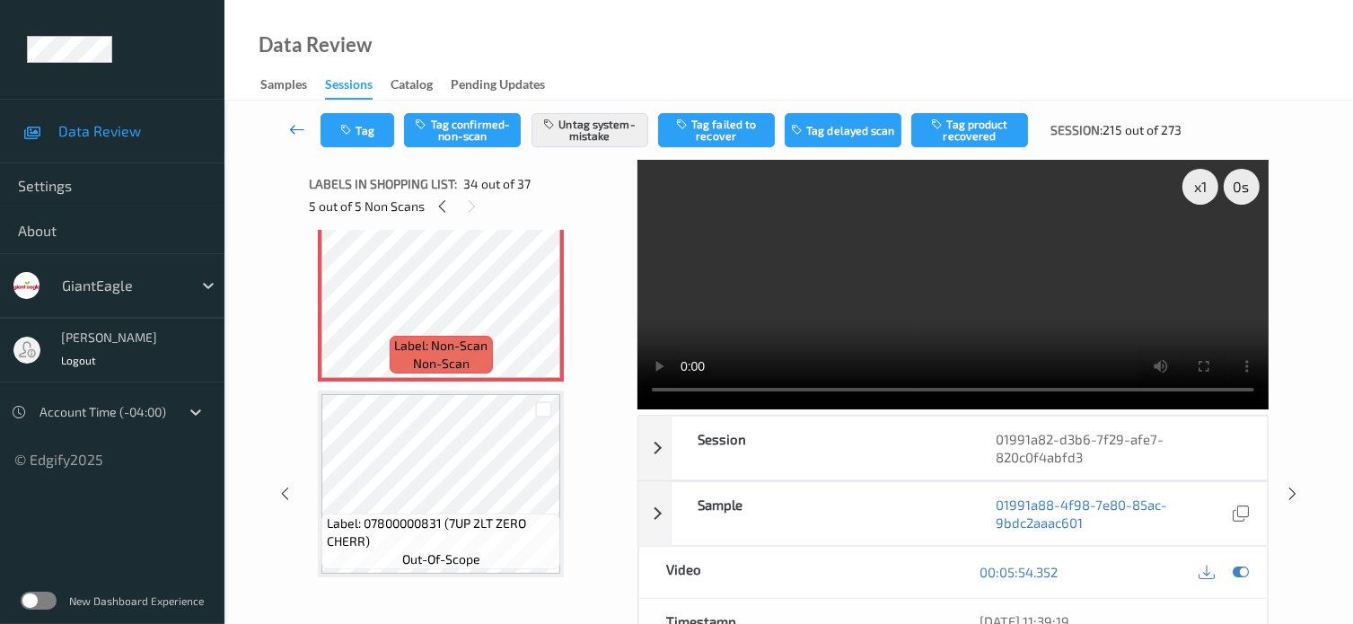
click at [295, 127] on icon at bounding box center [297, 129] width 16 height 18
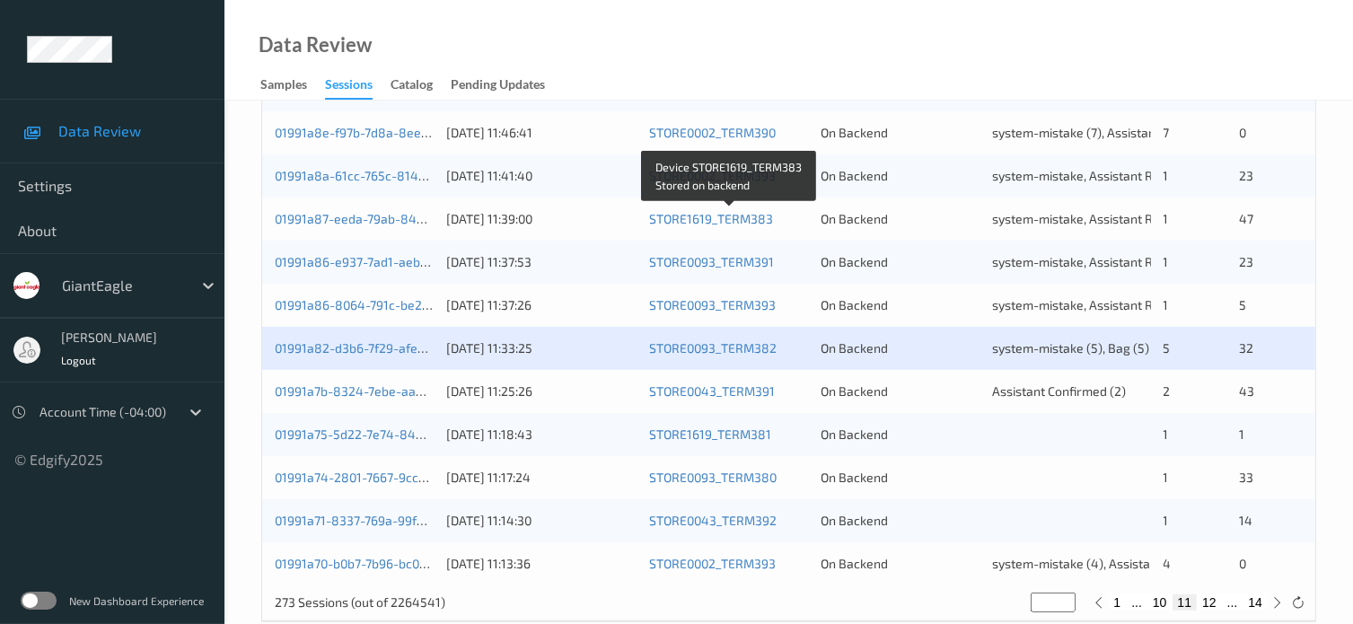
scroll to position [868, 0]
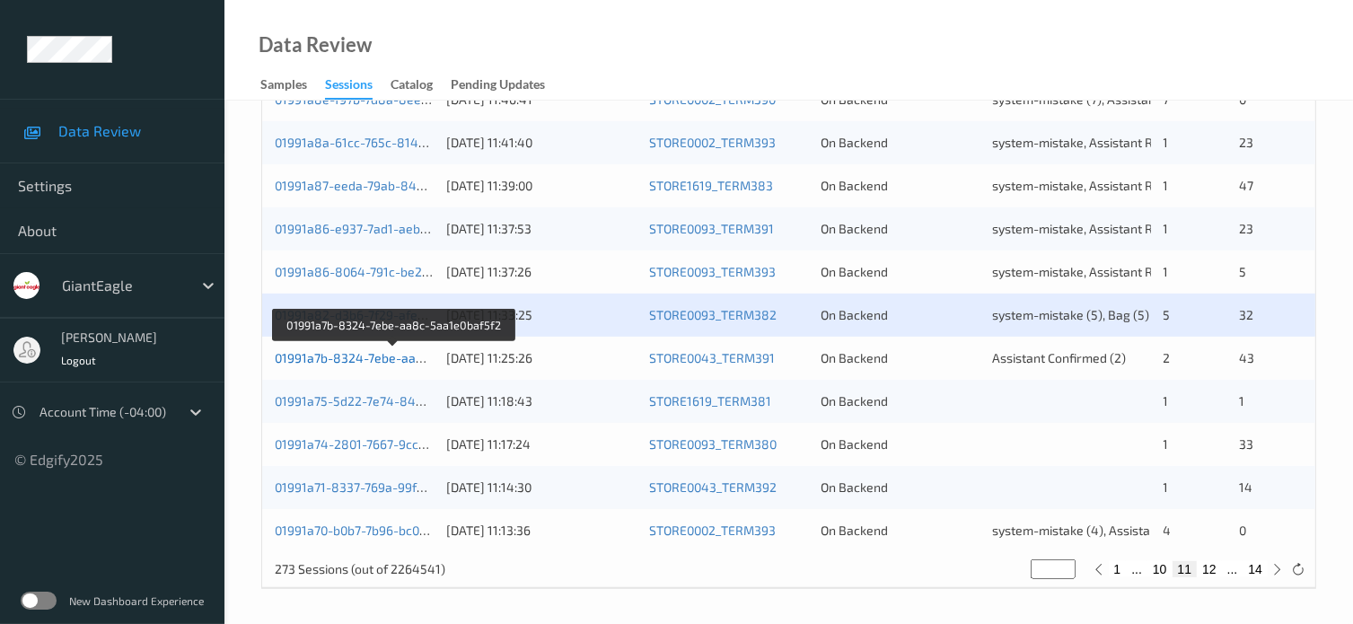
click at [362, 361] on link "01991a7b-8324-7ebe-aa8c-5aa1e0baf5f2" at bounding box center [395, 357] width 240 height 15
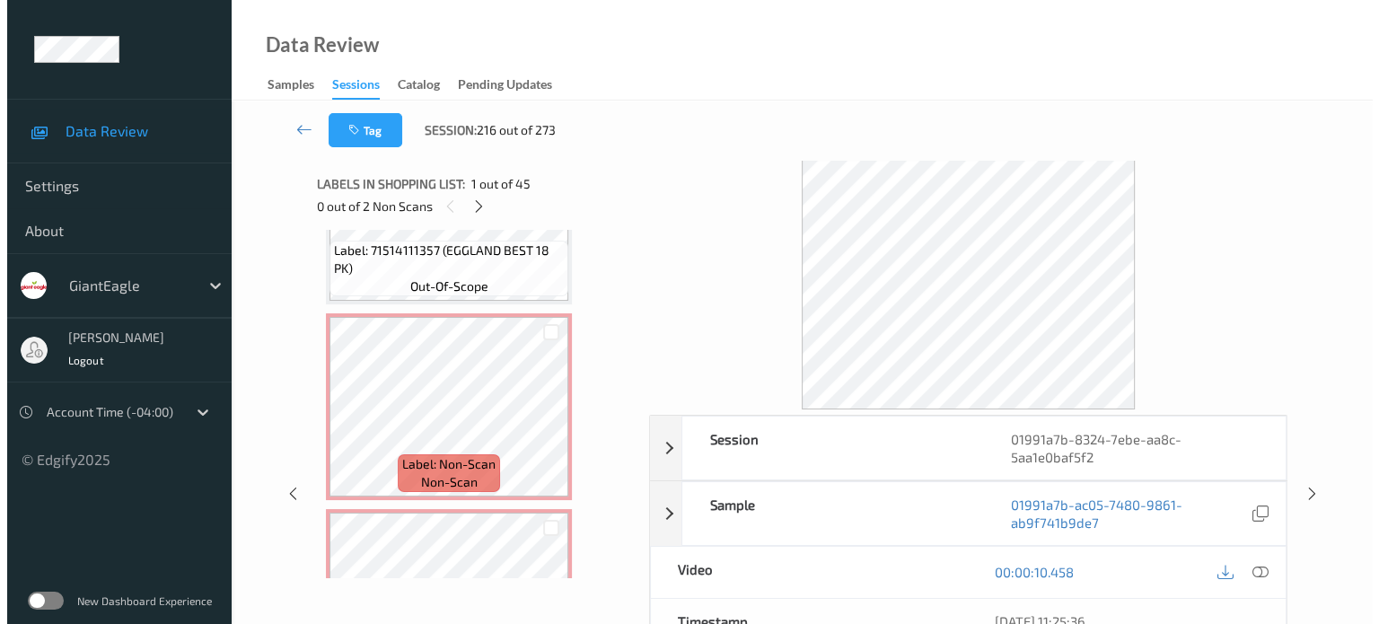
scroll to position [1893, 0]
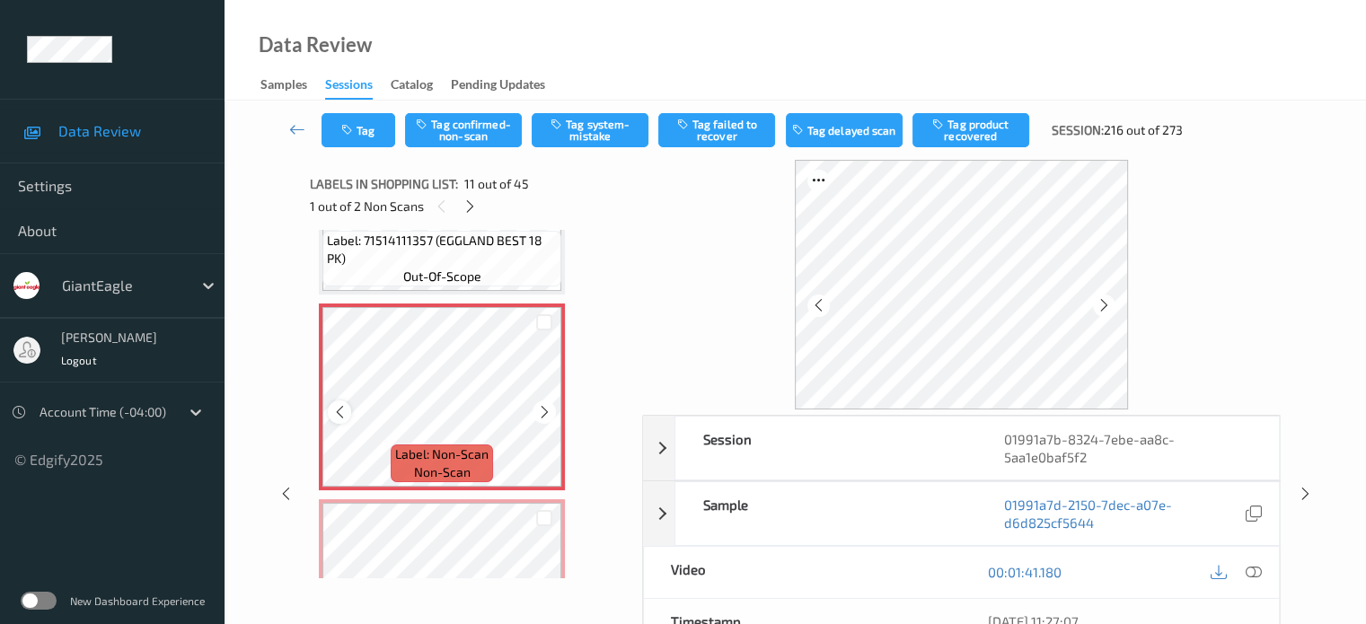
click at [339, 415] on icon at bounding box center [339, 412] width 15 height 16
click at [1260, 573] on icon at bounding box center [1253, 572] width 16 height 16
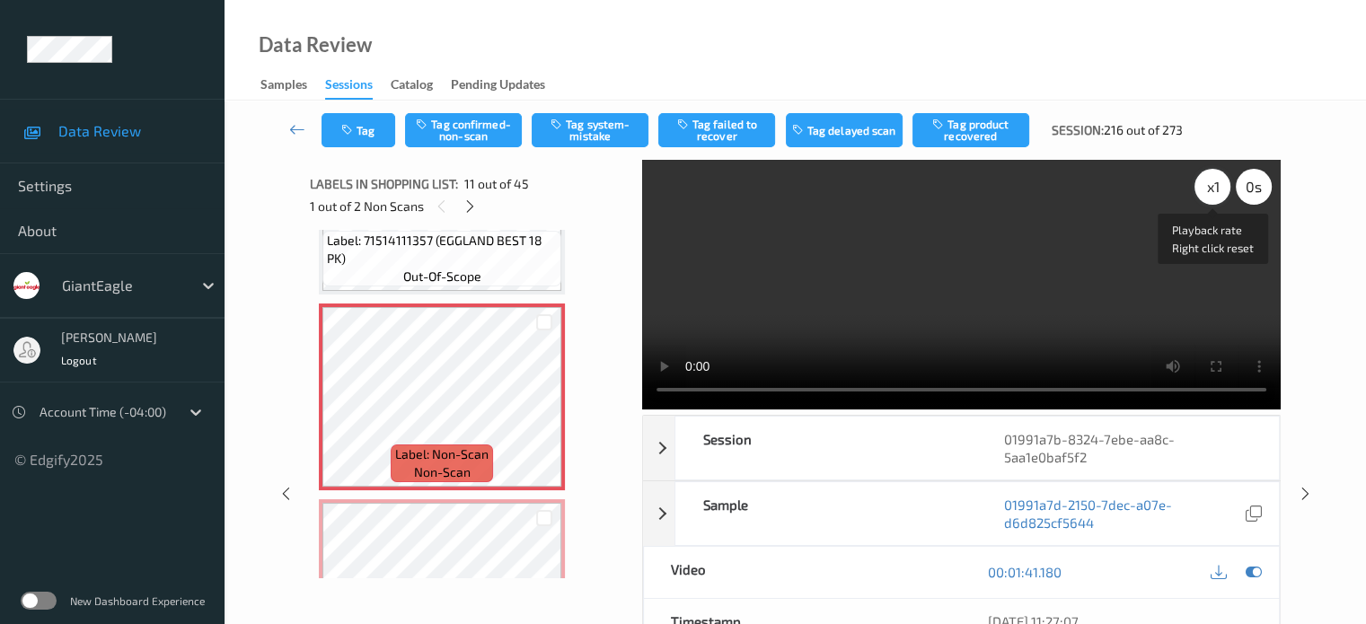
click at [1218, 185] on div "x 1" at bounding box center [1212, 187] width 36 height 36
click at [588, 119] on button "Tag system-mistake" at bounding box center [590, 130] width 117 height 34
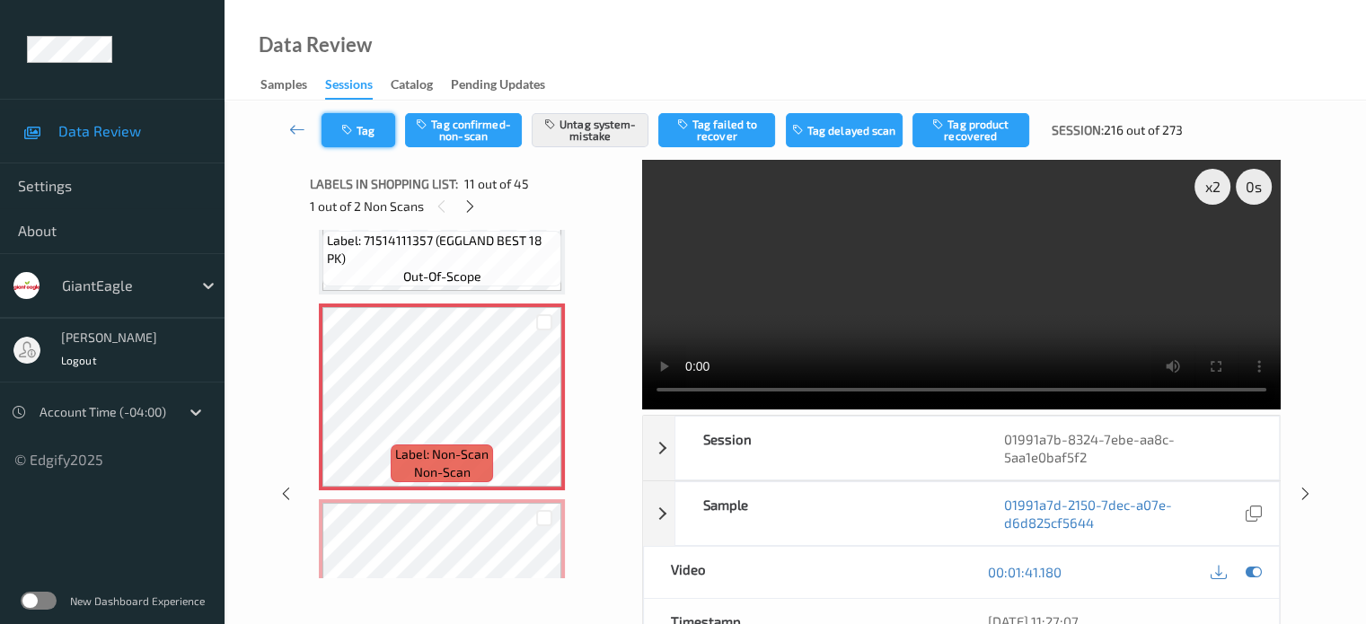
click at [349, 130] on icon "button" at bounding box center [348, 130] width 15 height 13
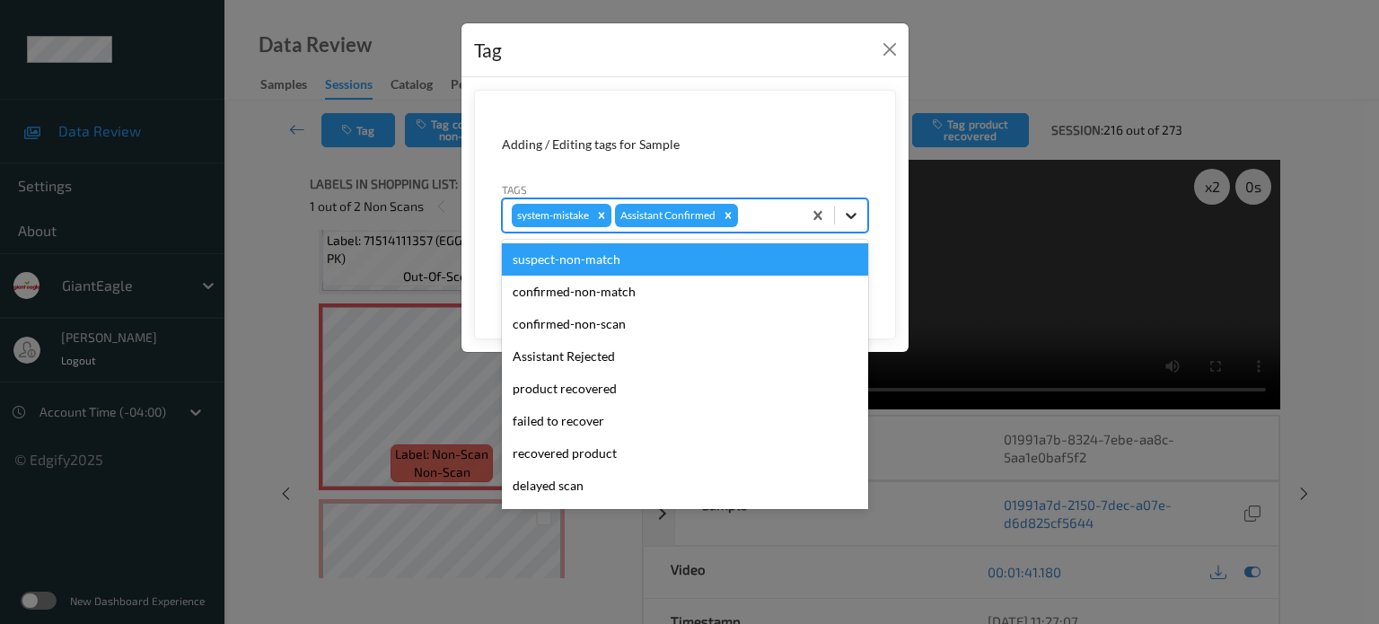
click at [850, 216] on icon at bounding box center [851, 216] width 11 height 6
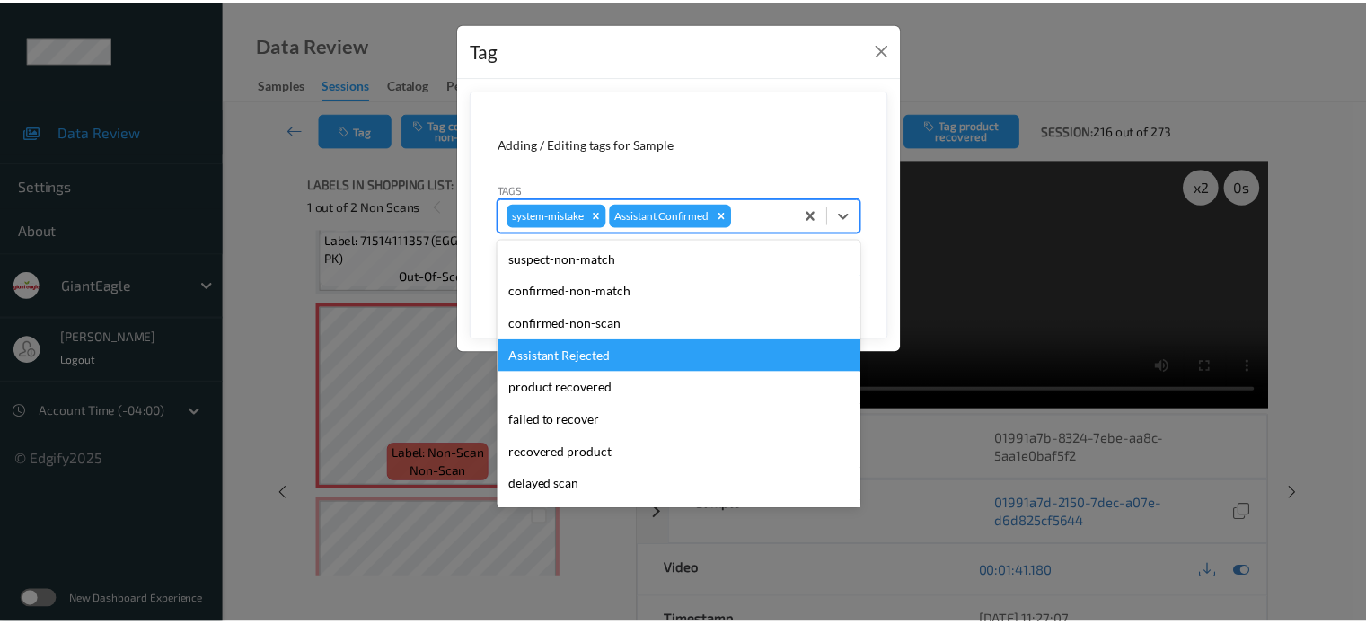
scroll to position [158, 0]
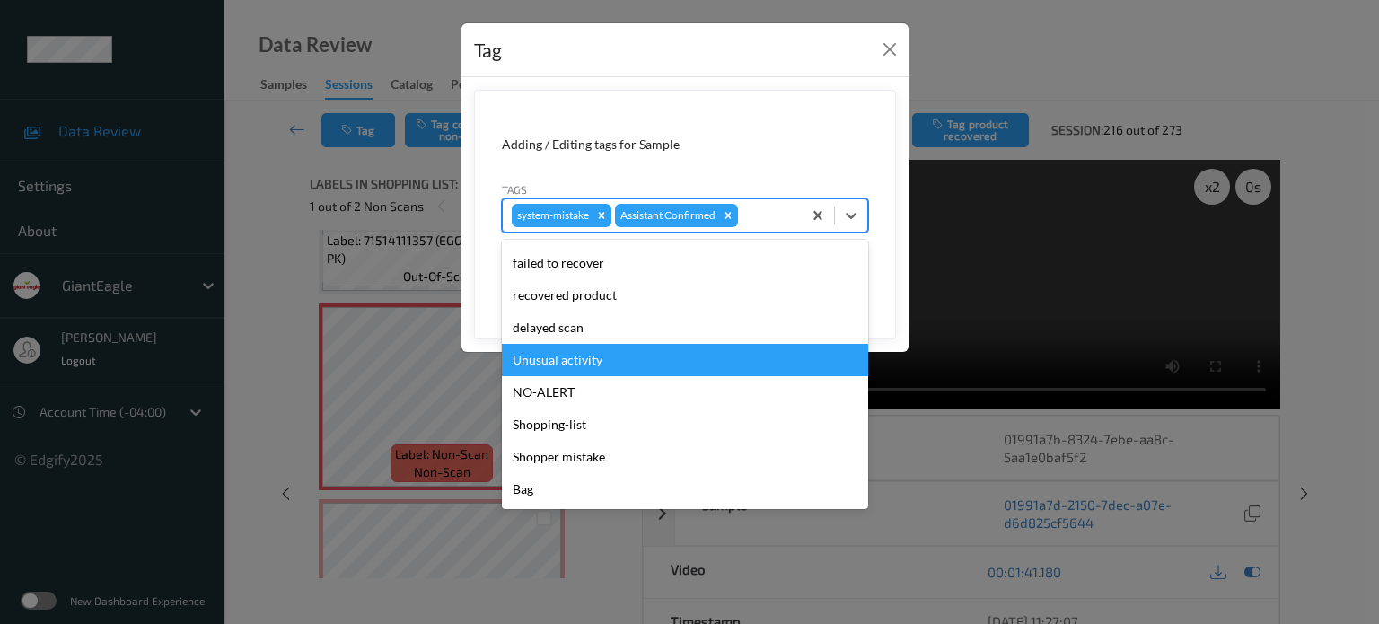
click at [551, 365] on div "Unusual activity" at bounding box center [685, 360] width 366 height 32
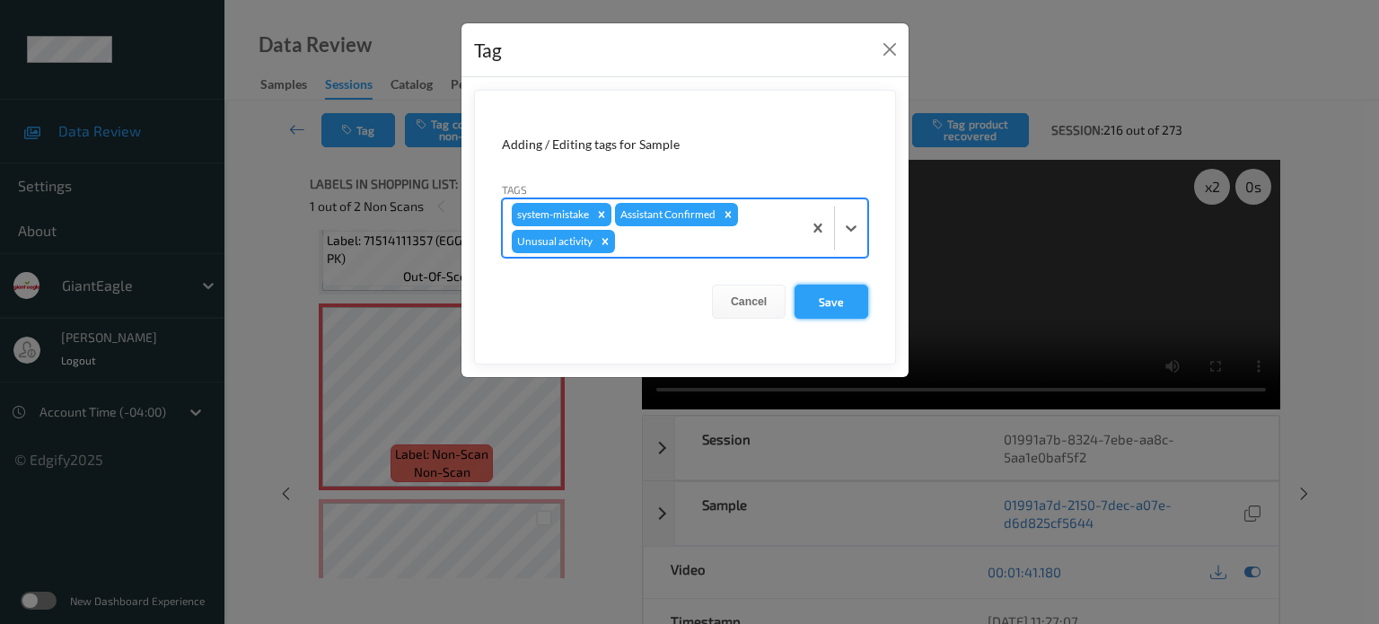
click at [836, 292] on button "Save" at bounding box center [832, 302] width 74 height 34
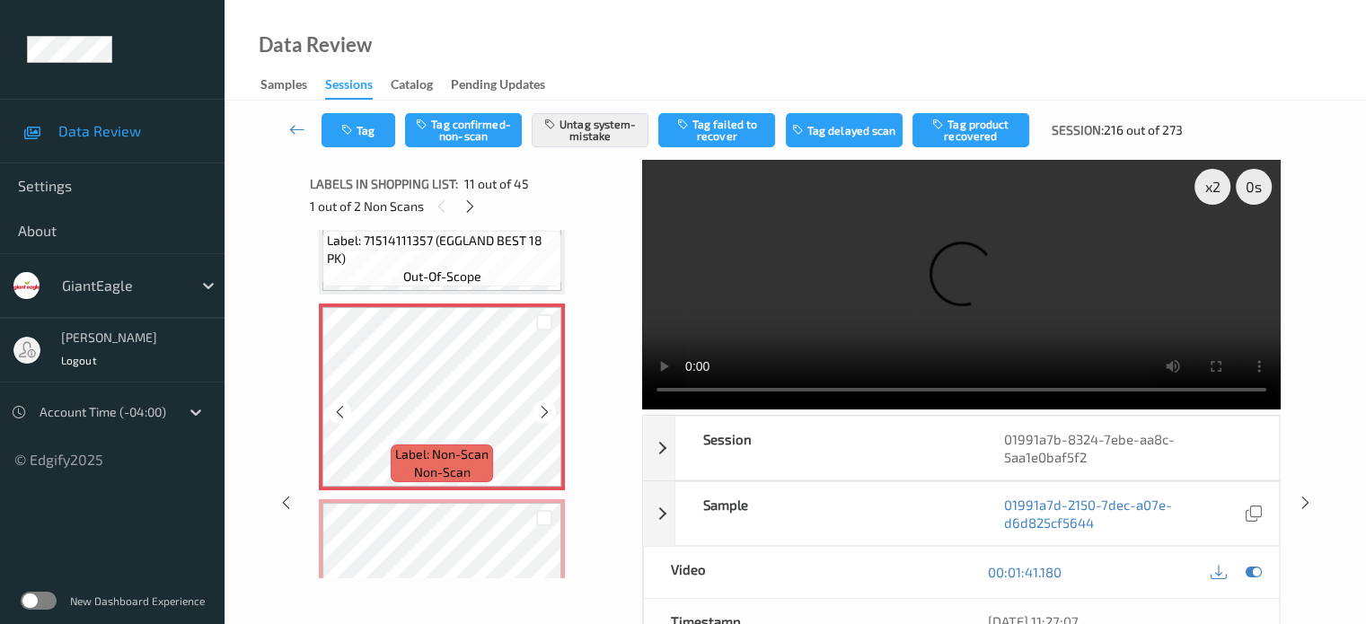
scroll to position [2044, 0]
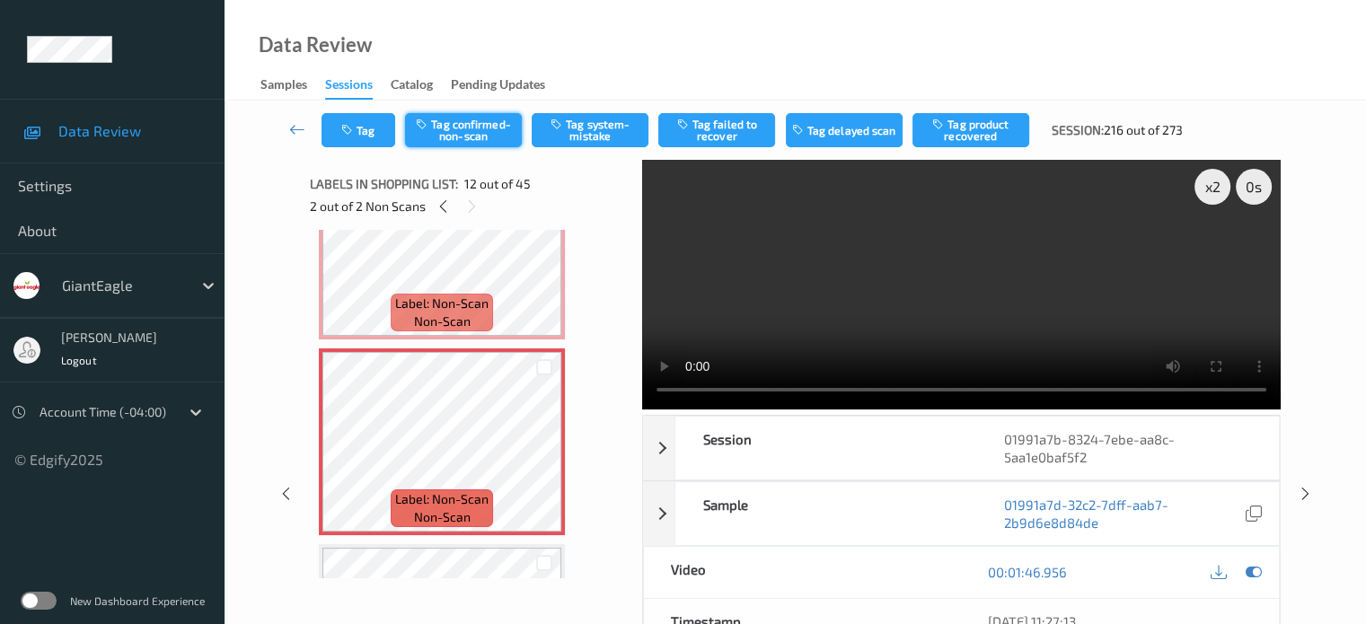
click at [485, 130] on button "Tag confirmed-non-scan" at bounding box center [463, 130] width 117 height 34
click at [984, 132] on button "Tag product recovered" at bounding box center [970, 130] width 117 height 34
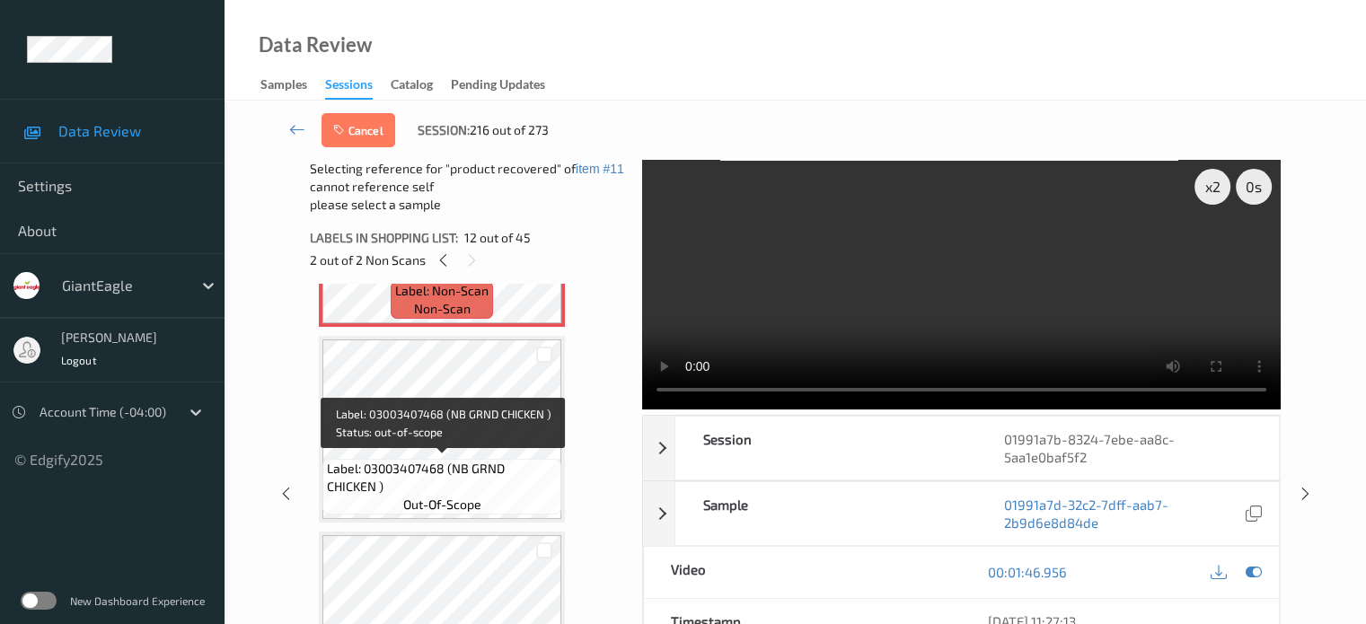
scroll to position [2306, 0]
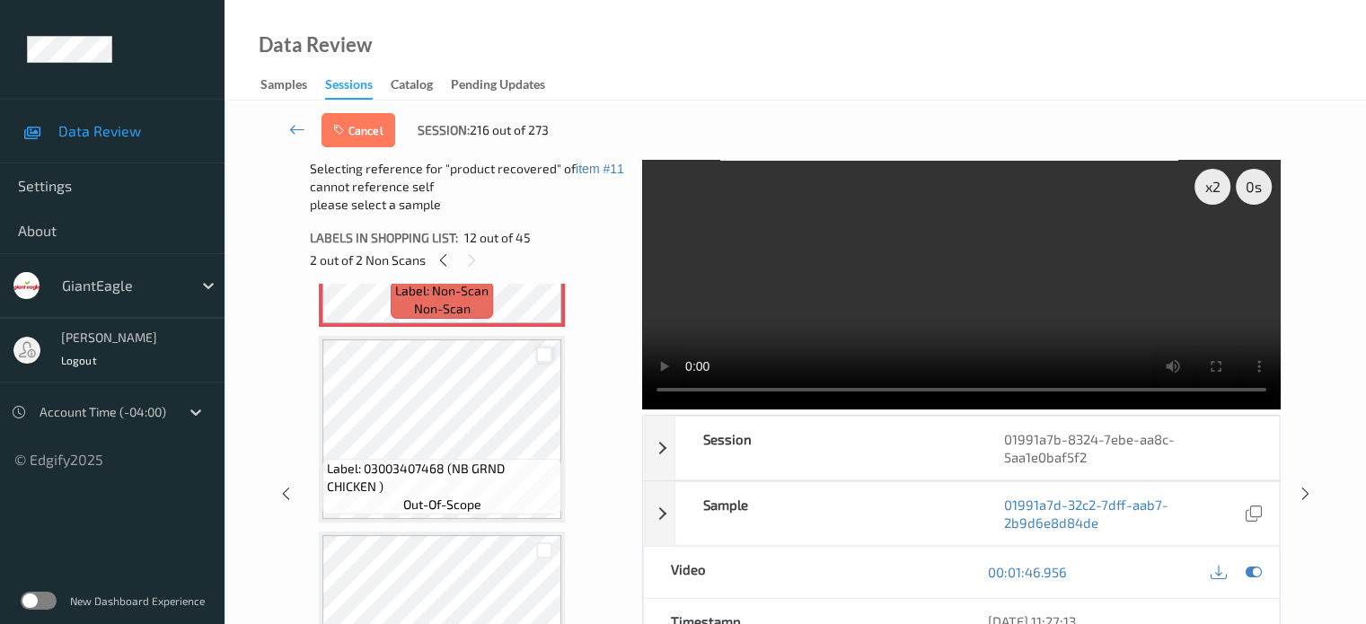
click at [539, 356] on div at bounding box center [544, 355] width 17 height 17
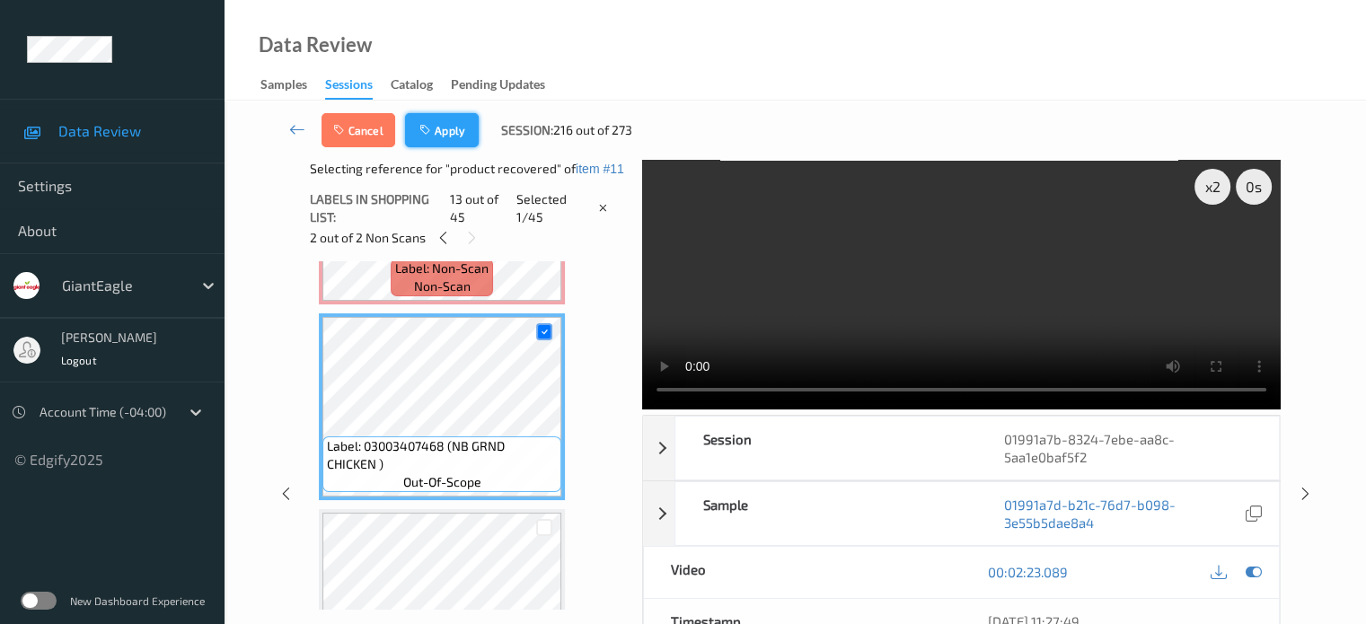
click at [444, 130] on button "Apply" at bounding box center [442, 130] width 74 height 34
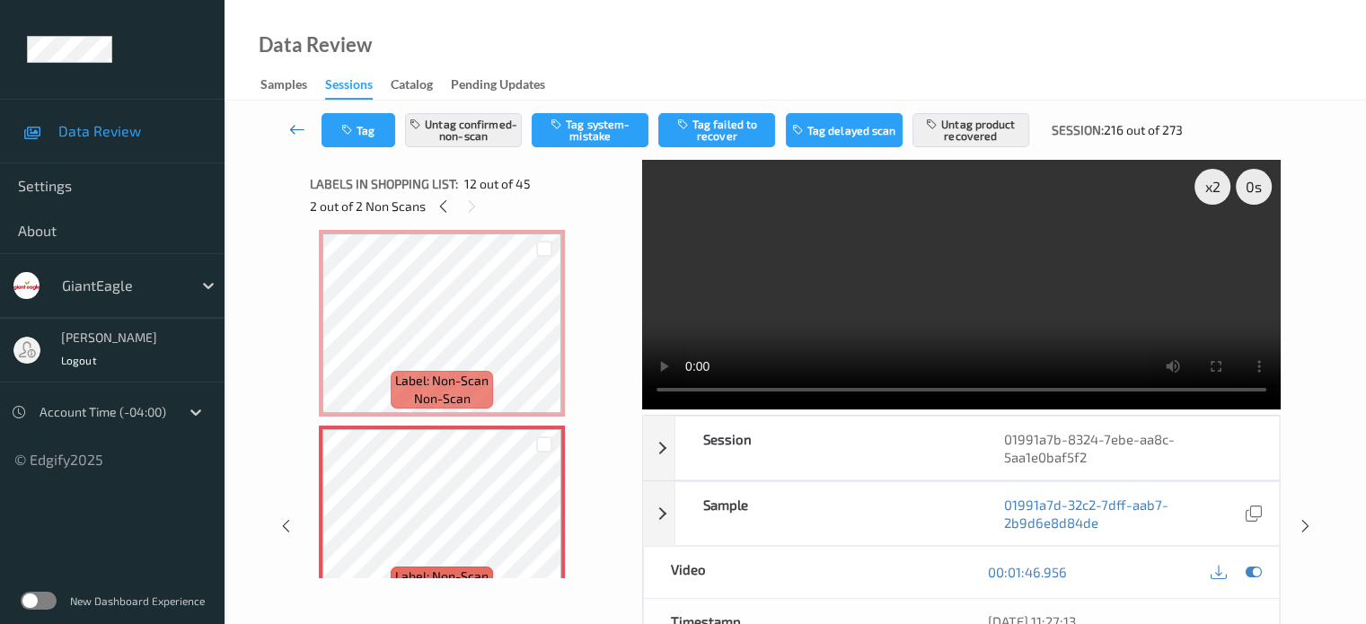
click at [298, 128] on icon at bounding box center [297, 129] width 16 height 18
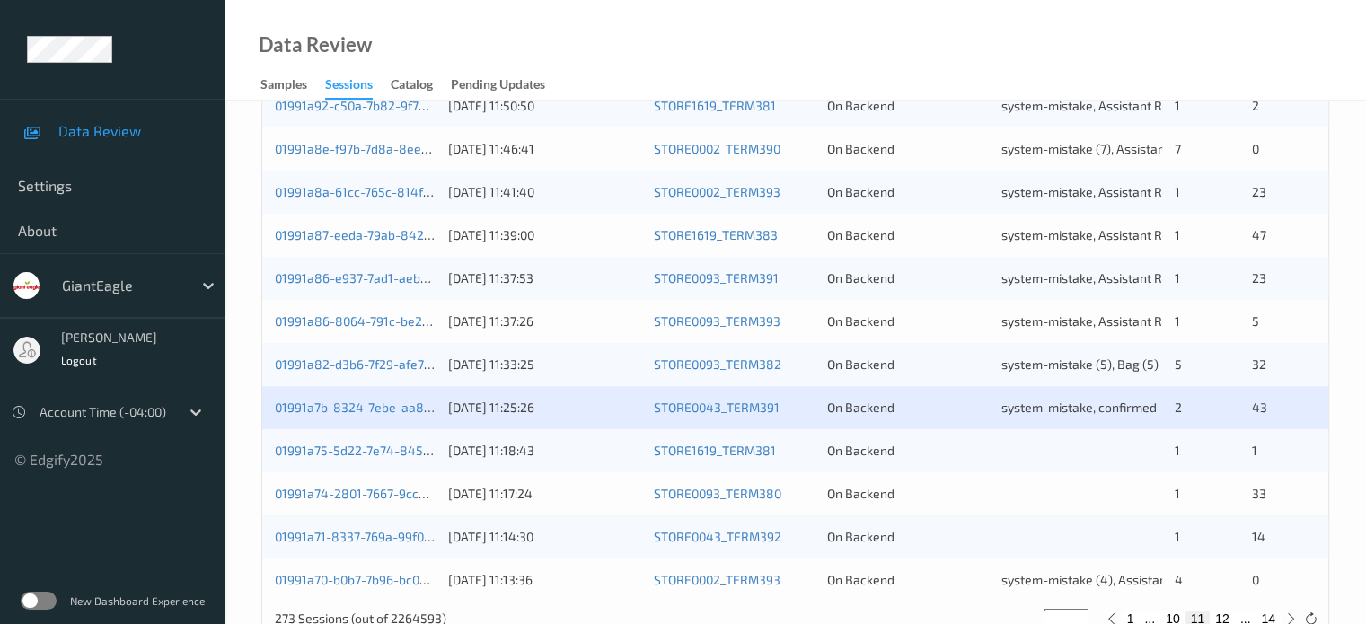
scroll to position [844, 0]
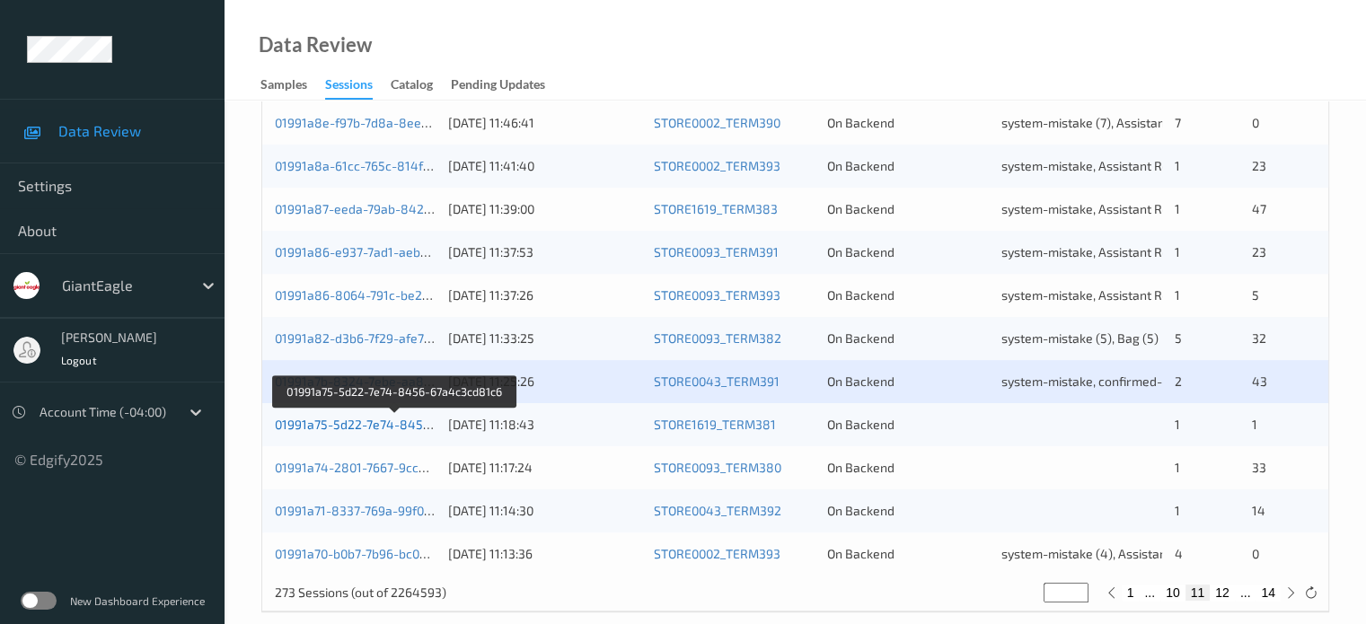
click at [345, 427] on link "01991a75-5d22-7e74-8456-67a4c3cd81c6" at bounding box center [396, 424] width 243 height 15
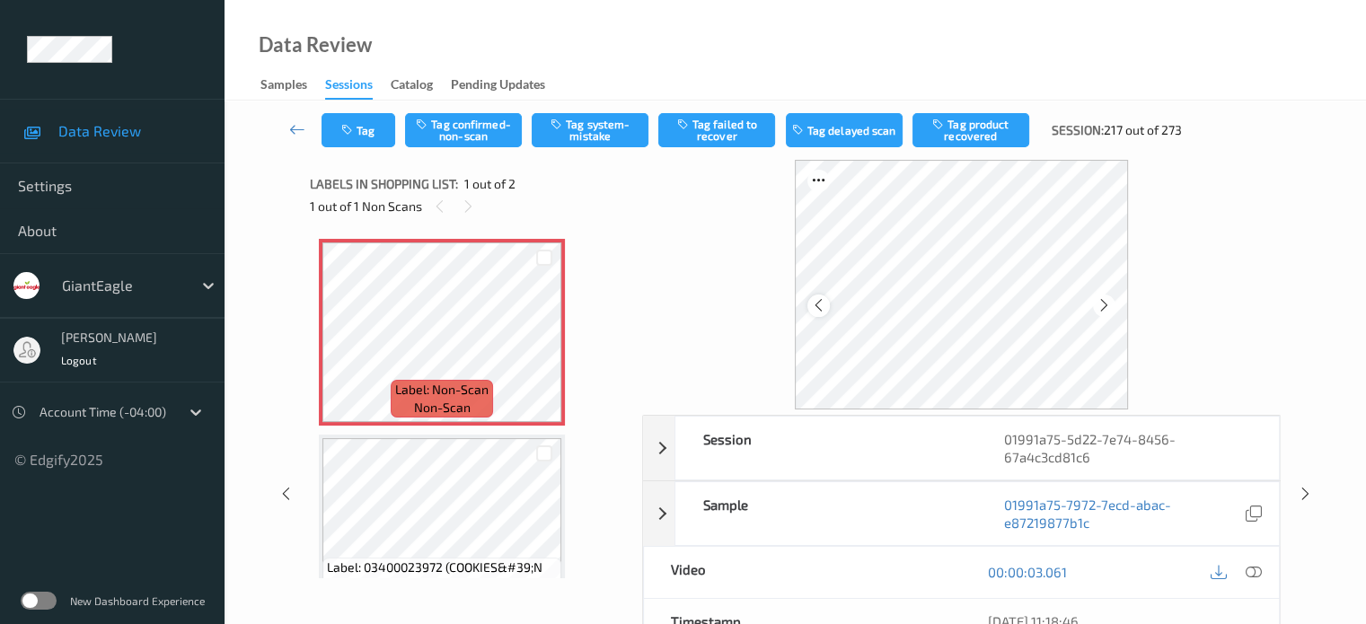
click at [822, 305] on icon at bounding box center [818, 305] width 15 height 16
click at [1253, 575] on icon at bounding box center [1253, 572] width 16 height 16
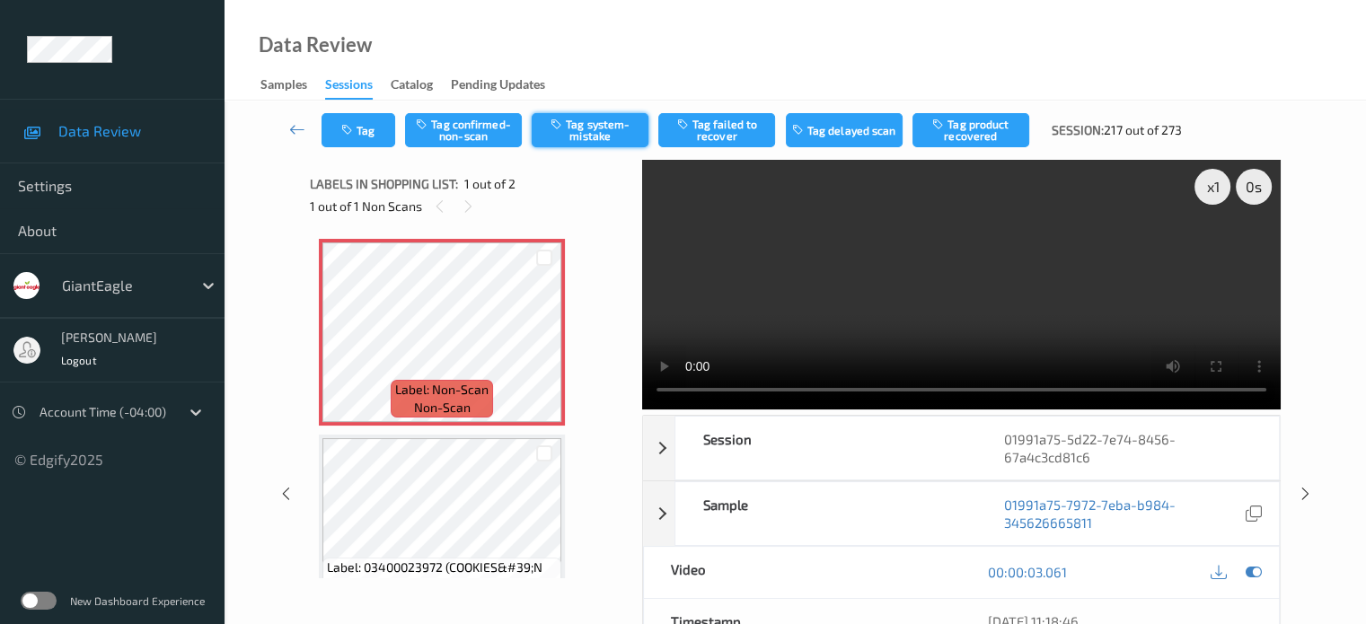
click at [603, 131] on button "Tag system-mistake" at bounding box center [590, 130] width 117 height 34
click at [386, 130] on button "Tag" at bounding box center [359, 130] width 74 height 34
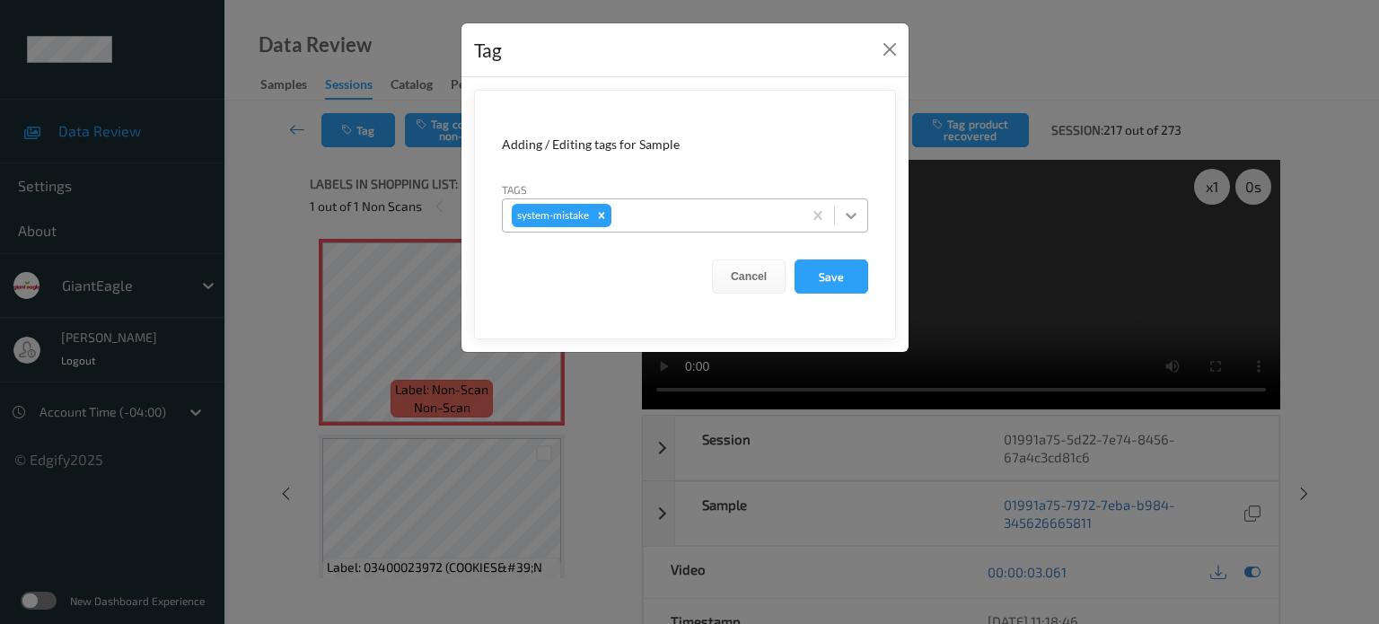
click at [856, 216] on icon at bounding box center [851, 216] width 18 height 18
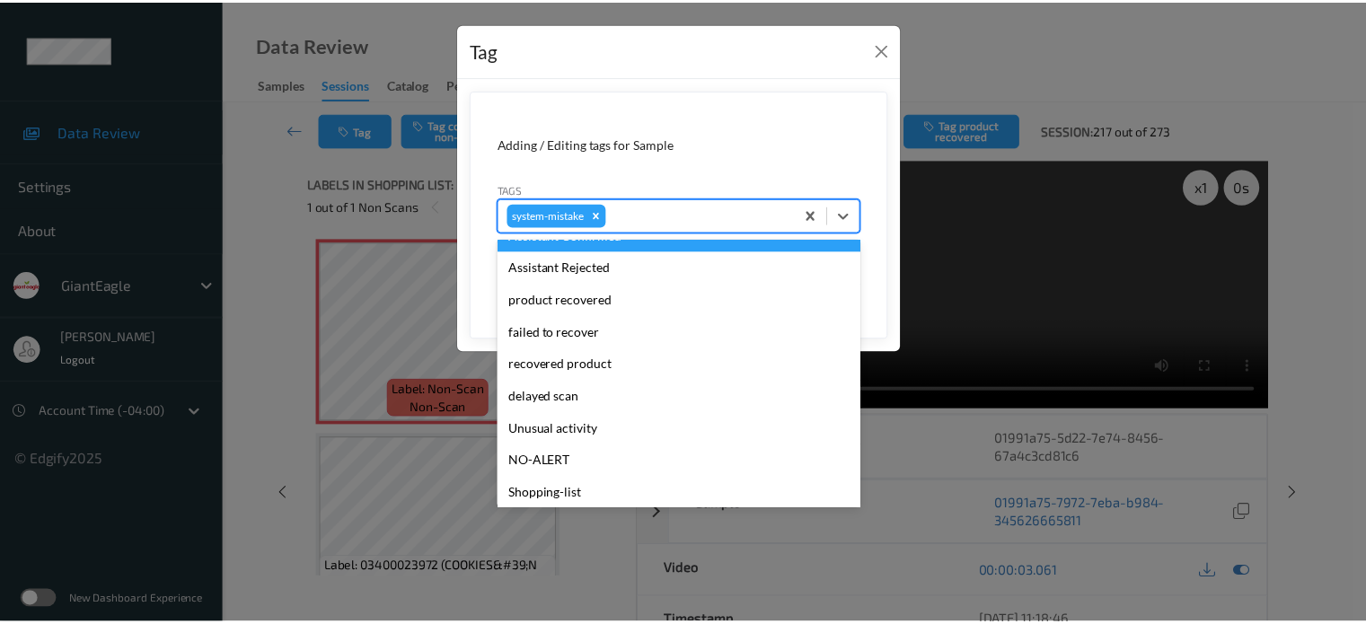
scroll to position [149, 0]
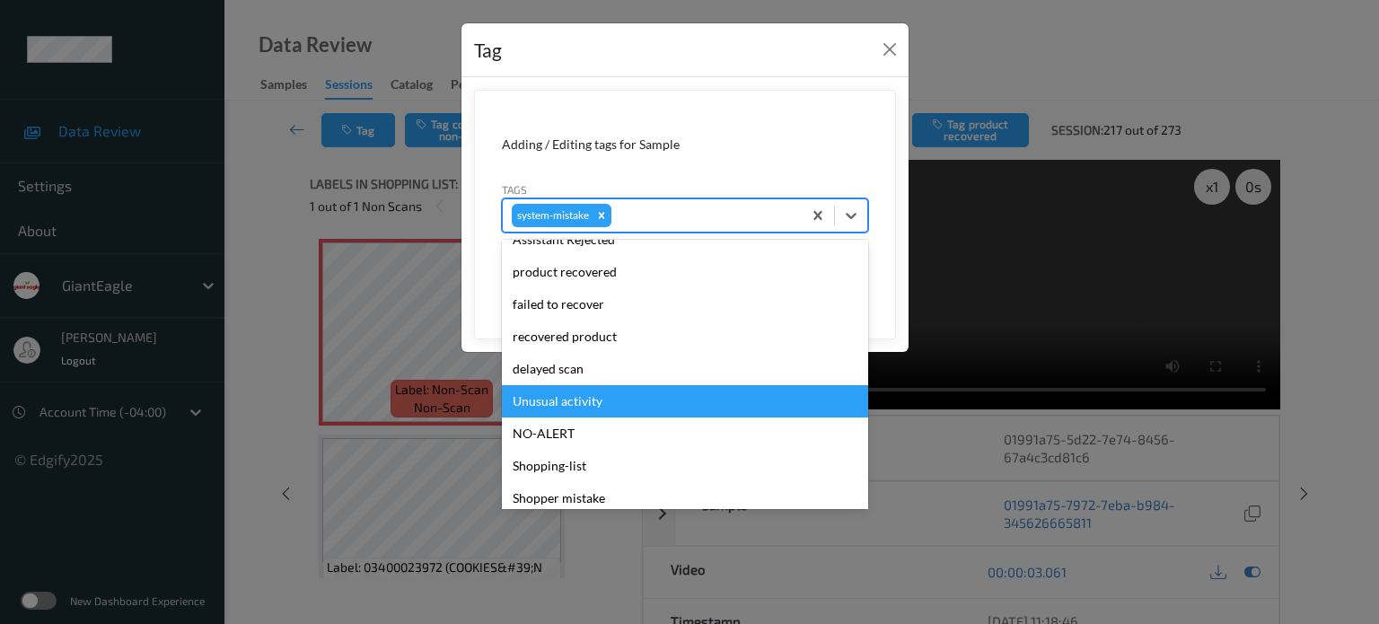
click at [577, 397] on div "Unusual activity" at bounding box center [685, 401] width 366 height 32
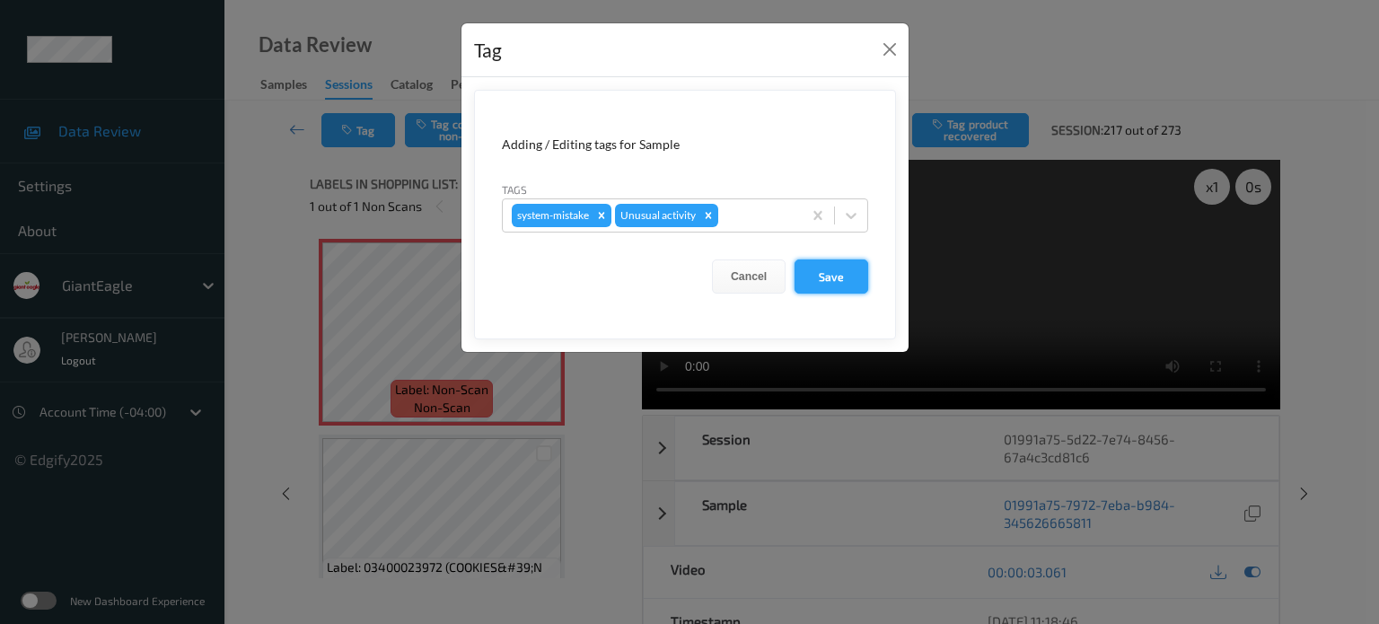
click at [830, 278] on button "Save" at bounding box center [832, 277] width 74 height 34
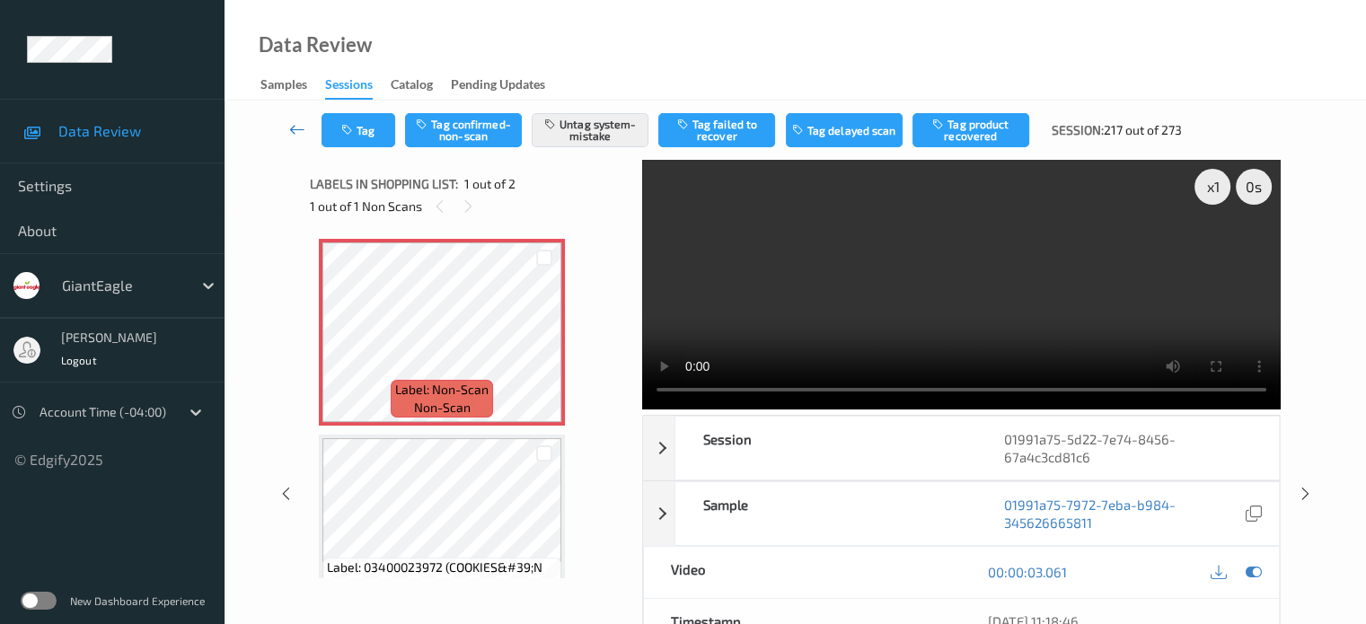
click at [293, 132] on icon at bounding box center [297, 129] width 16 height 18
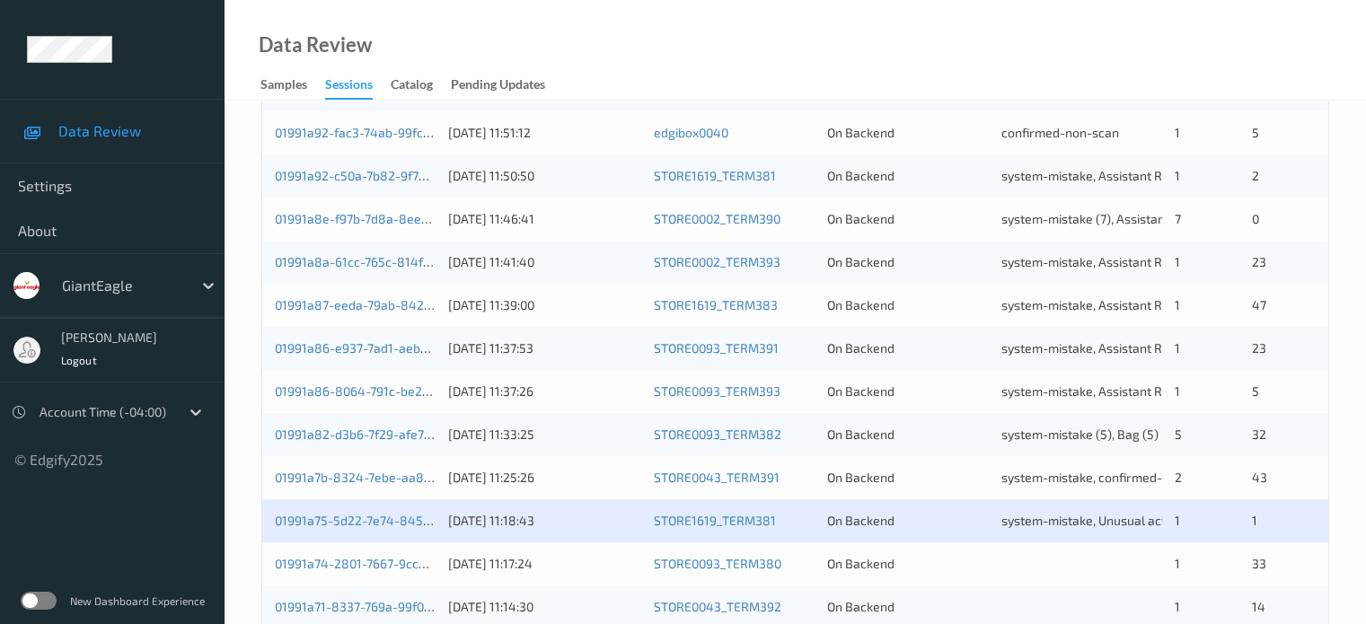
scroll to position [868, 0]
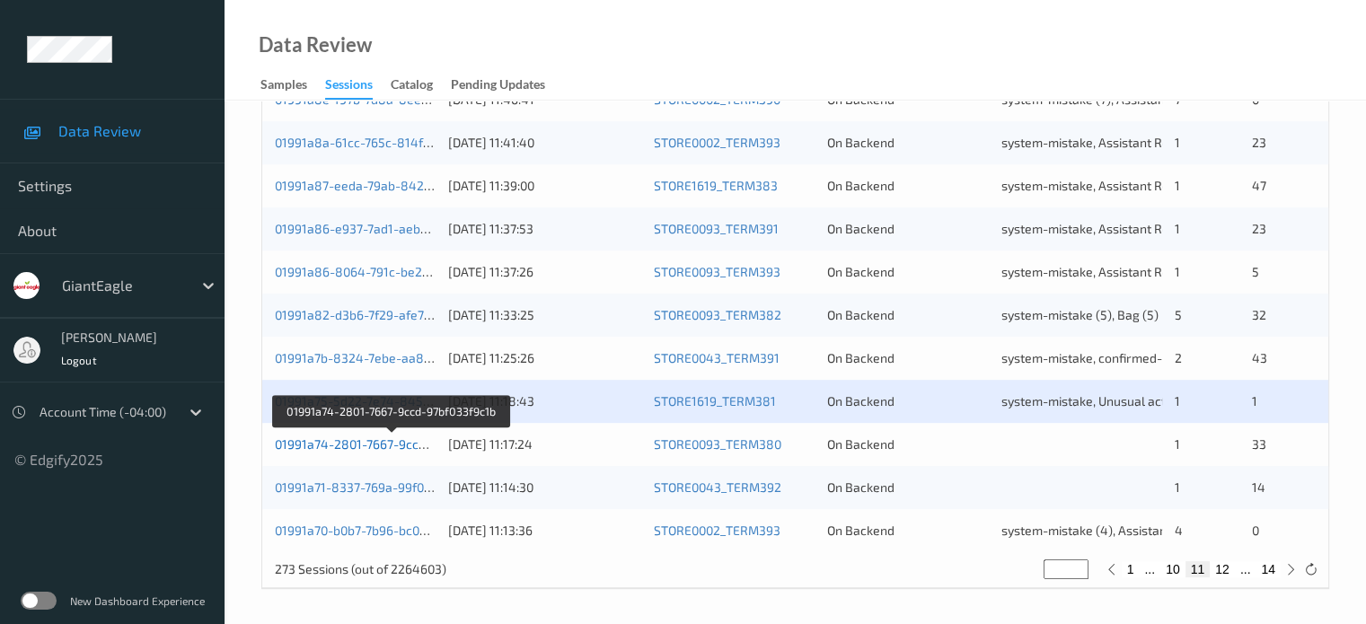
click at [377, 442] on link "01991a74-2801-7667-9ccd-97bf033f9c1b" at bounding box center [391, 443] width 233 height 15
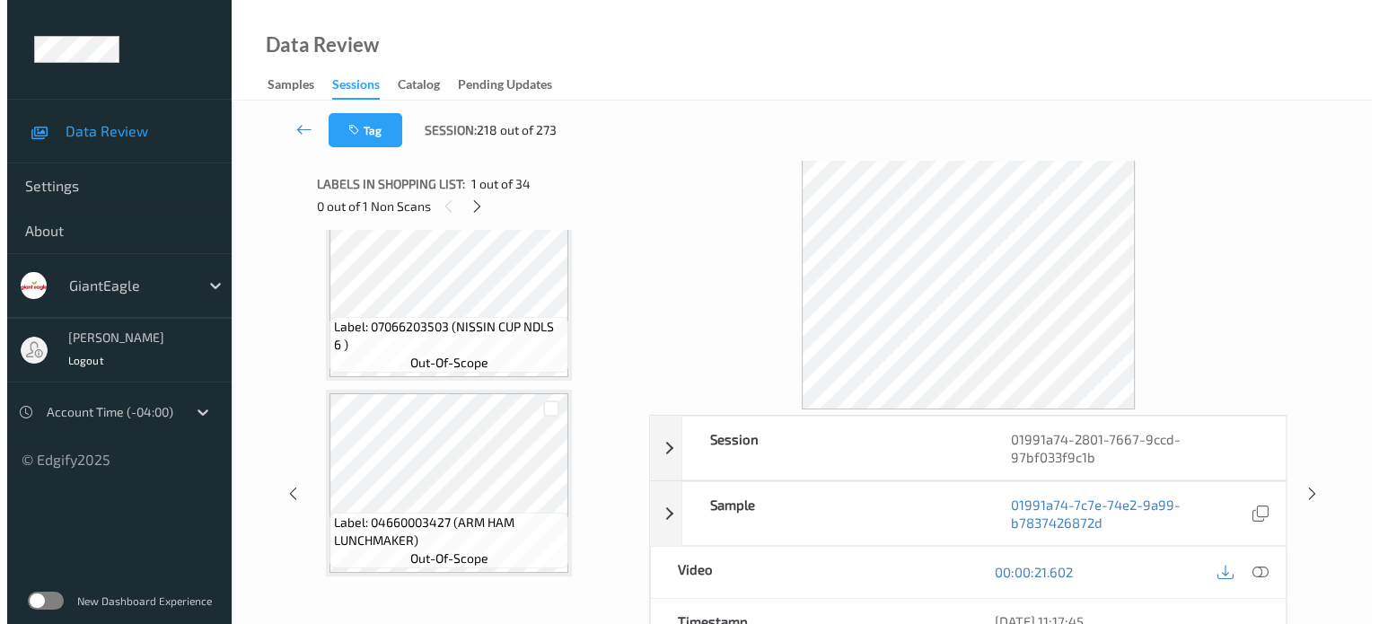
scroll to position [2095, 0]
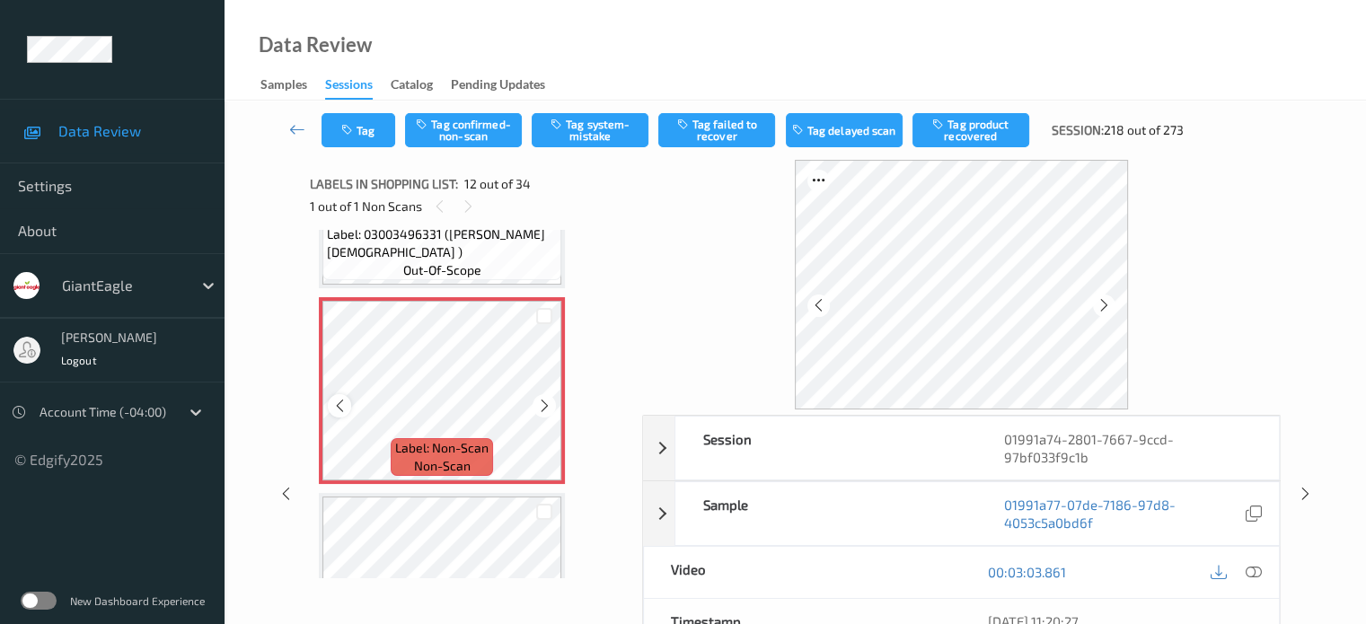
click at [347, 405] on icon at bounding box center [339, 406] width 15 height 16
click at [1247, 571] on icon at bounding box center [1253, 572] width 16 height 16
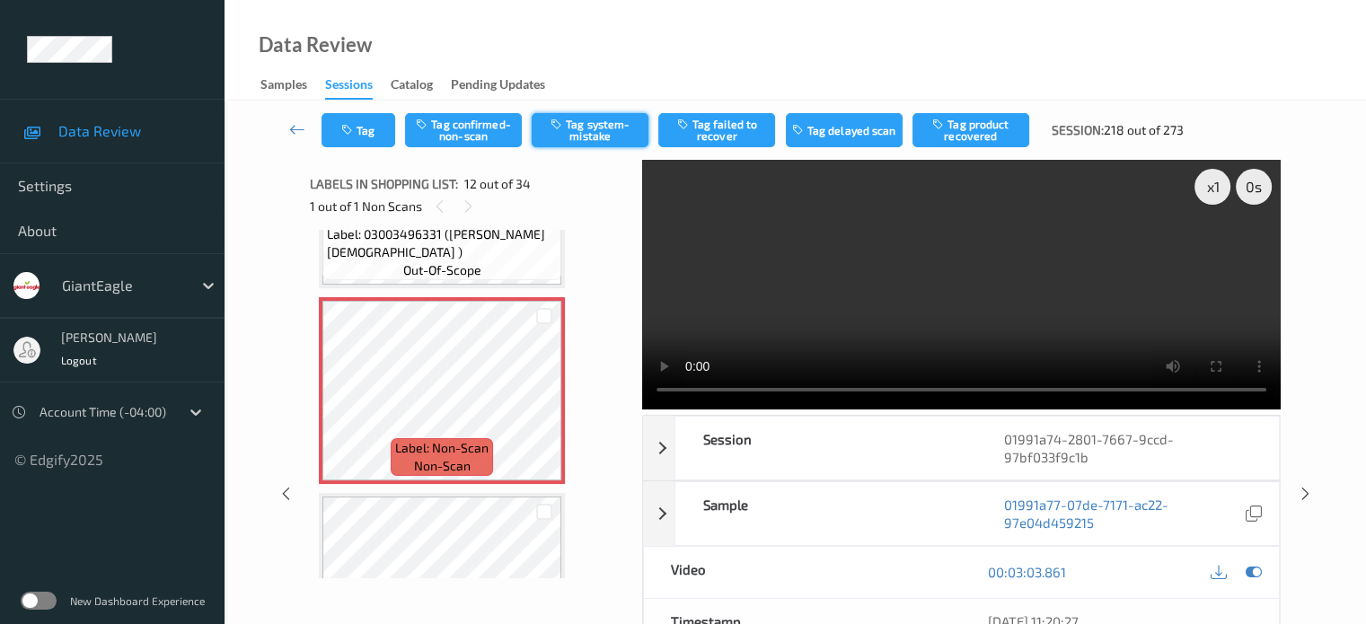
click at [586, 131] on button "Tag system-mistake" at bounding box center [590, 130] width 117 height 34
click at [373, 136] on button "Tag" at bounding box center [359, 130] width 74 height 34
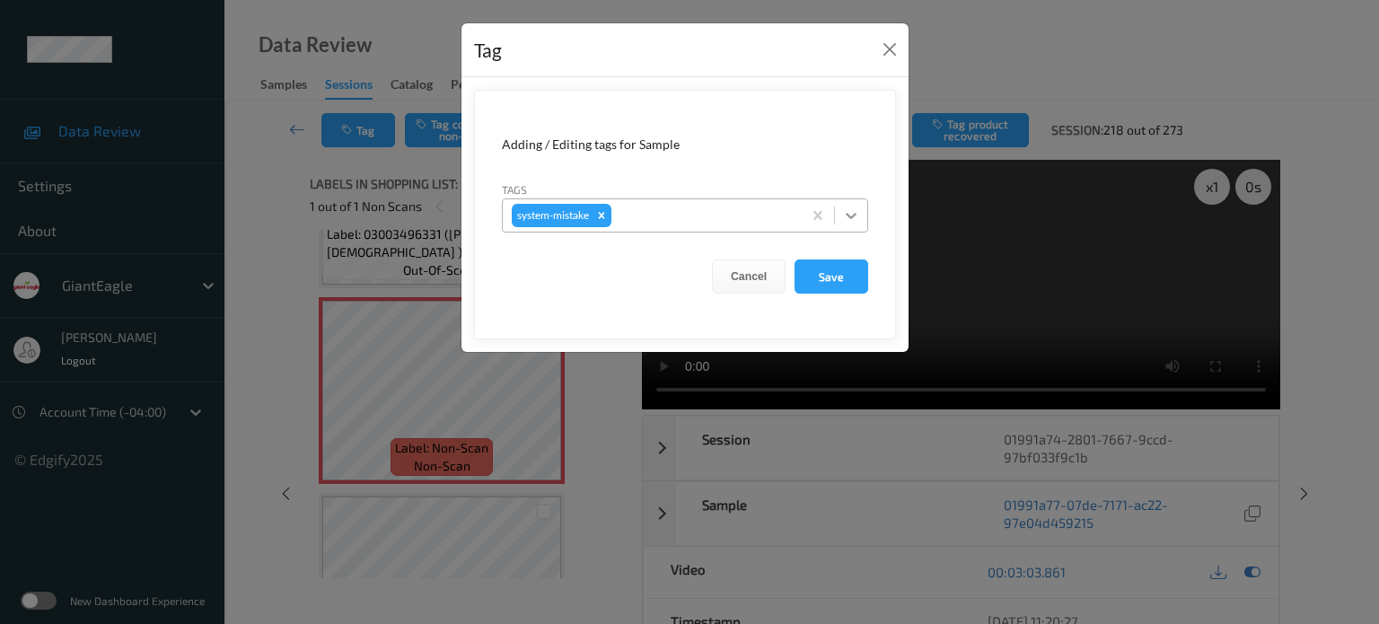
click at [850, 214] on icon at bounding box center [851, 216] width 18 height 18
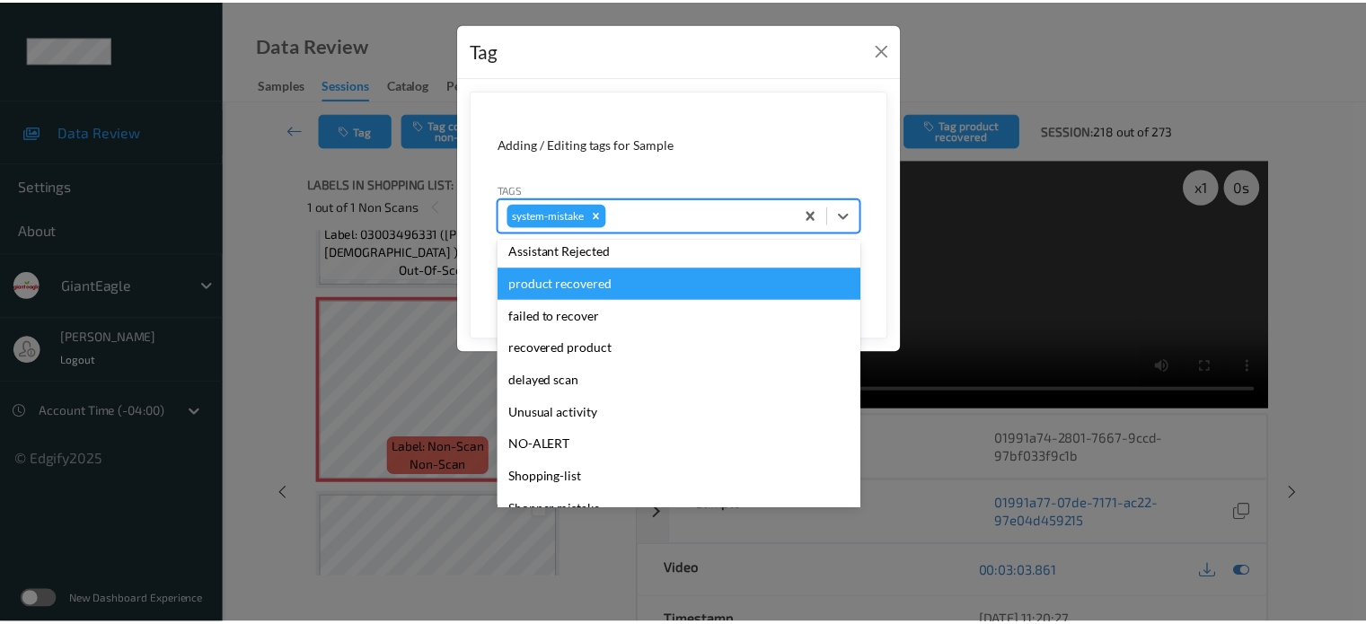
scroll to position [190, 0]
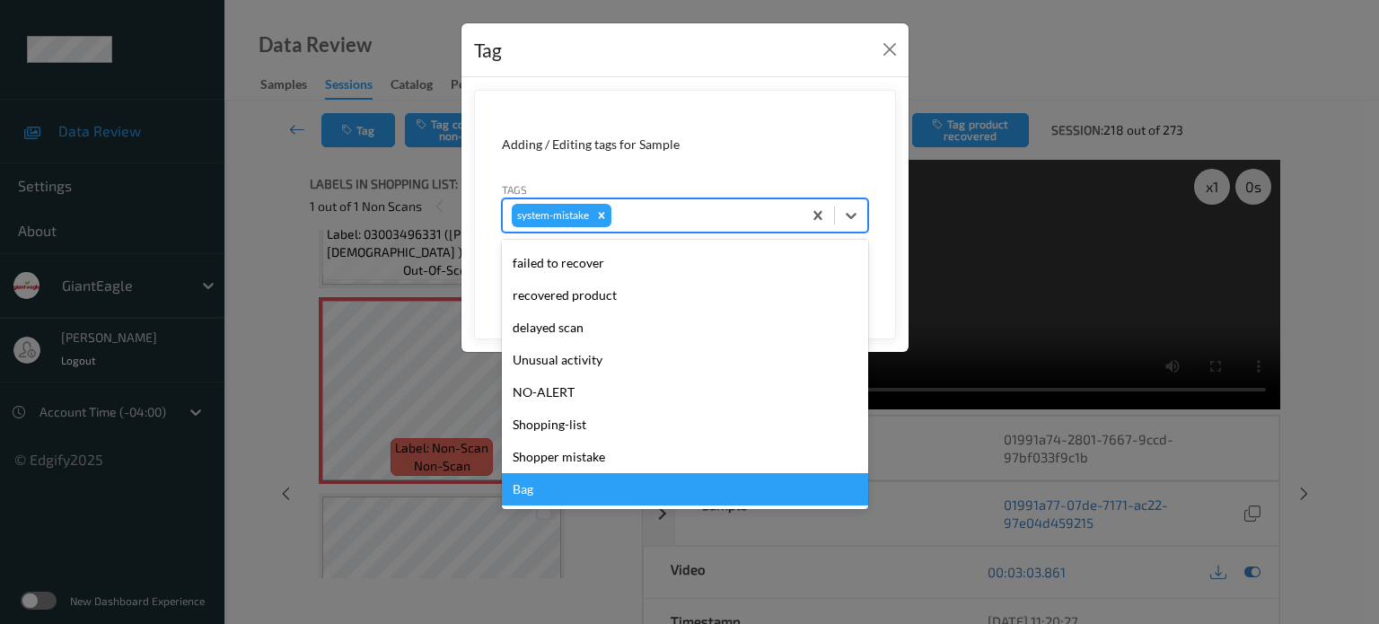
click at [524, 490] on div "Bag" at bounding box center [685, 489] width 366 height 32
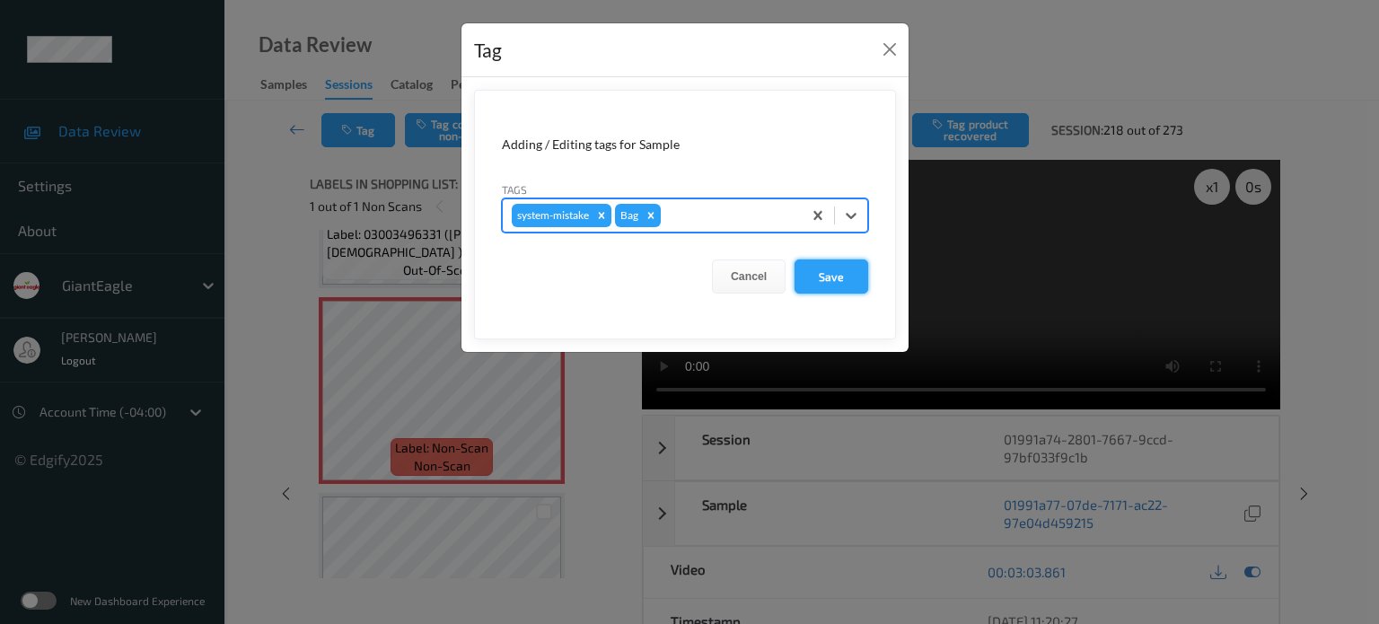
click at [819, 279] on button "Save" at bounding box center [832, 277] width 74 height 34
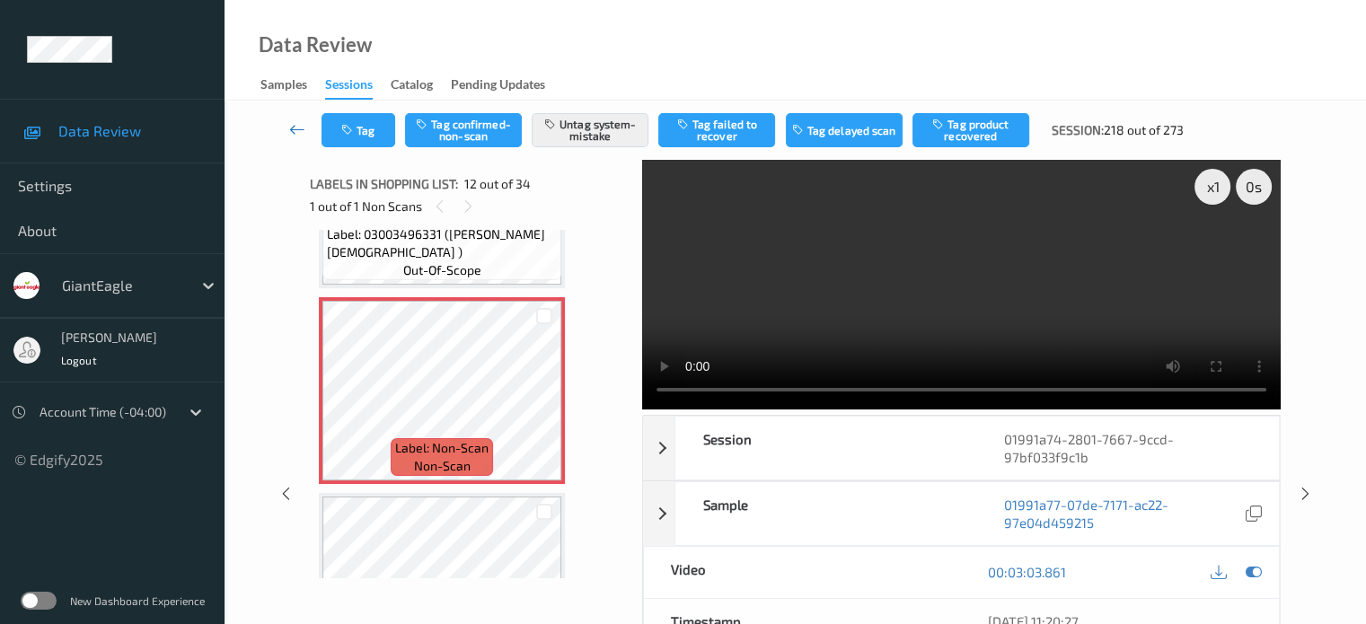
click at [298, 132] on icon at bounding box center [297, 129] width 16 height 18
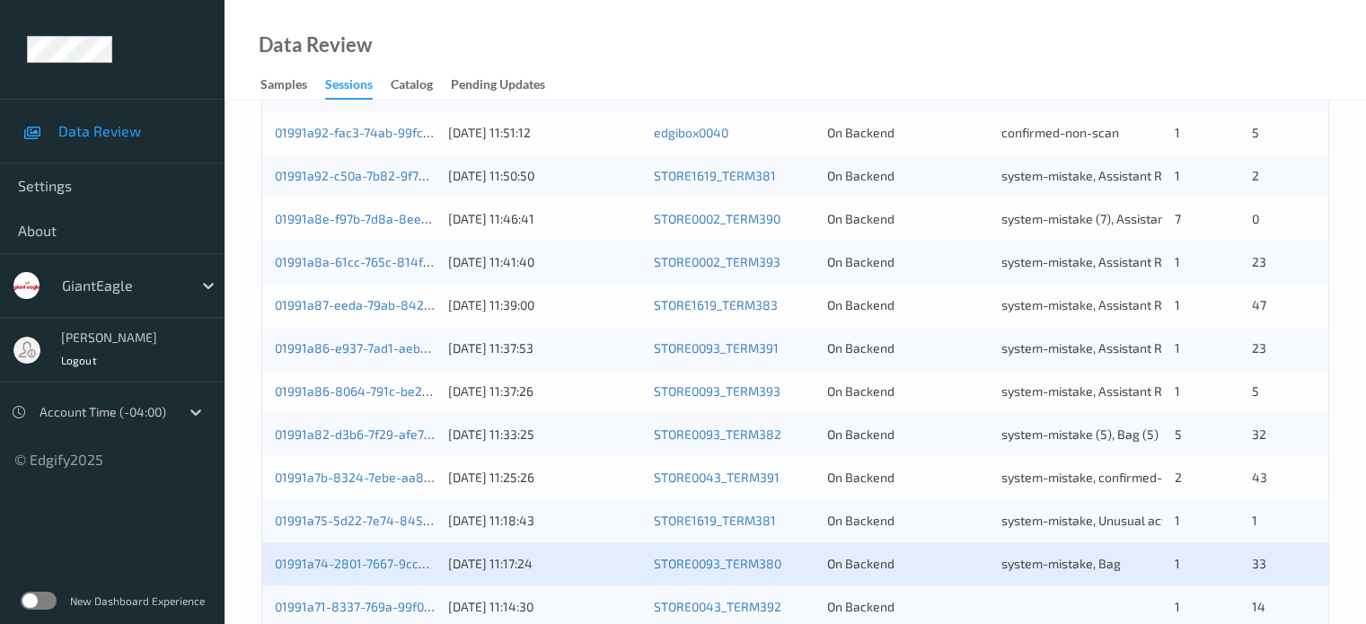
scroll to position [868, 0]
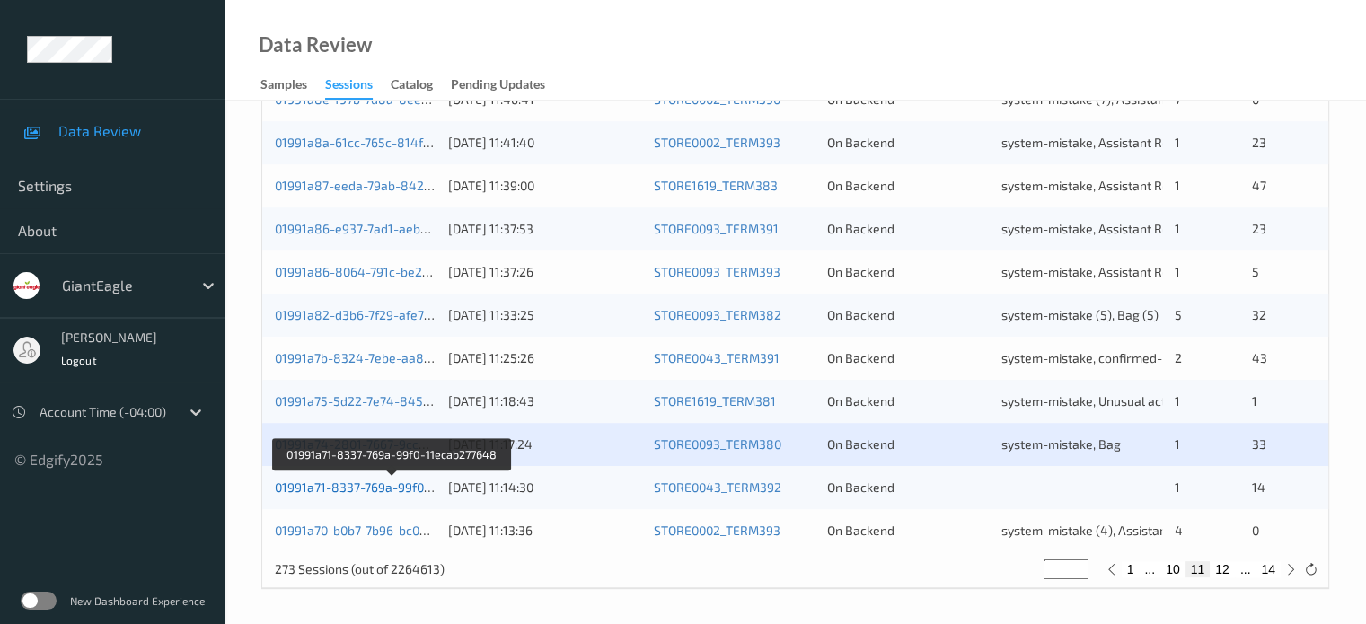
click at [341, 486] on link "01991a71-8337-769a-99f0-11ecab277648" at bounding box center [393, 487] width 236 height 15
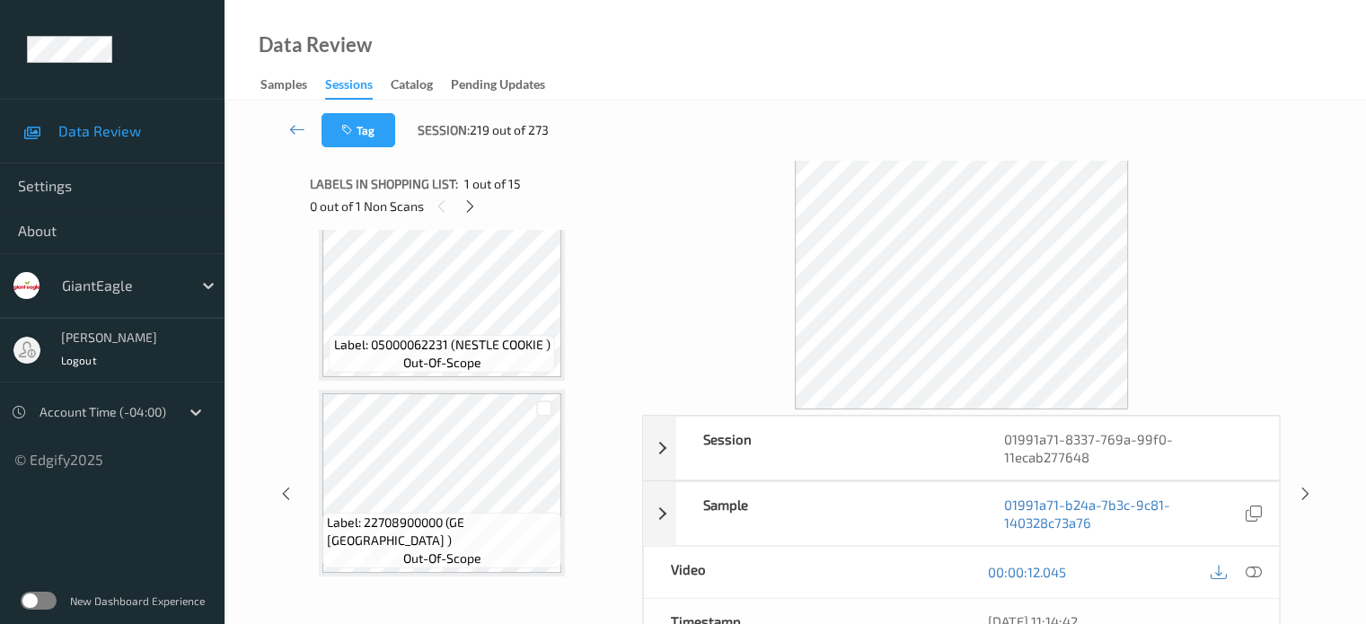
scroll to position [2597, 0]
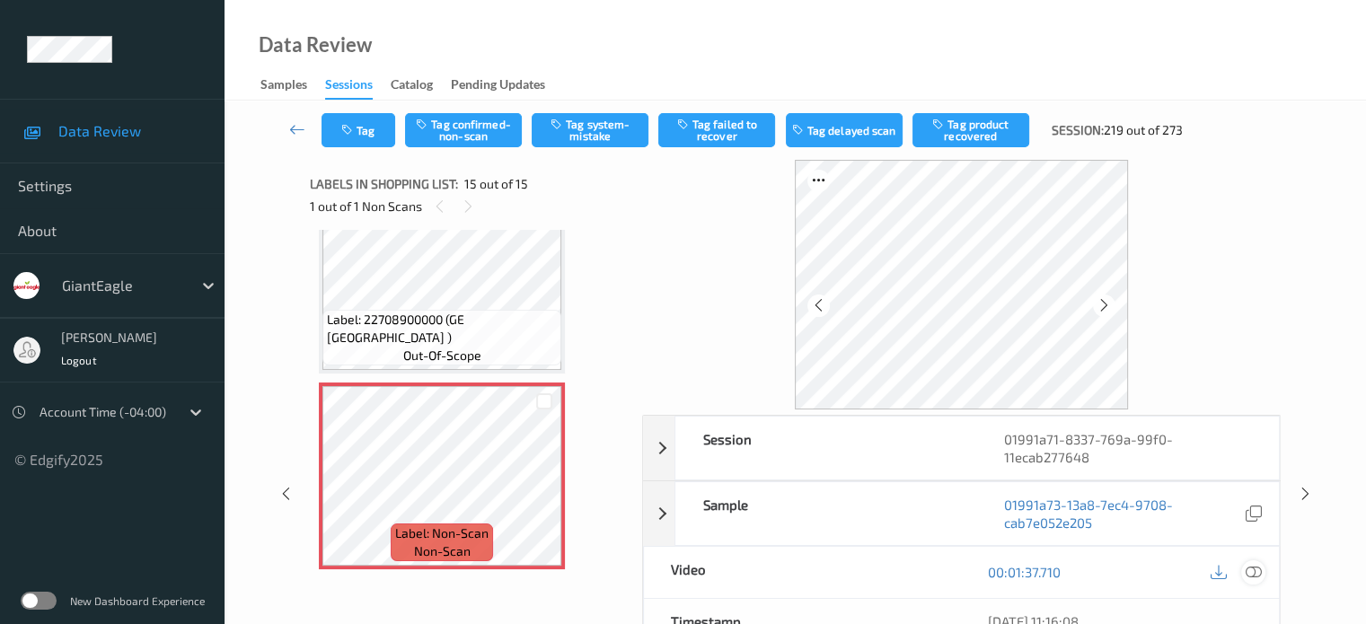
click at [1250, 567] on icon at bounding box center [1253, 572] width 16 height 16
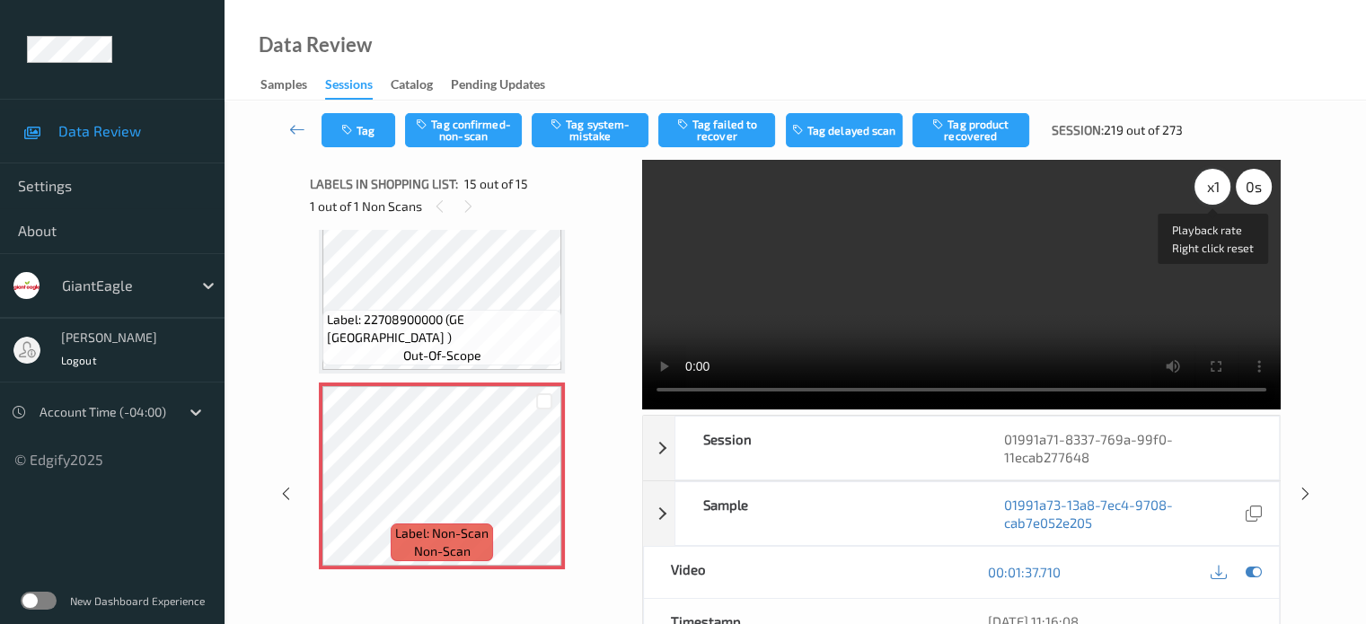
click at [1211, 183] on div "x 1" at bounding box center [1212, 187] width 36 height 36
click at [466, 137] on button "Tag confirmed-non-scan" at bounding box center [463, 130] width 117 height 34
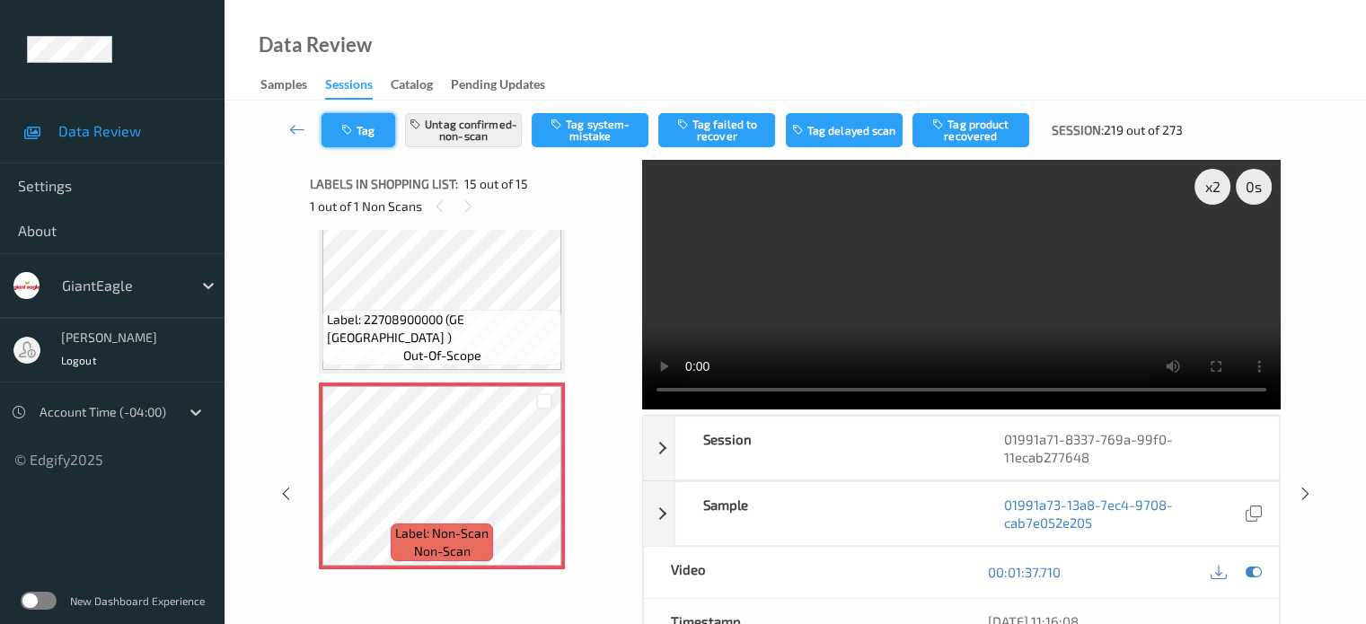
click at [356, 125] on icon "button" at bounding box center [348, 130] width 15 height 13
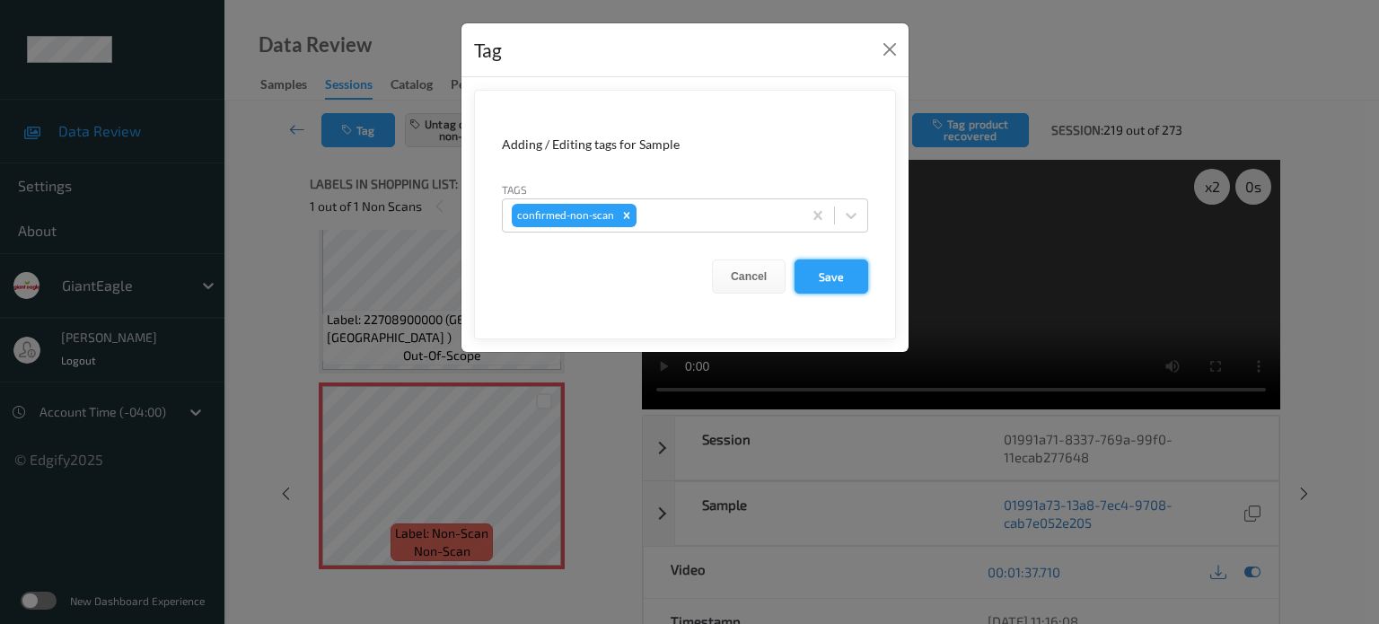
click at [820, 278] on button "Save" at bounding box center [832, 277] width 74 height 34
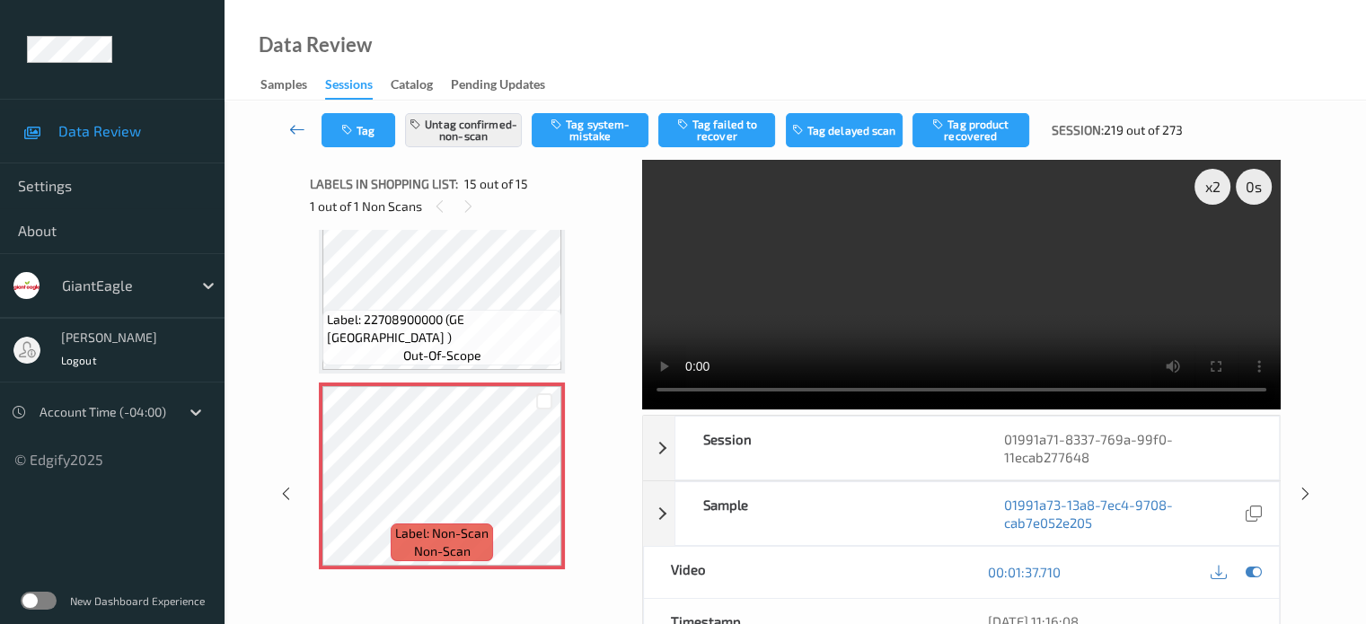
click at [292, 128] on icon at bounding box center [297, 129] width 16 height 18
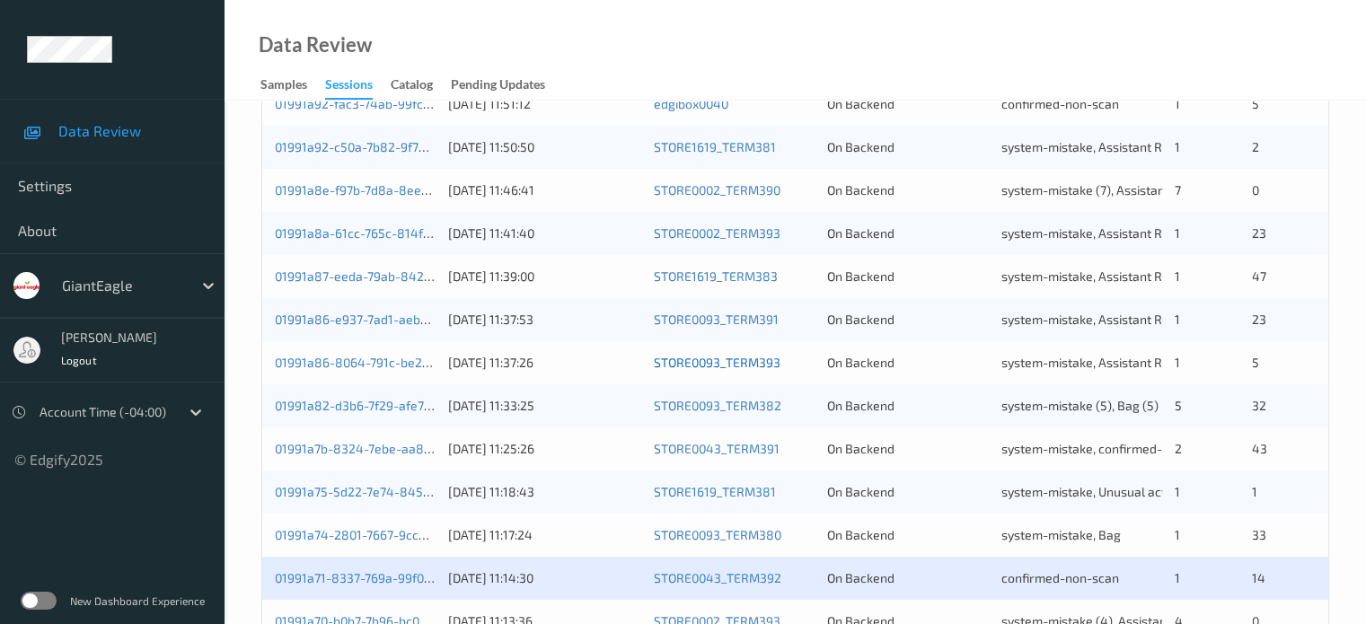
scroll to position [868, 0]
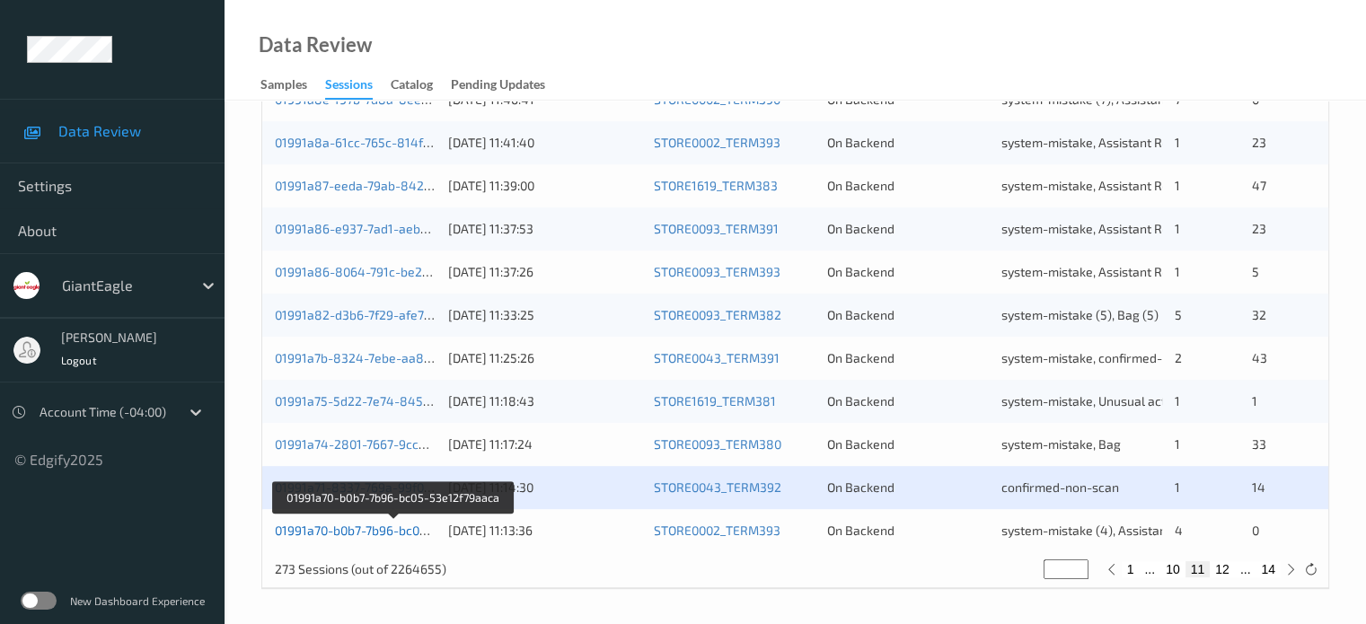
click at [363, 531] on link "01991a70-b0b7-7b96-bc05-53e12f79aaca" at bounding box center [393, 530] width 237 height 15
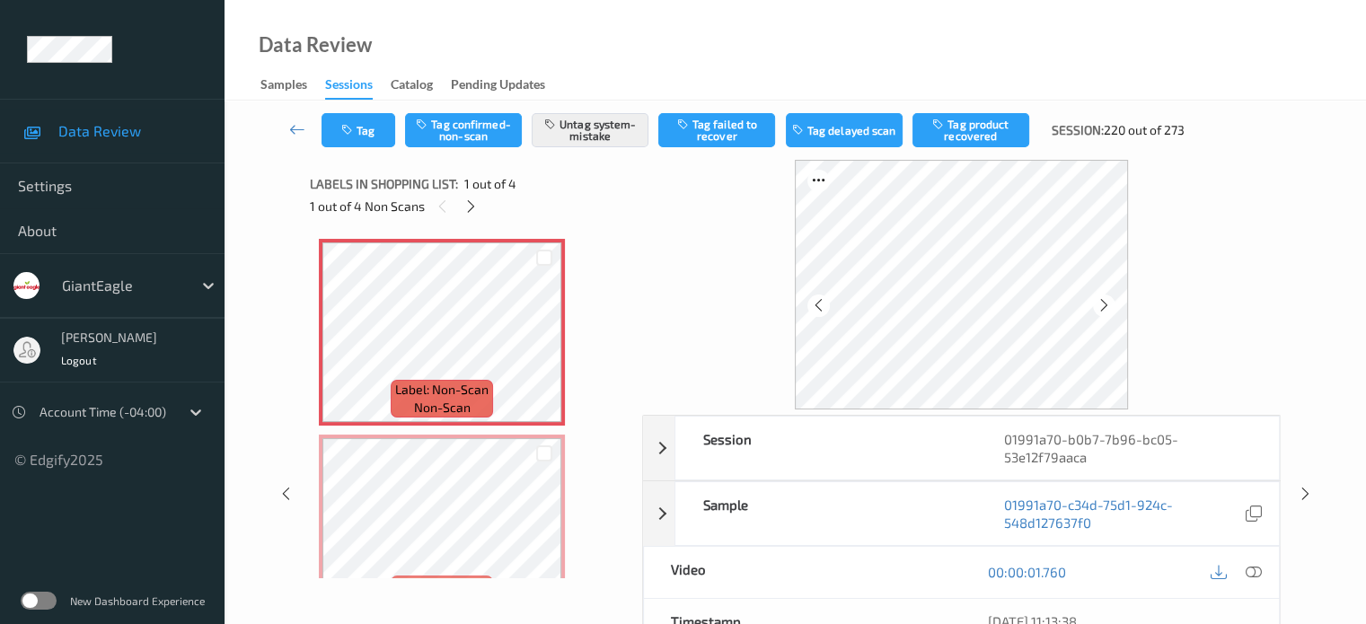
click at [1265, 568] on div "00:00:01.760" at bounding box center [1120, 572] width 318 height 51
click at [1256, 569] on icon at bounding box center [1253, 572] width 16 height 16
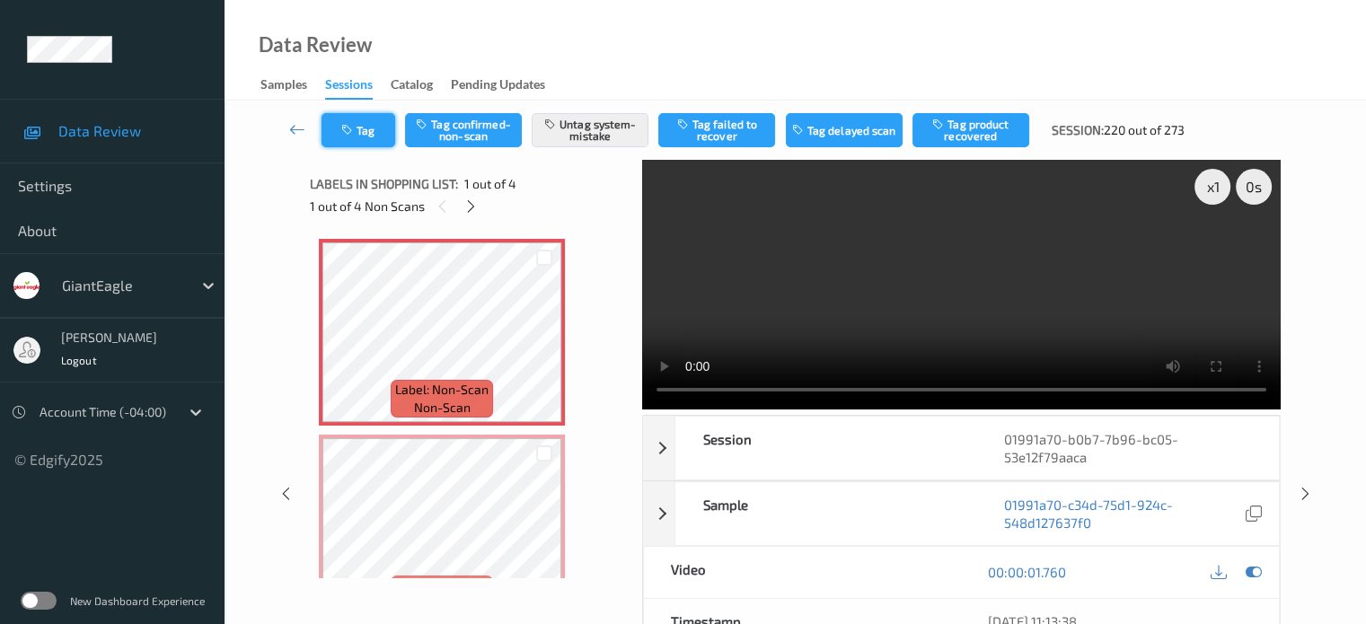
click at [363, 130] on button "Tag" at bounding box center [359, 130] width 74 height 34
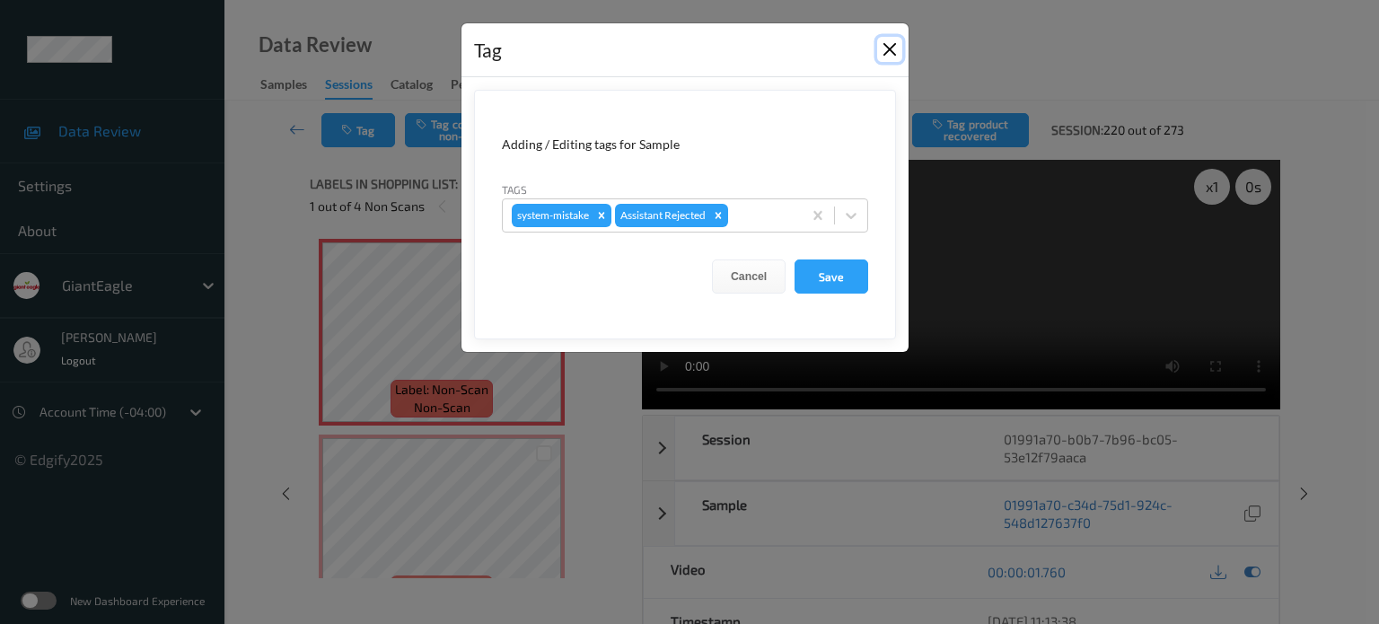
click at [891, 53] on button "Close" at bounding box center [889, 49] width 25 height 25
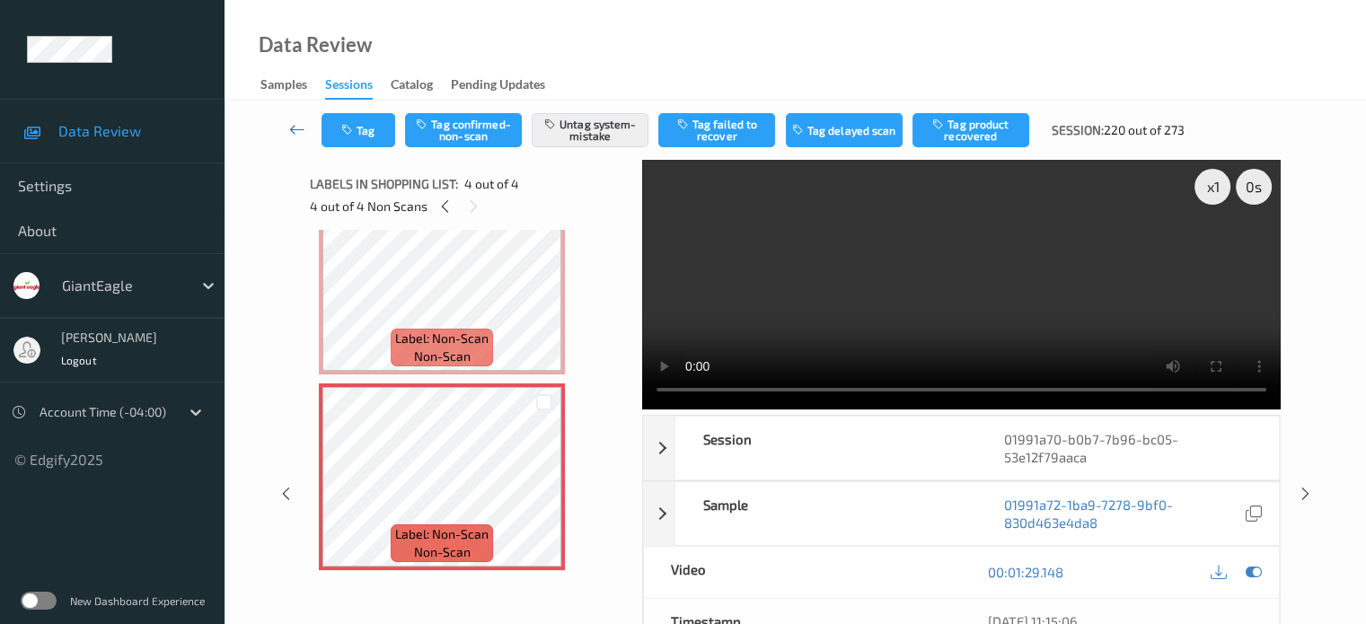
click at [295, 129] on icon at bounding box center [297, 129] width 16 height 18
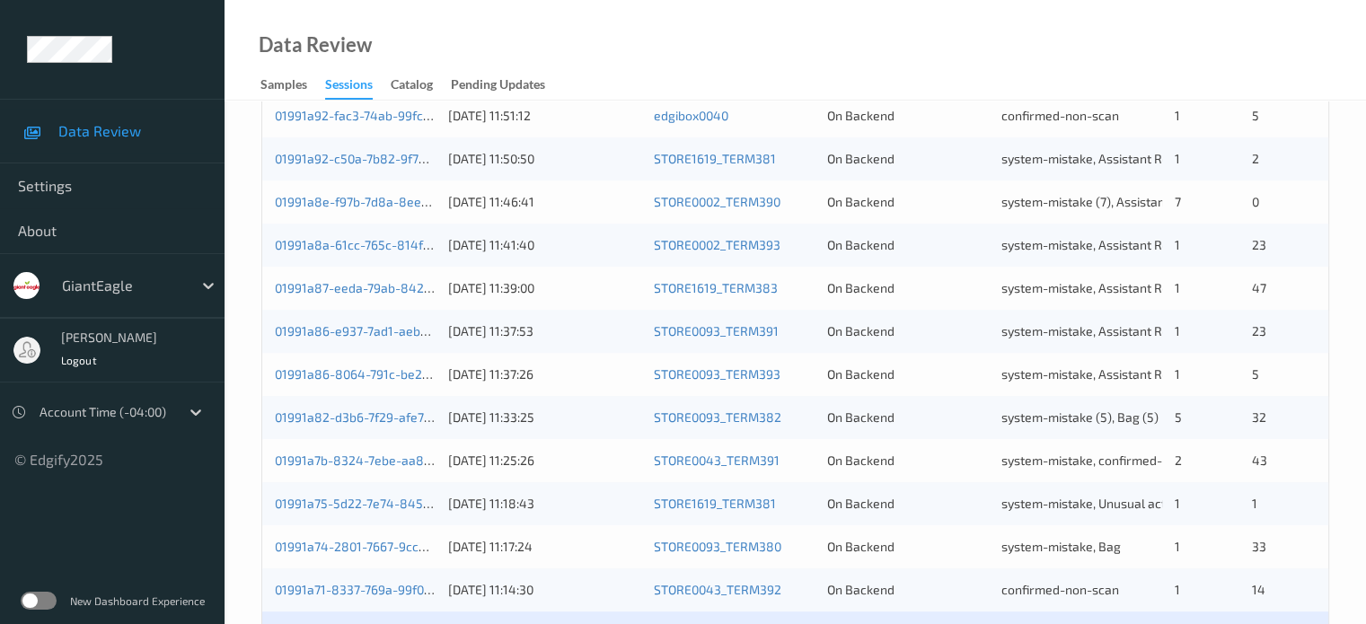
scroll to position [868, 0]
